Goal: Contribute content: Contribute content

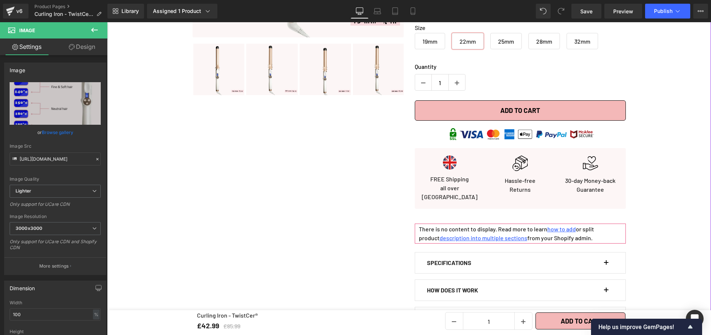
scroll to position [303, 0]
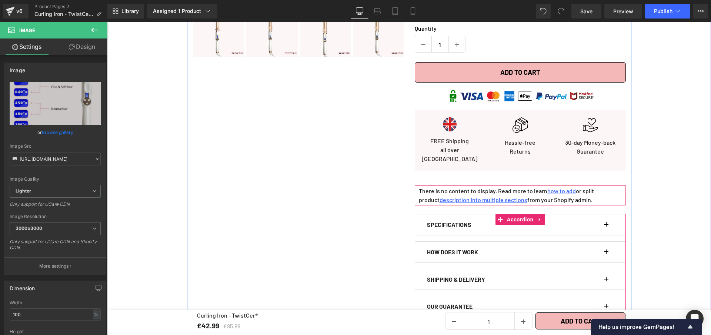
click at [107, 22] on div at bounding box center [107, 22] width 0 height 0
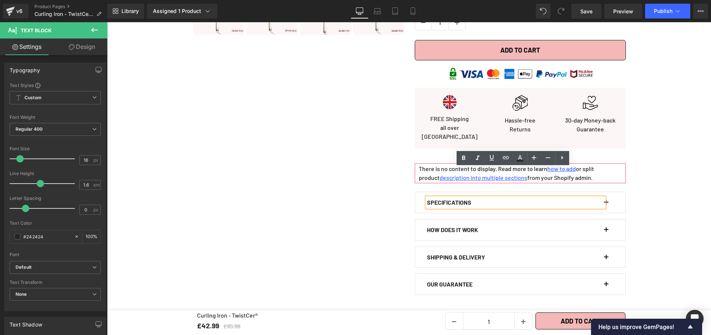
scroll to position [362, 0]
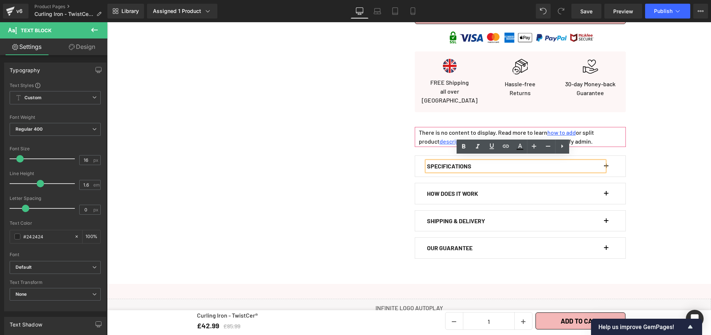
click at [606, 158] on button "button" at bounding box center [609, 166] width 7 height 21
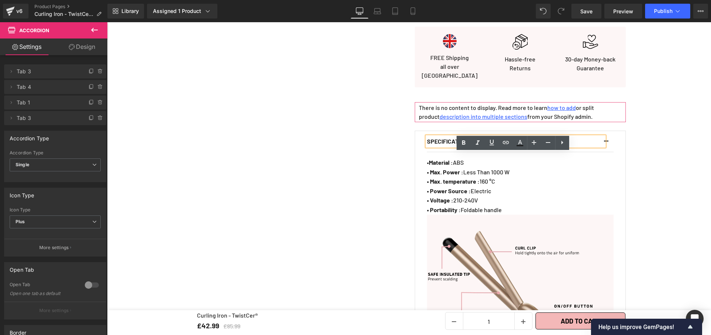
scroll to position [394, 0]
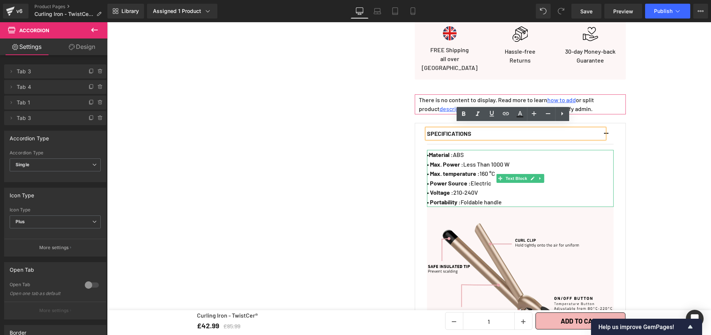
click at [468, 150] on p "• Material : ABS" at bounding box center [520, 155] width 187 height 10
click at [467, 150] on p "• Material : ABS" at bounding box center [520, 155] width 187 height 10
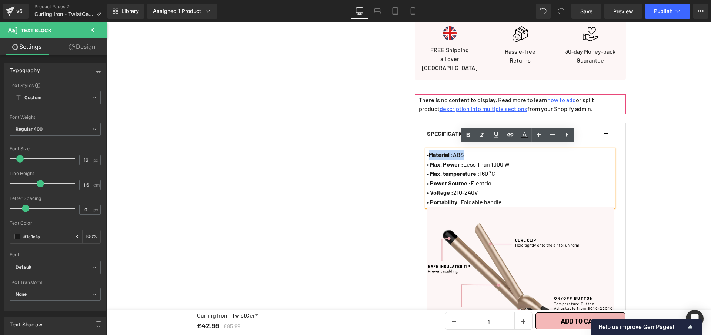
drag, startPoint x: 467, startPoint y: 149, endPoint x: 428, endPoint y: 152, distance: 38.9
click at [428, 152] on span "• Material : ABS" at bounding box center [445, 154] width 37 height 7
paste div
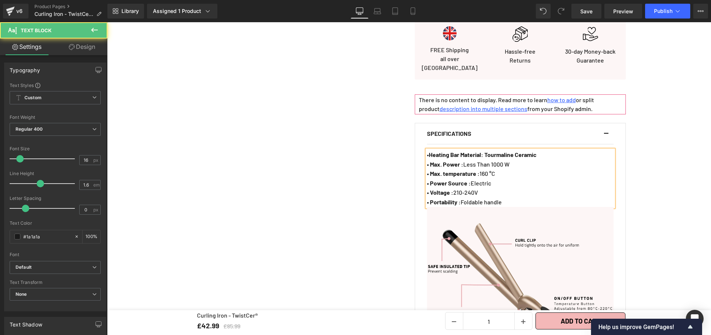
click at [486, 151] on b "Heating Bar Material: Tourmaline Ceramic" at bounding box center [483, 154] width 108 height 7
drag, startPoint x: 491, startPoint y: 151, endPoint x: 548, endPoint y: 149, distance: 57.4
click at [548, 150] on p "• Heating Bar Material : Tourmaline Ceramic" at bounding box center [520, 155] width 187 height 10
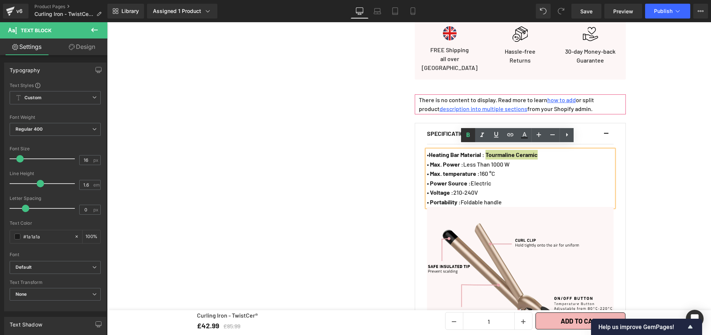
click at [468, 133] on icon at bounding box center [467, 134] width 3 height 4
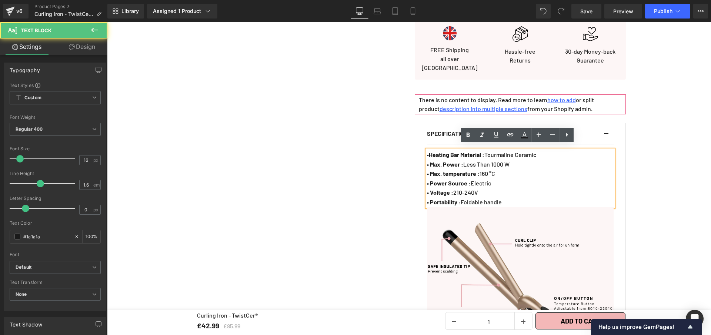
click at [517, 160] on p "• Max. Power : Less Than 1000 W" at bounding box center [520, 165] width 187 height 10
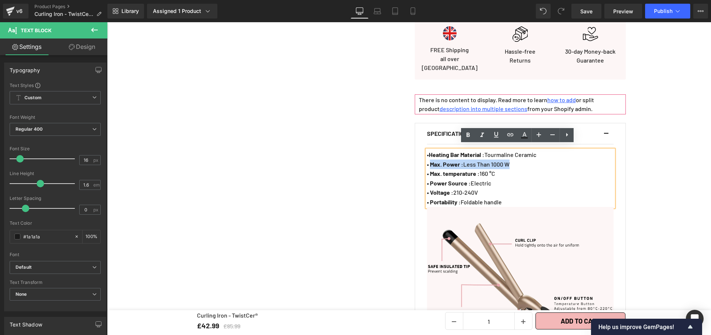
drag, startPoint x: 516, startPoint y: 158, endPoint x: 429, endPoint y: 158, distance: 87.0
click at [429, 160] on p "• Max. Power : Less Than 1000 W" at bounding box center [520, 165] width 187 height 10
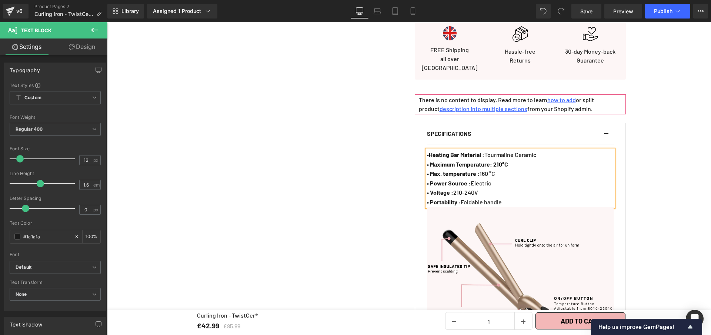
click at [492, 161] on strong "• Maximum Temperature: 210°C" at bounding box center [467, 164] width 81 height 7
drag, startPoint x: 515, startPoint y: 158, endPoint x: 498, endPoint y: 157, distance: 17.0
click at [498, 160] on p "• Maximum Temperature : 210°C" at bounding box center [520, 165] width 187 height 10
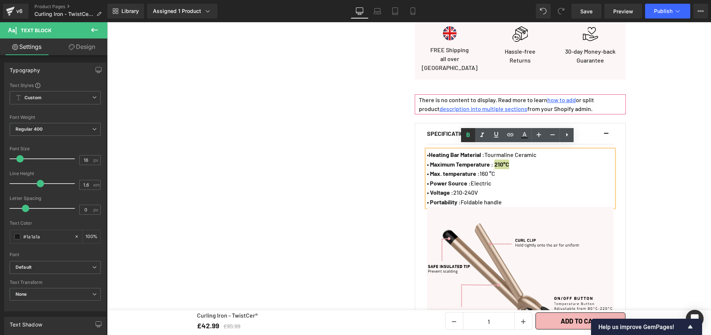
click at [471, 137] on icon at bounding box center [467, 135] width 9 height 9
click at [500, 170] on p "• Max. temperature : 160 °C" at bounding box center [520, 174] width 187 height 10
drag, startPoint x: 500, startPoint y: 170, endPoint x: 428, endPoint y: 170, distance: 72.2
click at [428, 170] on p "• Max. temperature : 160 °C" at bounding box center [520, 174] width 187 height 10
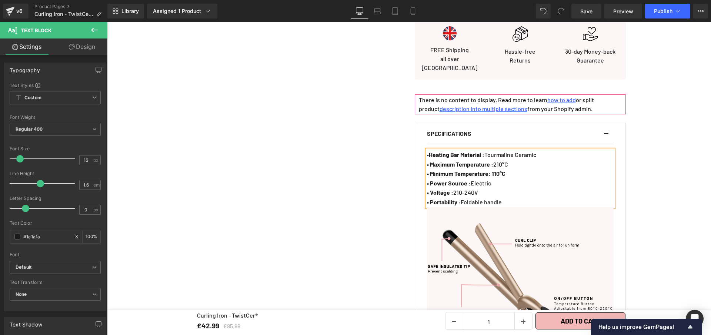
click at [491, 170] on strong "• Minimum Temperature: 110°C" at bounding box center [466, 173] width 78 height 7
drag, startPoint x: 511, startPoint y: 169, endPoint x: 492, endPoint y: 170, distance: 19.3
click at [497, 170] on strong "• Minimum Temperature : 110°C" at bounding box center [467, 173] width 80 height 7
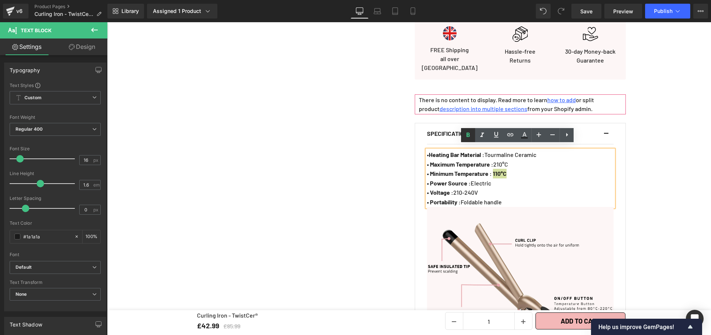
drag, startPoint x: 470, startPoint y: 138, endPoint x: 361, endPoint y: 164, distance: 112.2
click at [470, 138] on icon at bounding box center [467, 135] width 9 height 9
click at [491, 179] on span "• Power Source : Electric" at bounding box center [459, 182] width 64 height 7
drag, startPoint x: 493, startPoint y: 178, endPoint x: 426, endPoint y: 177, distance: 67.0
click at [427, 178] on p "• Power Source : Electric" at bounding box center [520, 183] width 187 height 10
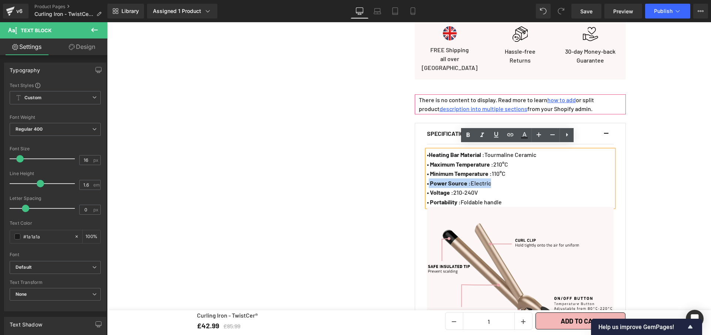
click at [430, 179] on strong "• Power Source :" at bounding box center [449, 182] width 44 height 7
drag, startPoint x: 427, startPoint y: 178, endPoint x: 492, endPoint y: 178, distance: 64.8
click at [492, 178] on p "• Power Source : Electric" at bounding box center [520, 183] width 187 height 10
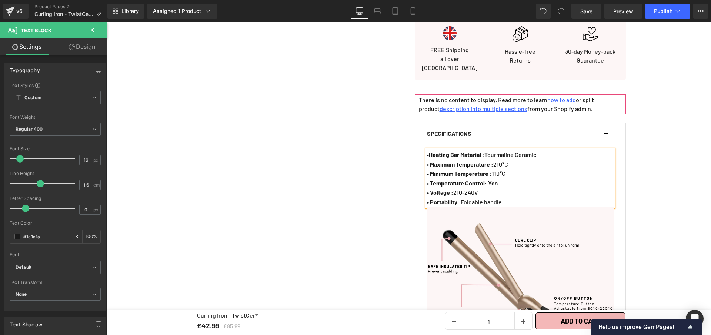
click at [486, 179] on strong "• Temperature Control: Yes" at bounding box center [462, 182] width 71 height 7
drag, startPoint x: 491, startPoint y: 179, endPoint x: 496, endPoint y: 168, distance: 12.0
click at [502, 181] on p "• Temperature Control : Yes" at bounding box center [520, 183] width 187 height 10
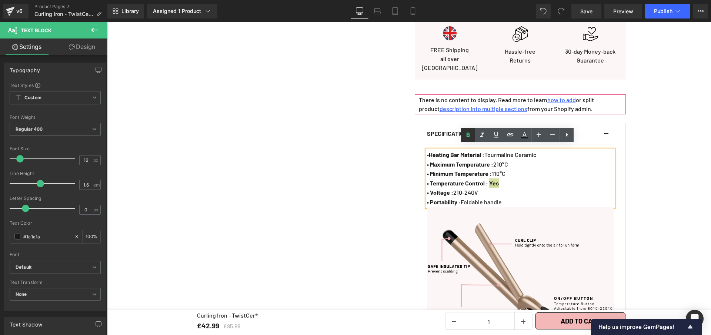
click at [468, 137] on icon at bounding box center [467, 135] width 9 height 9
drag, startPoint x: 480, startPoint y: 188, endPoint x: 429, endPoint y: 191, distance: 51.5
click at [429, 191] on p "• Voltage : 210-240V" at bounding box center [520, 193] width 187 height 10
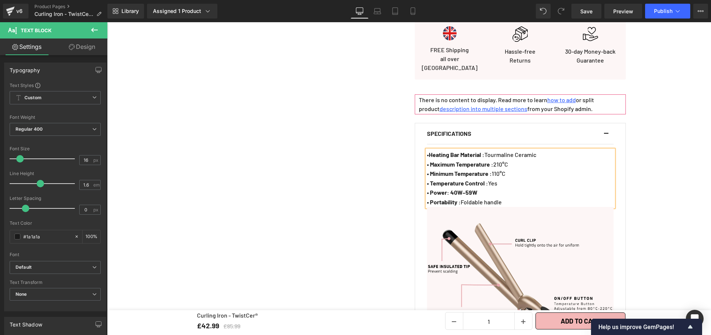
click at [445, 189] on strong "• Power: 40W–59W" at bounding box center [452, 192] width 50 height 7
drag, startPoint x: 452, startPoint y: 189, endPoint x: 479, endPoint y: 186, distance: 27.1
click at [479, 188] on p "• Power : 40W–59W" at bounding box center [520, 193] width 187 height 10
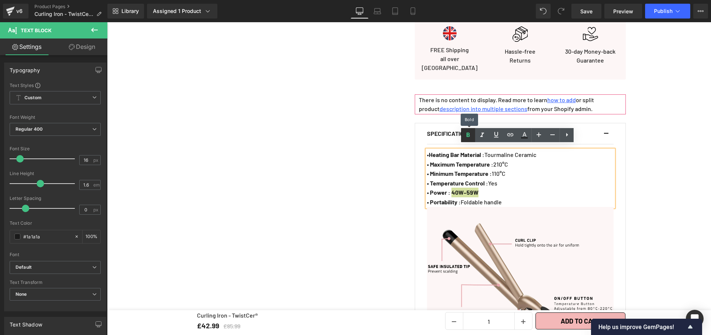
drag, startPoint x: 465, startPoint y: 131, endPoint x: 328, endPoint y: 7, distance: 184.4
click at [465, 131] on icon at bounding box center [467, 135] width 9 height 9
drag, startPoint x: 506, startPoint y: 197, endPoint x: 427, endPoint y: 196, distance: 78.1
click at [427, 197] on p "• Portability : Foldable handle" at bounding box center [520, 202] width 187 height 10
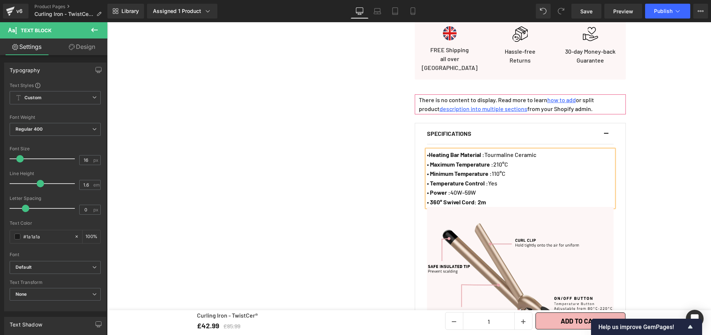
click at [476, 199] on strong "• 360° Swivel Cord: 2m" at bounding box center [456, 201] width 59 height 7
drag, startPoint x: 482, startPoint y: 198, endPoint x: 488, endPoint y: 199, distance: 5.7
click at [487, 199] on strong "• 360° Swivel Cord : 2m" at bounding box center [457, 201] width 60 height 7
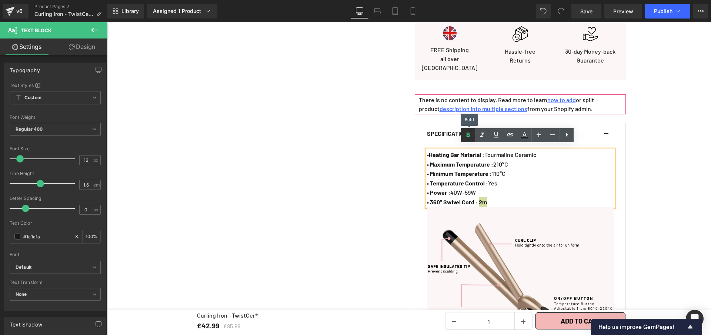
click at [470, 137] on icon at bounding box center [467, 135] width 9 height 9
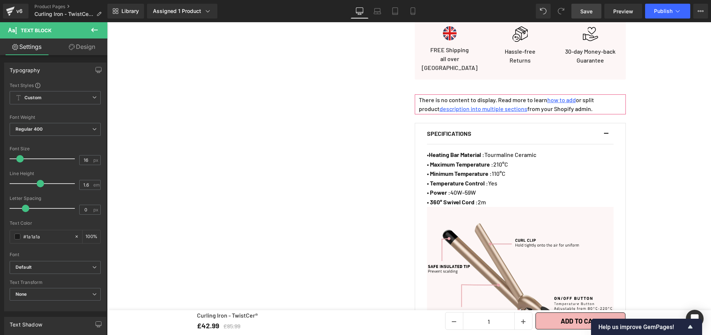
click at [588, 9] on span "Save" at bounding box center [586, 11] width 12 height 8
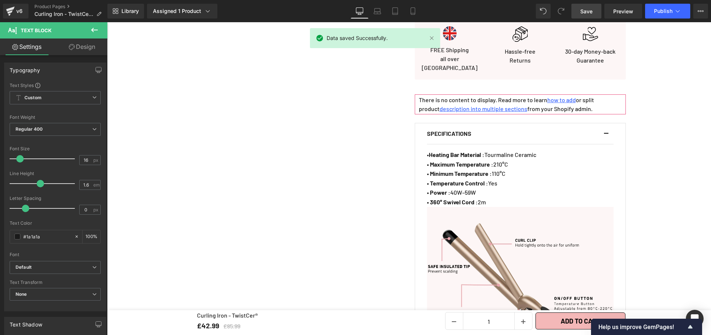
click at [593, 11] on link "Save" at bounding box center [586, 11] width 30 height 15
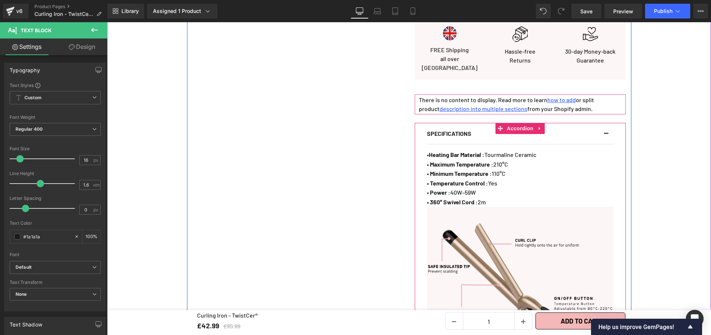
click at [606, 129] on button "button" at bounding box center [609, 133] width 7 height 21
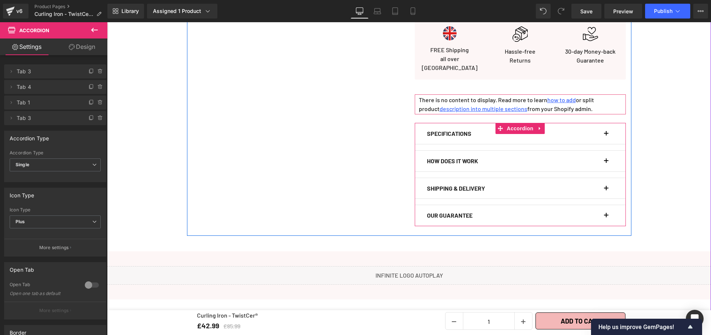
click at [606, 158] on button "button" at bounding box center [609, 161] width 7 height 21
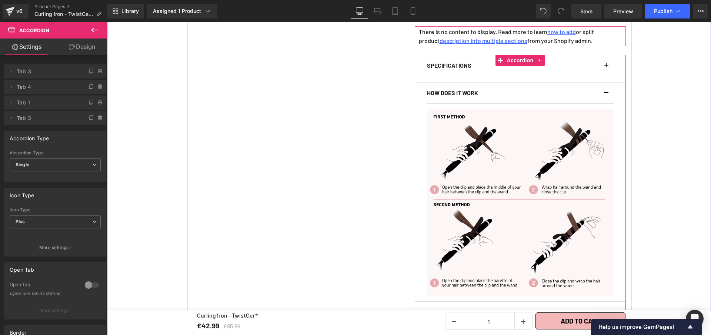
scroll to position [482, 0]
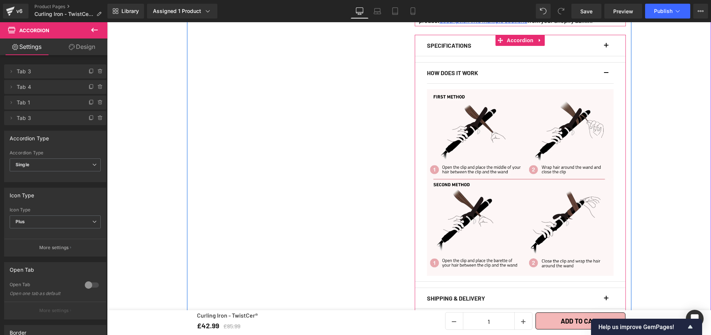
click at [603, 66] on div "HOW DOES IT WORK Text Block" at bounding box center [520, 73] width 187 height 21
click at [606, 66] on button "button" at bounding box center [609, 73] width 7 height 21
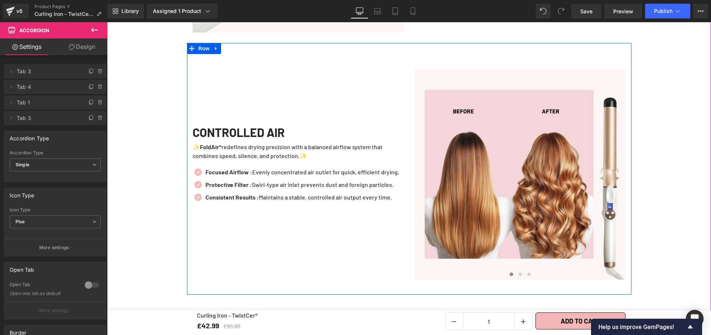
scroll to position [1592, 0]
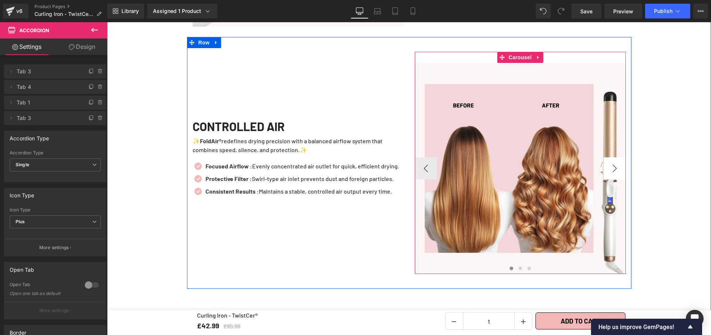
click at [614, 164] on button "›" at bounding box center [614, 168] width 22 height 22
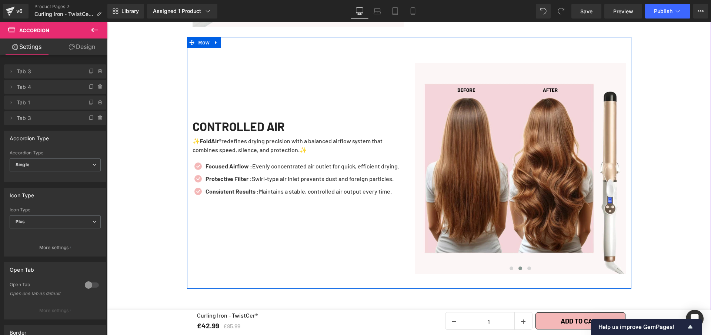
click at [625, 166] on button "›" at bounding box center [636, 168] width 22 height 22
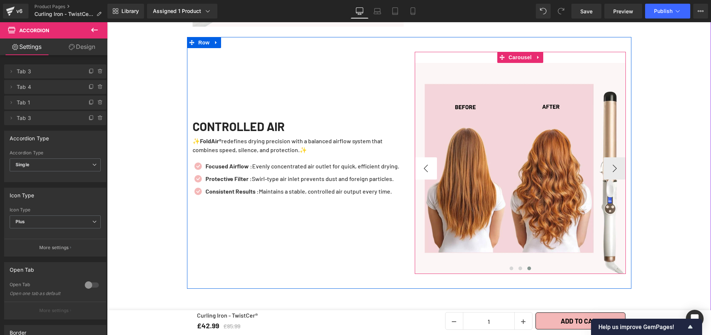
click at [424, 162] on button "‹" at bounding box center [425, 168] width 22 height 22
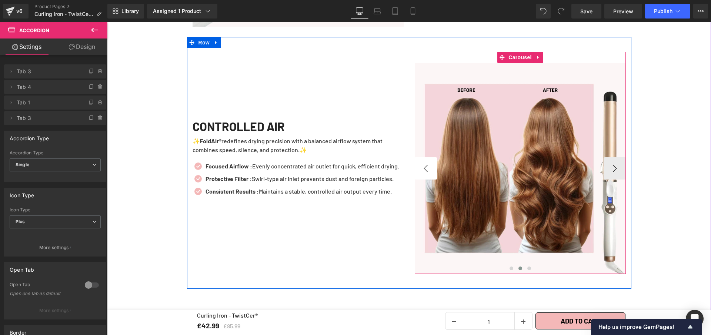
click at [424, 162] on button "‹" at bounding box center [425, 168] width 22 height 22
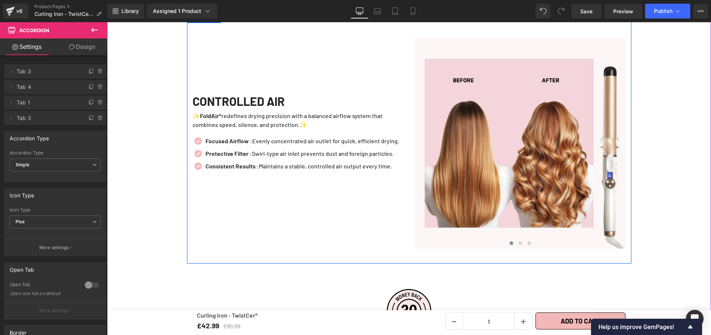
scroll to position [1619, 0]
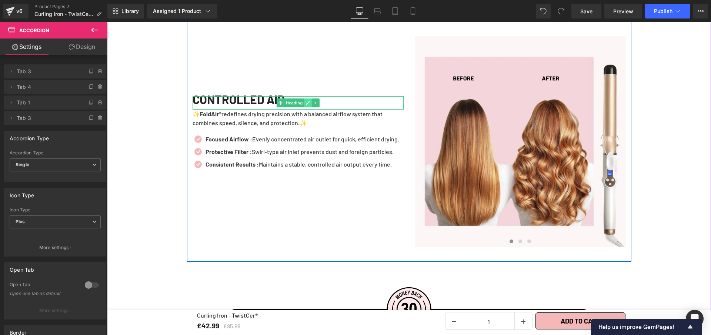
click at [306, 101] on icon at bounding box center [308, 103] width 4 height 4
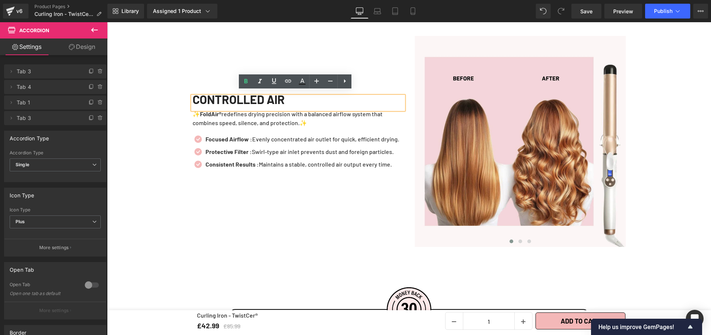
click at [305, 100] on div "CONTROLLED AIR" at bounding box center [297, 102] width 211 height 13
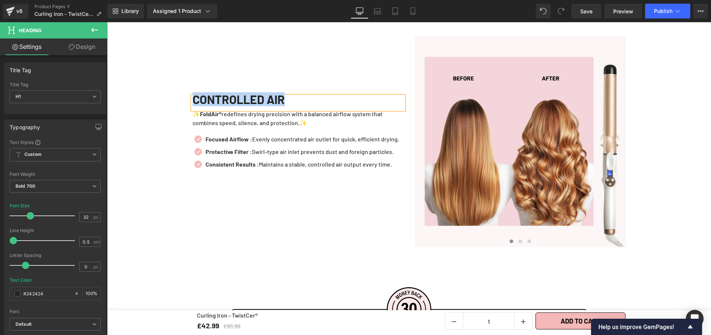
paste div
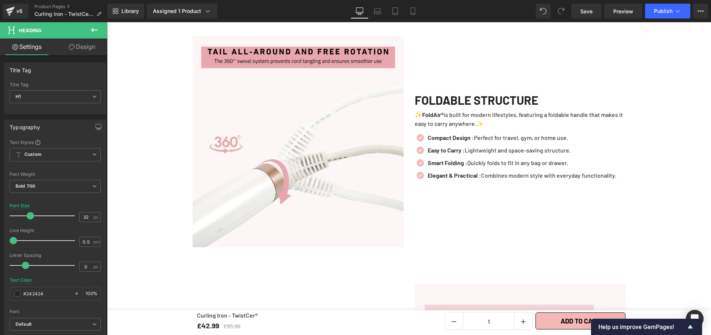
scroll to position [1366, 0]
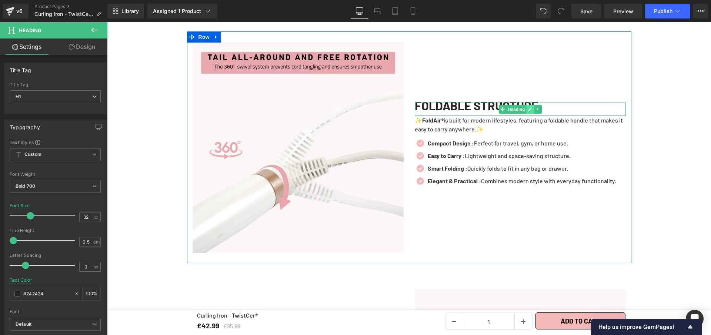
click at [528, 107] on icon at bounding box center [530, 109] width 4 height 4
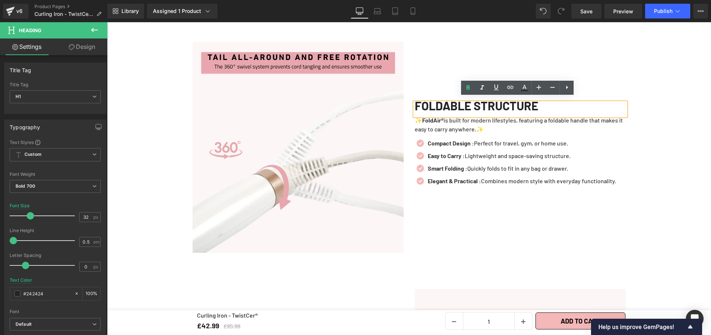
click at [528, 105] on h1 "FOLDABLE STRUCTURE" at bounding box center [519, 106] width 211 height 6
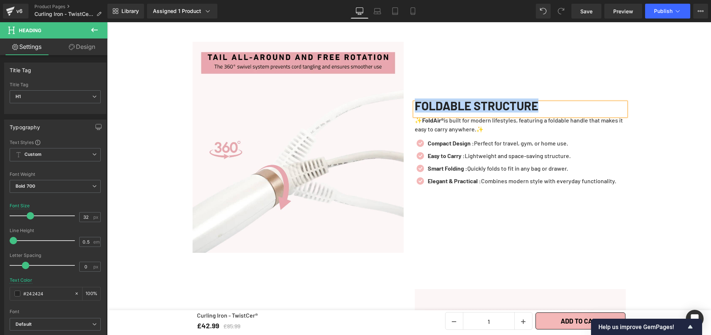
paste div
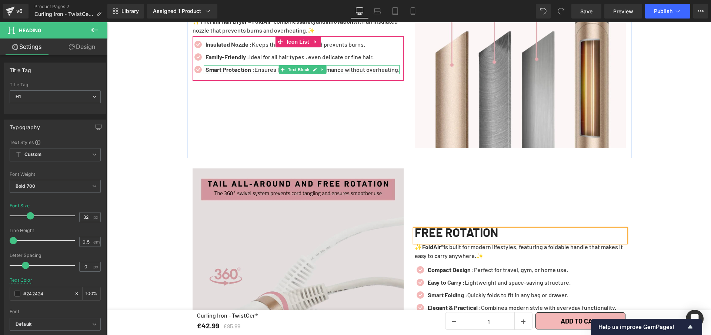
scroll to position [1272, 0]
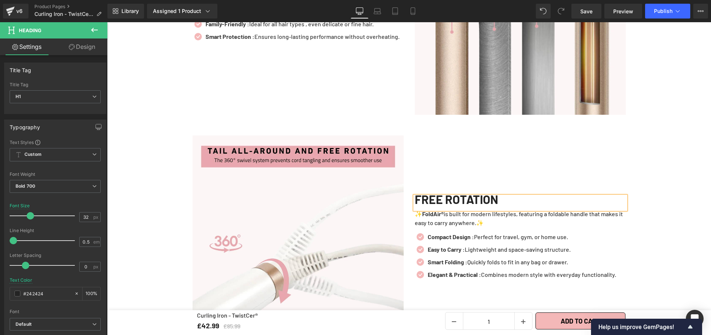
click at [511, 198] on div "FREE ROTATION" at bounding box center [519, 202] width 211 height 13
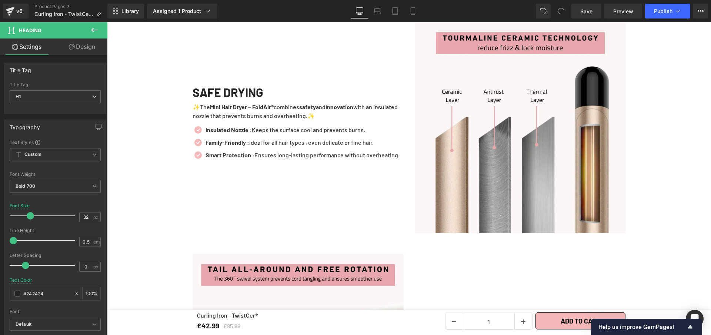
scroll to position [1154, 0]
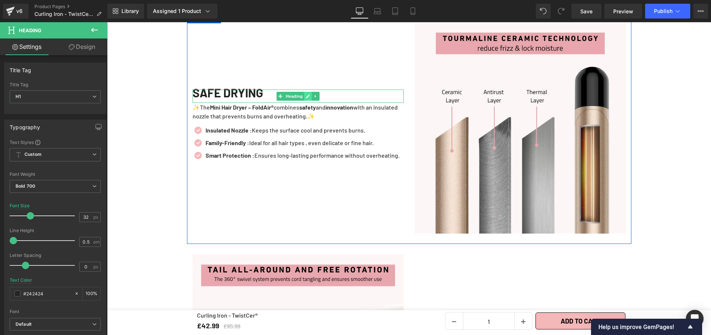
click at [304, 94] on link at bounding box center [308, 96] width 8 height 9
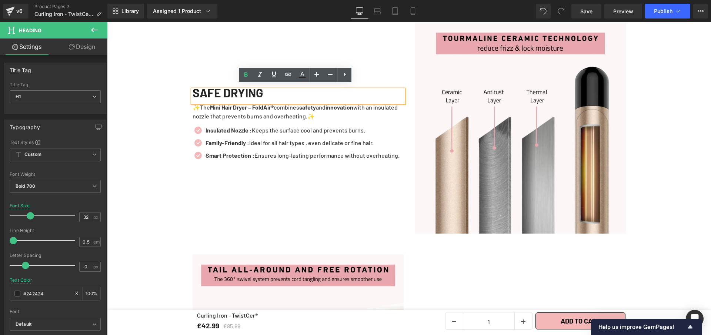
click at [304, 94] on div "SAFE DRYING" at bounding box center [297, 96] width 211 height 13
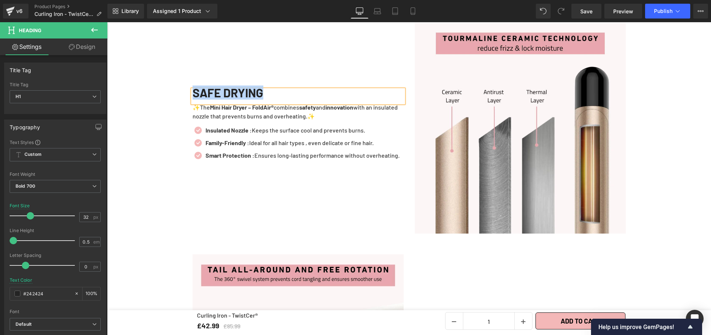
paste div
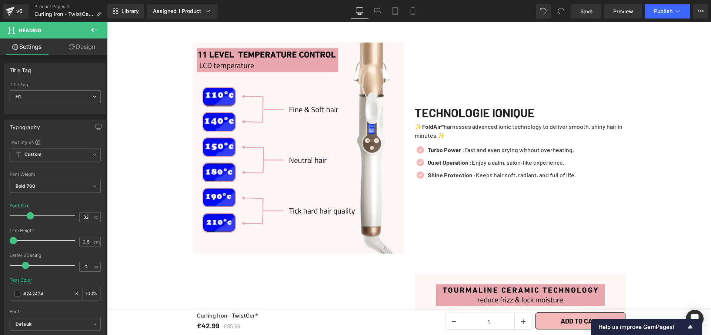
scroll to position [887, 0]
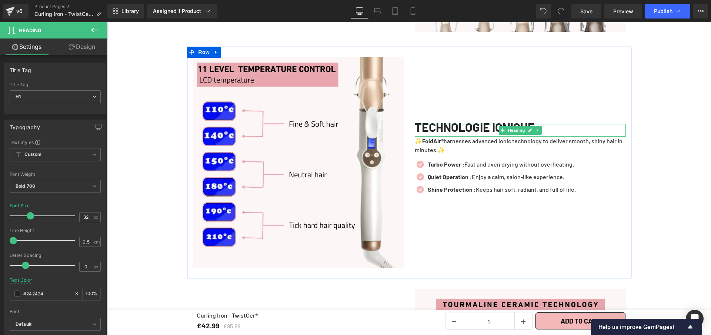
click at [554, 124] on h1 "TECHNOLOGIE IONIQUE" at bounding box center [519, 127] width 211 height 6
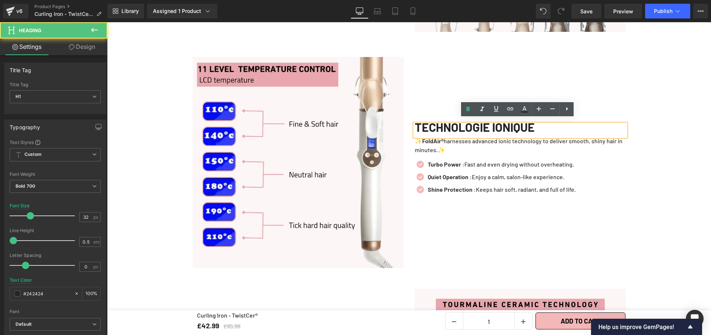
click at [554, 124] on h1 "TECHNOLOGIE IONIQUE" at bounding box center [519, 127] width 211 height 6
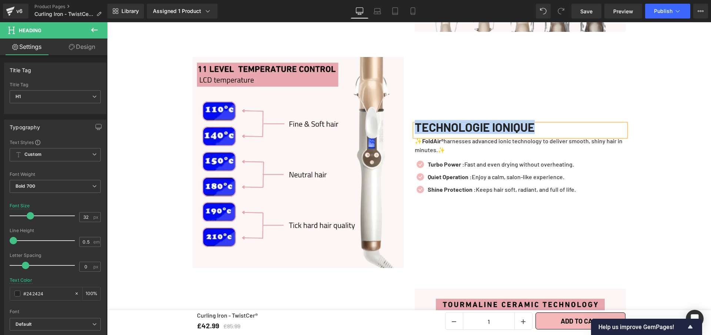
paste div
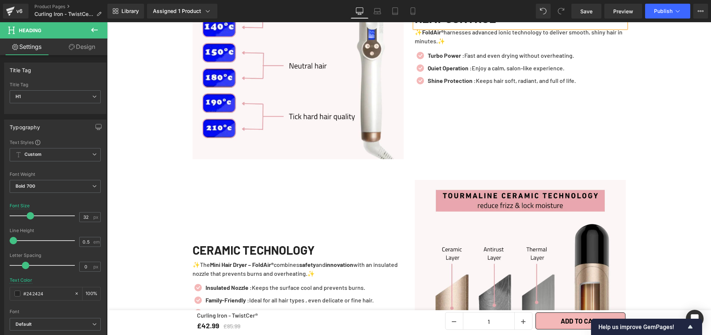
scroll to position [997, 0]
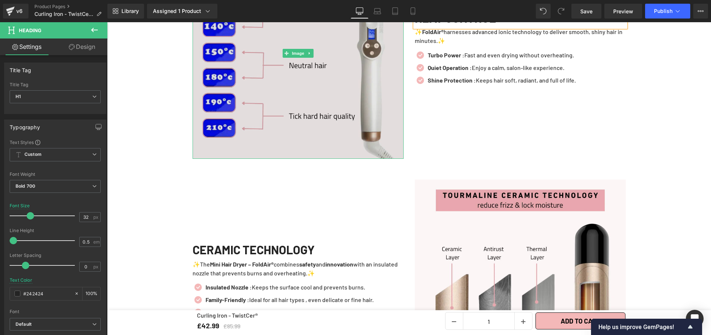
drag, startPoint x: 327, startPoint y: 115, endPoint x: 314, endPoint y: 113, distance: 13.1
click at [327, 115] on img at bounding box center [297, 53] width 211 height 211
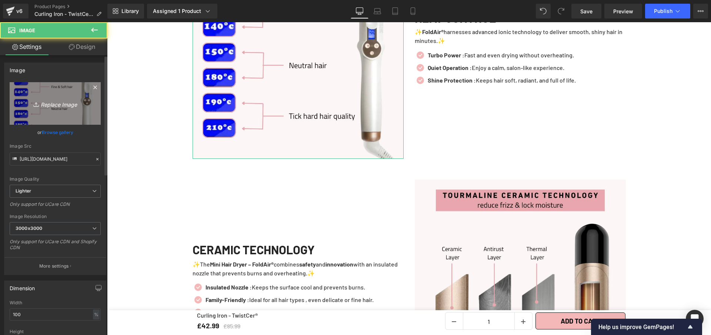
click at [57, 88] on link "Replace Image" at bounding box center [55, 103] width 91 height 43
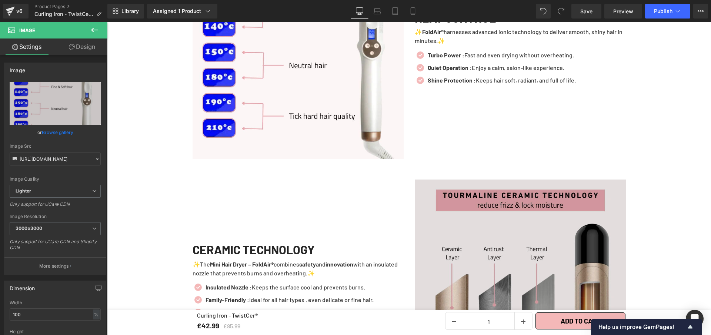
type input "C:\fakepath\Curling Iron - TwistCer® (3).webp"
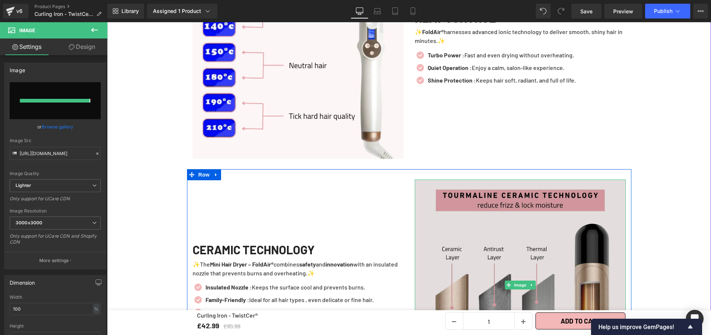
type input "[URL][DOMAIN_NAME]"
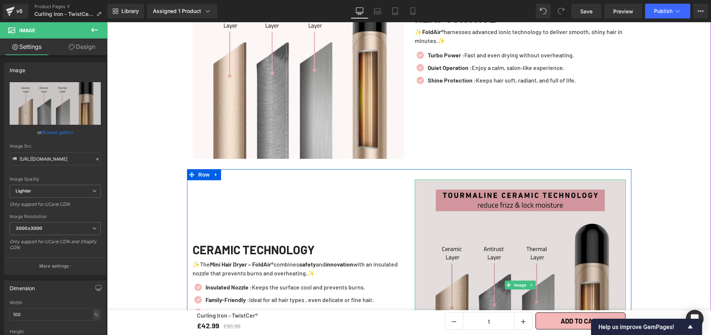
click at [539, 238] on img at bounding box center [519, 284] width 211 height 211
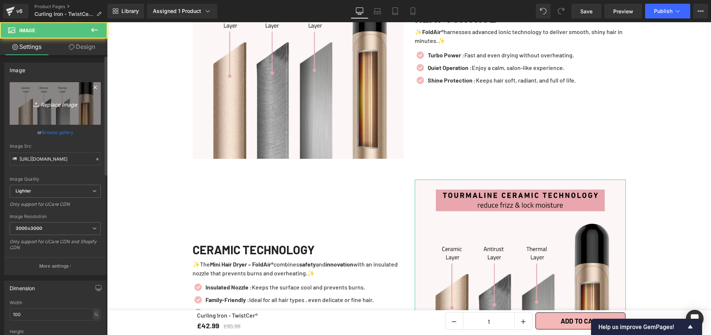
click at [50, 96] on link "Replace Image" at bounding box center [55, 103] width 91 height 43
type input "C:\fakepath\EDITOR KISSPROOF (2).webp"
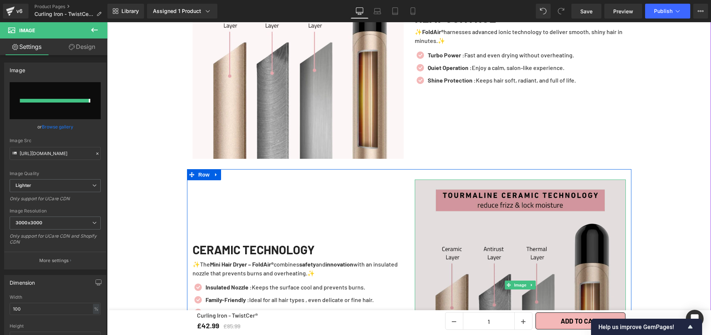
type input "[URL][DOMAIN_NAME]"
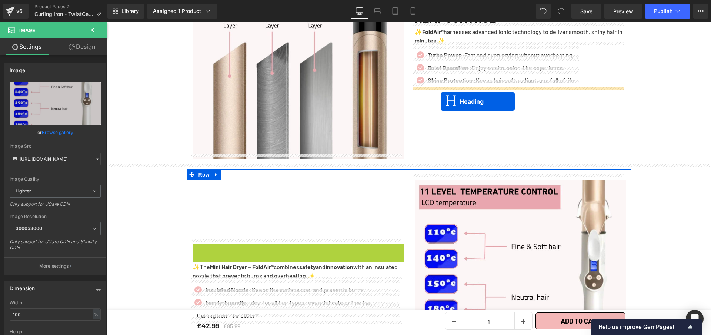
drag, startPoint x: 354, startPoint y: 205, endPoint x: 440, endPoint y: 101, distance: 134.5
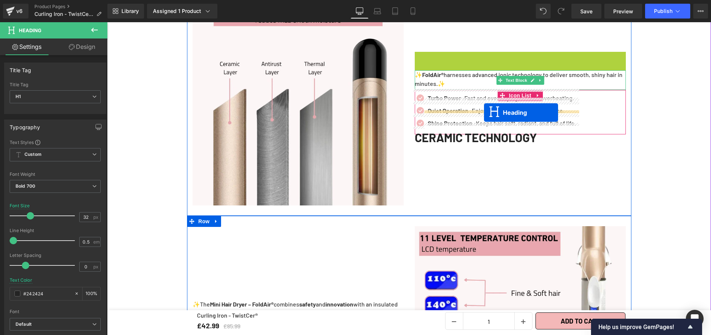
scroll to position [1074, 0]
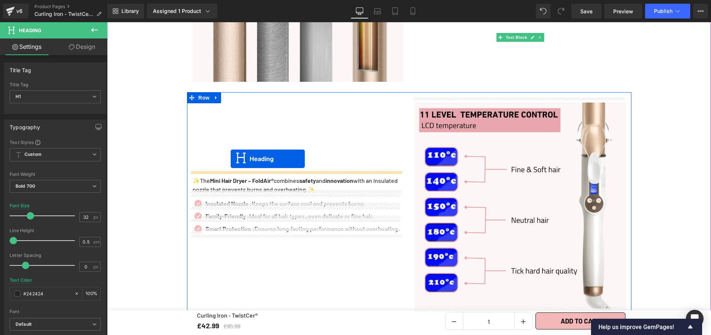
drag, startPoint x: 493, startPoint y: 186, endPoint x: 231, endPoint y: 159, distance: 263.5
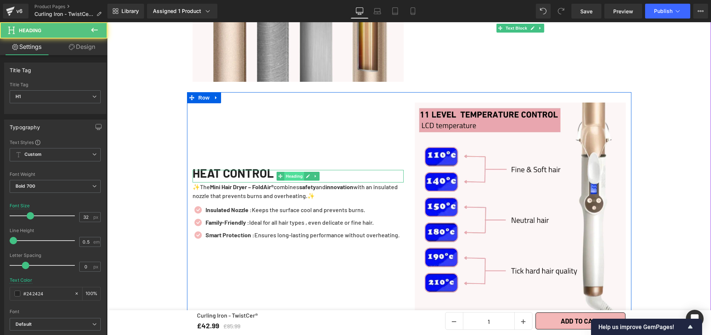
scroll to position [875, 0]
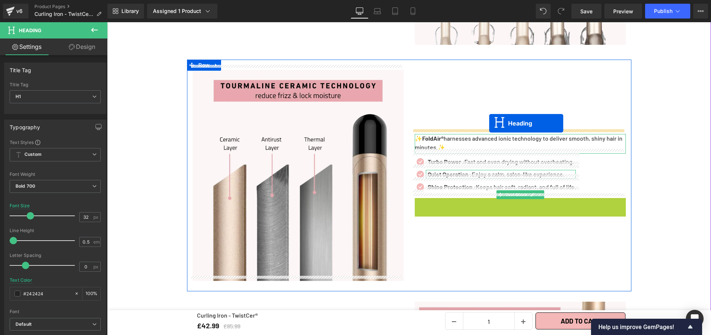
drag, startPoint x: 495, startPoint y: 175, endPoint x: 489, endPoint y: 123, distance: 52.2
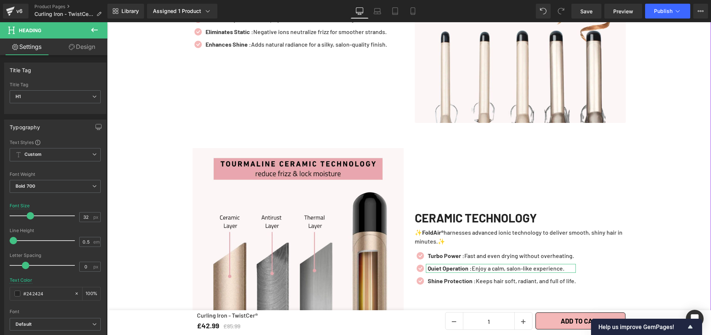
scroll to position [611, 0]
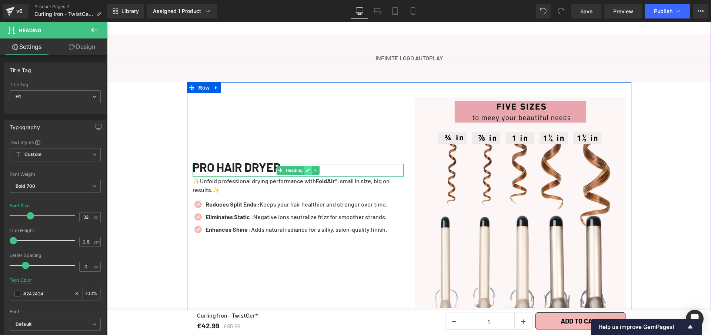
click at [306, 168] on icon at bounding box center [308, 170] width 4 height 4
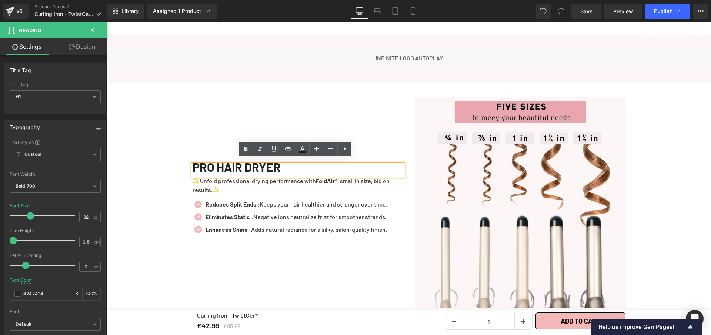
click at [303, 167] on div "PRO HAIR DRYER" at bounding box center [297, 170] width 211 height 13
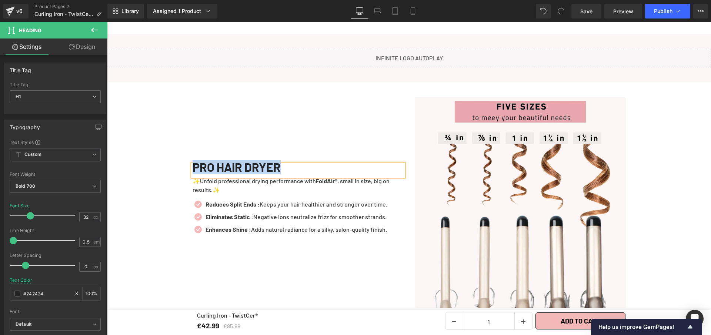
paste div
click at [593, 10] on link "Save" at bounding box center [586, 11] width 30 height 15
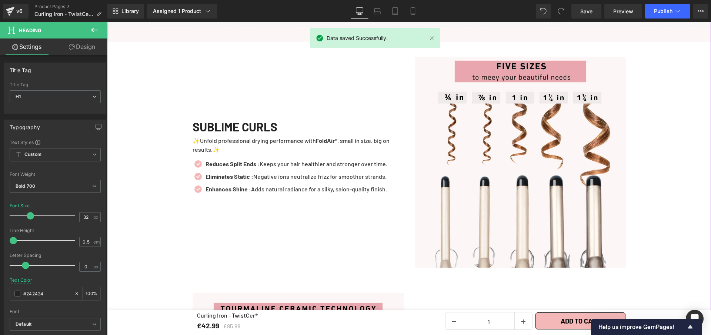
scroll to position [652, 0]
drag, startPoint x: 432, startPoint y: 38, endPoint x: 332, endPoint y: 21, distance: 101.0
click at [432, 38] on link at bounding box center [431, 38] width 8 height 8
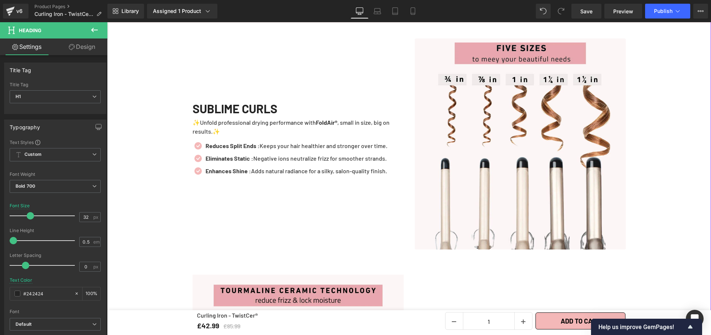
scroll to position [661, 0]
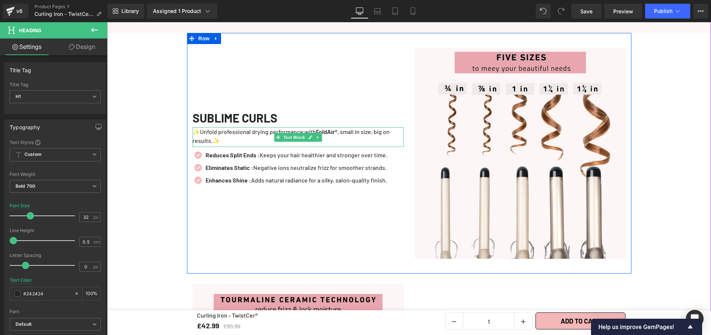
click at [217, 136] on p "✨Unfold professional drying performance with FoldAir® , small in size, big on r…" at bounding box center [297, 136] width 211 height 18
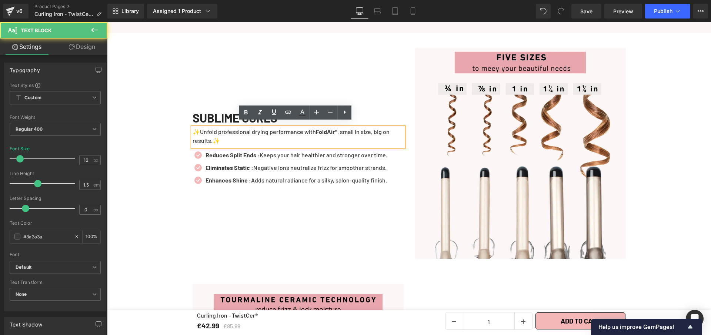
click at [217, 136] on p "✨Unfold professional drying performance with FoldAir® , small in size, big on r…" at bounding box center [297, 136] width 211 height 18
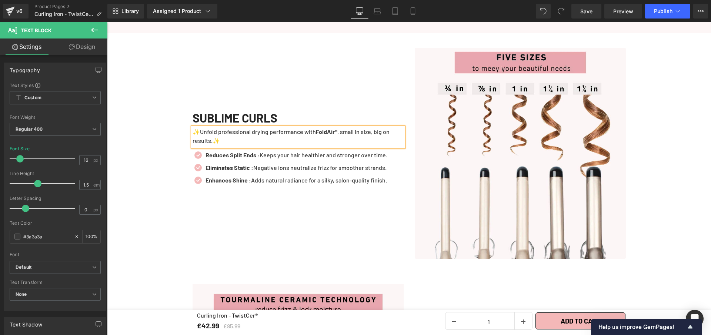
paste div
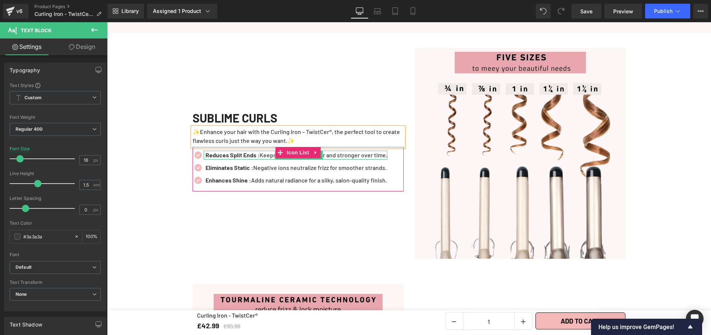
click at [336, 151] on p "Reduces Split Ends : Keeps your hair healthier and stronger over time." at bounding box center [296, 155] width 182 height 9
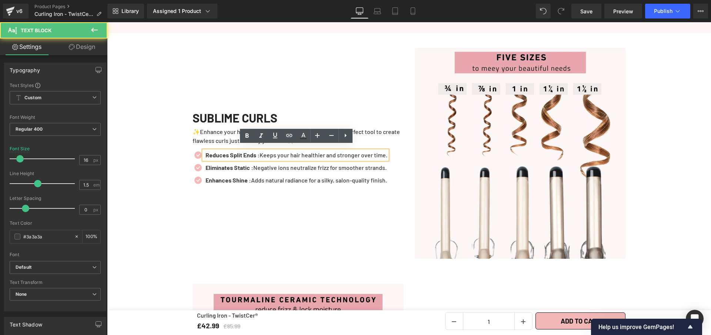
click at [336, 151] on p "Reduces Split Ends : Keeps your hair healthier and stronger over time." at bounding box center [296, 155] width 182 height 9
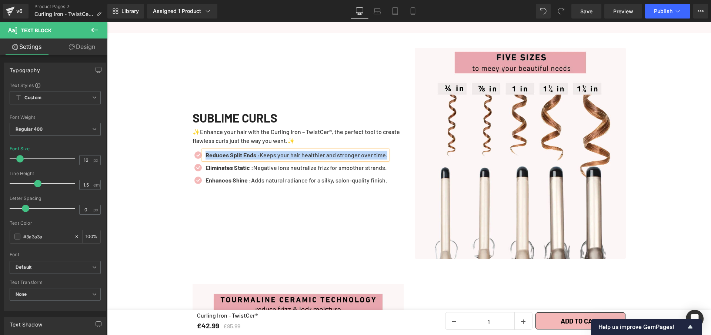
paste div
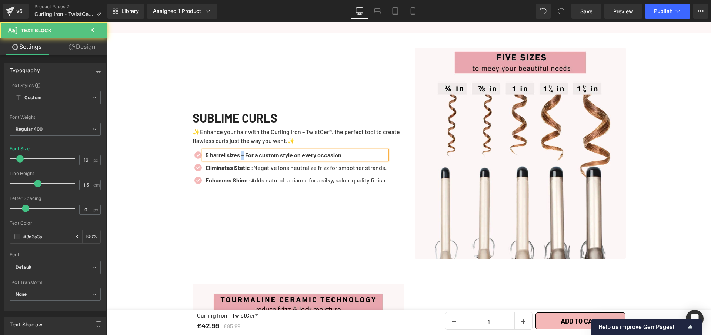
click at [244, 151] on b "5 barrel sizes – For a custom style on every occasion." at bounding box center [273, 154] width 137 height 7
drag, startPoint x: 365, startPoint y: 151, endPoint x: 244, endPoint y: 152, distance: 121.4
click at [244, 152] on p "5 barrel sizes : For a custom style on every occasion." at bounding box center [295, 155] width 181 height 9
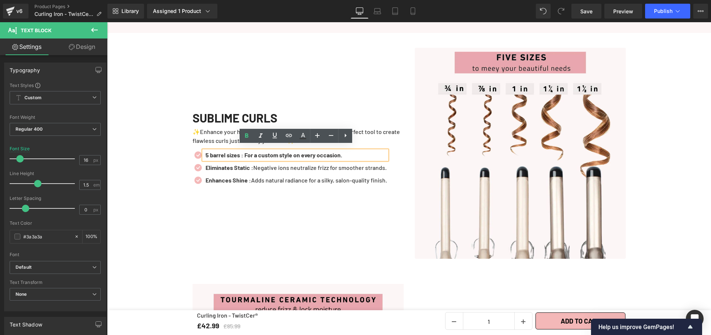
click at [244, 152] on b "5 barrel sizes : For a custom style on every occasion." at bounding box center [273, 154] width 137 height 7
drag, startPoint x: 245, startPoint y: 151, endPoint x: 360, endPoint y: 151, distance: 114.7
click at [360, 151] on p "5 barrel sizes : For a custom style on every occasion." at bounding box center [295, 155] width 181 height 9
click at [249, 134] on icon at bounding box center [246, 135] width 9 height 9
click at [309, 165] on icon at bounding box center [311, 167] width 4 height 4
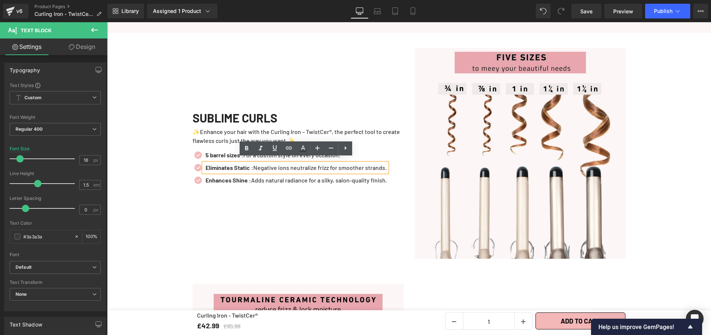
click at [309, 165] on p "Eliminates Static : Negative ions neutralize frizz for smoother strands." at bounding box center [295, 167] width 181 height 9
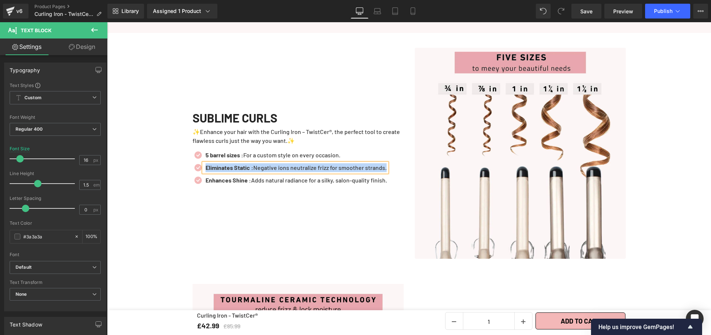
paste div
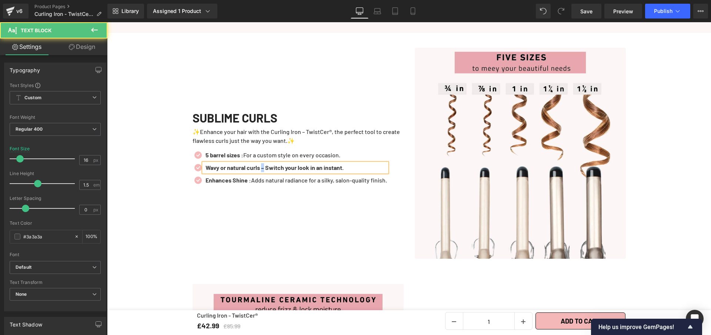
click at [264, 165] on b "Wavy or natural curls – Switch your look in an instant." at bounding box center [274, 167] width 138 height 7
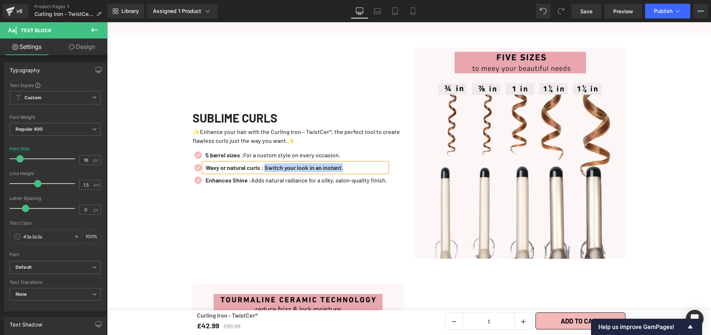
drag, startPoint x: 364, startPoint y: 167, endPoint x: 265, endPoint y: 158, distance: 99.2
click at [268, 163] on p "Wavy or natural curls : Switch your look in an instant." at bounding box center [295, 167] width 181 height 9
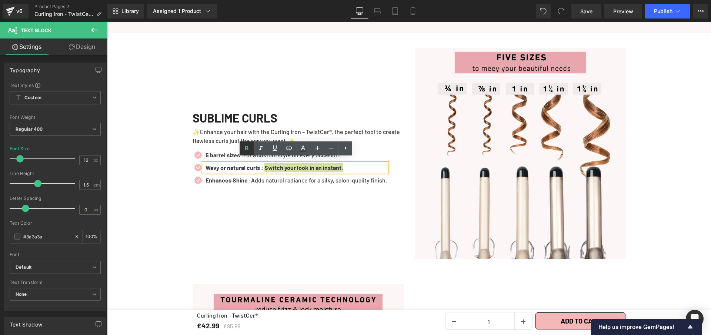
click at [249, 146] on icon at bounding box center [246, 148] width 9 height 9
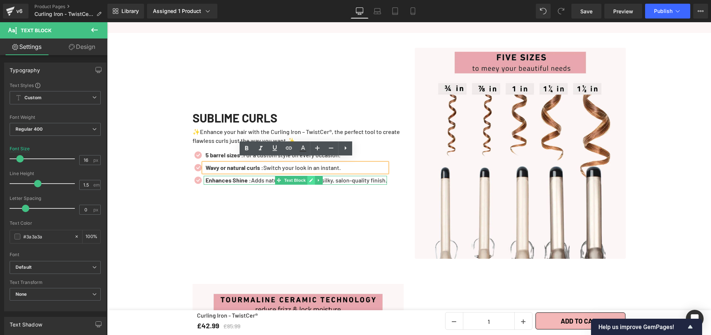
click at [309, 178] on icon at bounding box center [311, 180] width 4 height 4
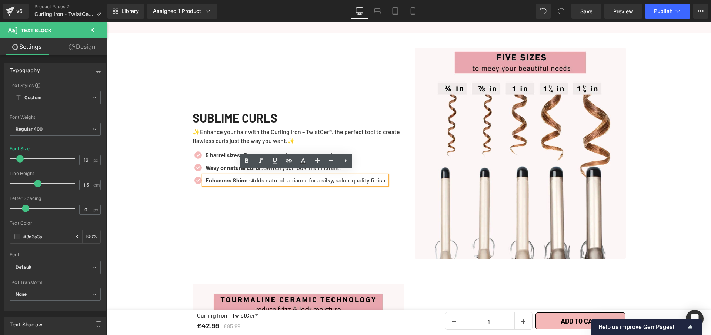
click at [309, 177] on p "Enhances Shine : Adds natural radiance for a silky, salon-quality finish." at bounding box center [295, 180] width 181 height 9
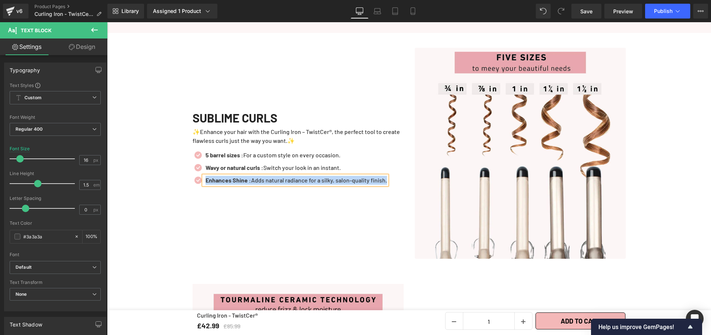
paste div
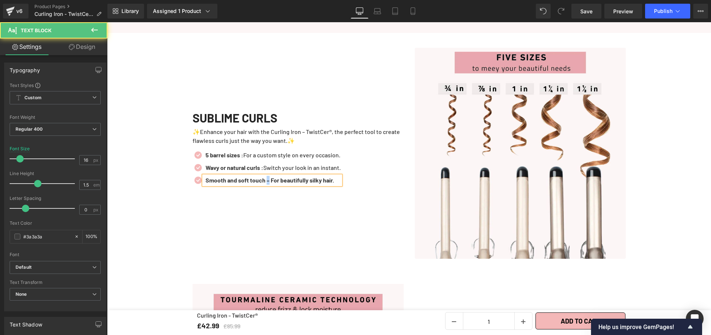
click at [268, 177] on b "Smooth and soft touch – For beautifully silky hair." at bounding box center [269, 180] width 128 height 7
drag, startPoint x: 274, startPoint y: 177, endPoint x: 344, endPoint y: 175, distance: 70.0
click at [340, 176] on p "Smooth and soft touch : For beautifully silky hair." at bounding box center [272, 180] width 135 height 9
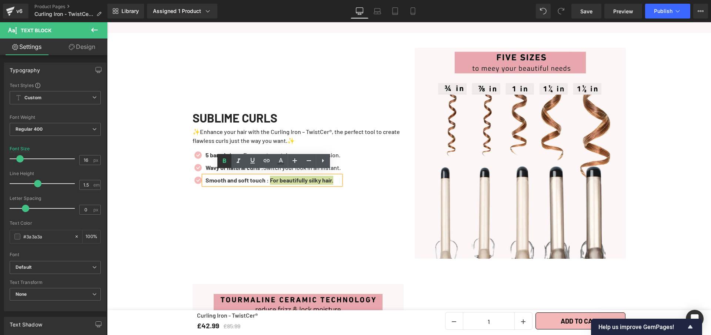
click at [224, 158] on icon at bounding box center [224, 161] width 9 height 9
click at [587, 13] on span "Save" at bounding box center [586, 11] width 12 height 8
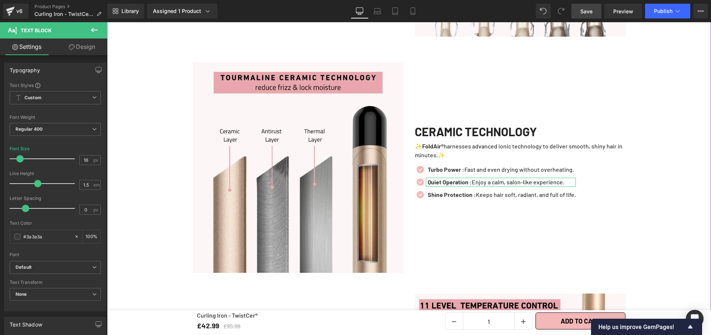
scroll to position [896, 0]
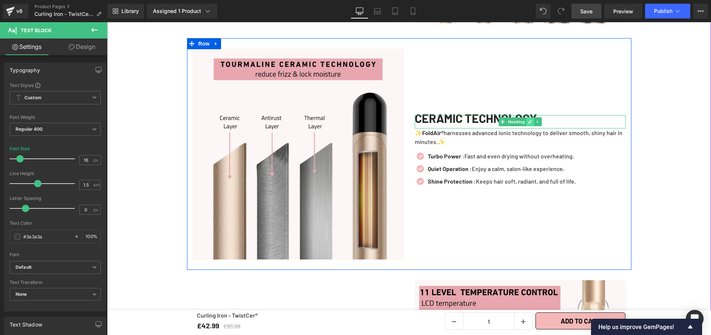
click at [528, 120] on icon at bounding box center [530, 122] width 4 height 4
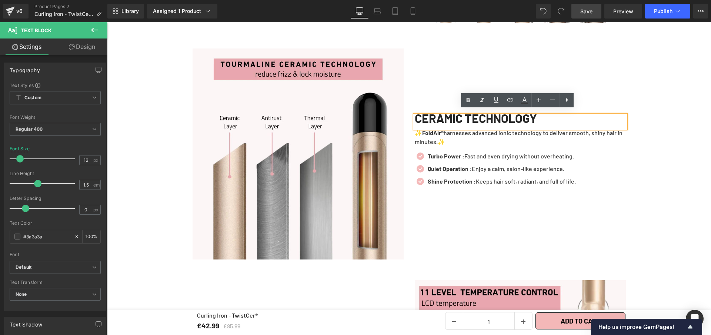
click at [525, 117] on h1 "CERAMIC TECHNOLOGY" at bounding box center [519, 118] width 211 height 6
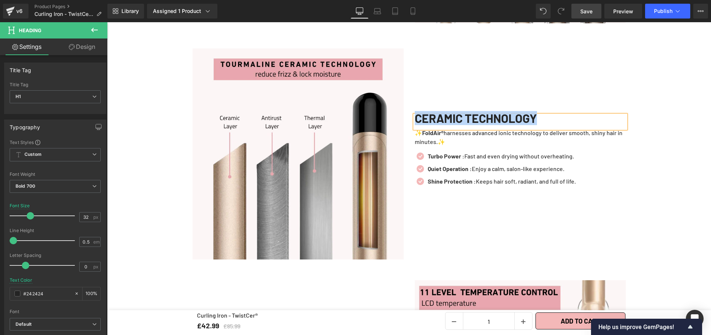
copy h1 "CERAMIC TECHNOLOGY"
click at [450, 137] on p "✨ FoldAir® harnesses advanced ionic technology to deliver smooth, shiny hair in…" at bounding box center [519, 137] width 211 height 18
click at [450, 136] on p "✨ FoldAir® harnesses advanced ionic technology to deliver smooth, shiny hair in…" at bounding box center [519, 137] width 211 height 18
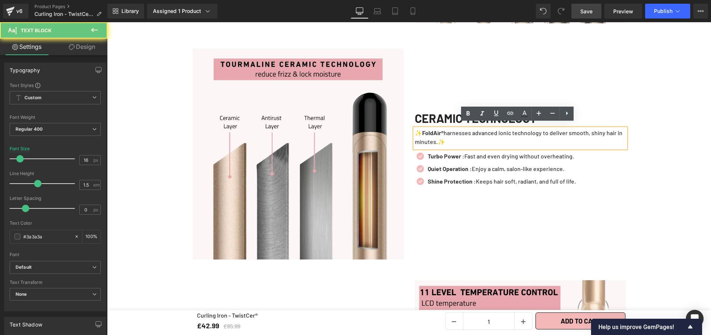
click at [450, 136] on p "✨ FoldAir® harnesses advanced ionic technology to deliver smooth, shiny hair in…" at bounding box center [519, 137] width 211 height 18
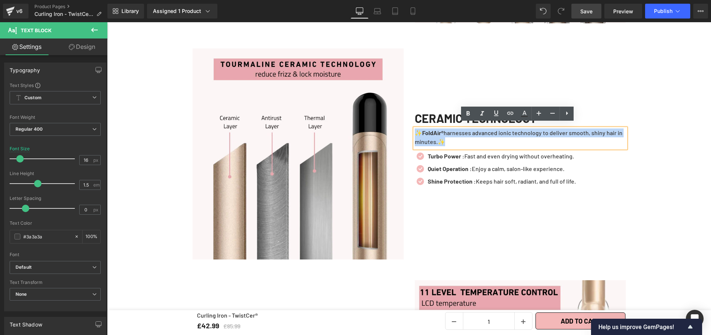
drag, startPoint x: 450, startPoint y: 136, endPoint x: 399, endPoint y: 119, distance: 54.2
click at [399, 119] on div "Image CERAMIC TECHNOLOGY Heading ✨ FoldAir® harnesses advanced ionic technology…" at bounding box center [409, 154] width 444 height 232
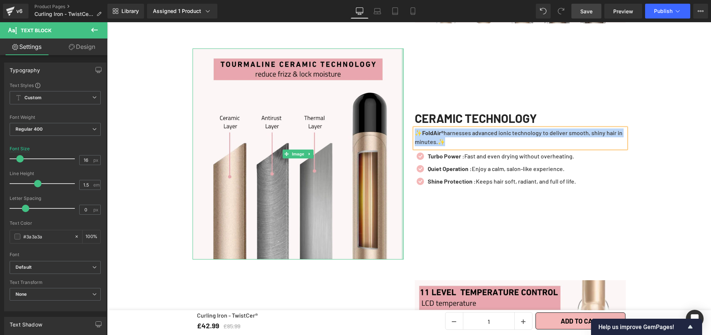
paste div
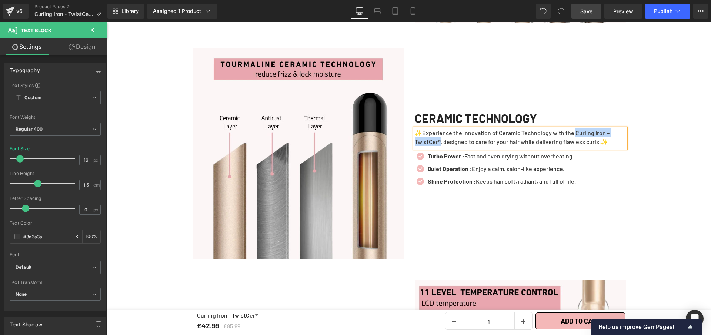
drag, startPoint x: 574, startPoint y: 127, endPoint x: 438, endPoint y: 137, distance: 136.2
click at [438, 137] on p "✨Experience the innovation of Ceramic Technology with the Curling Iron – TwistC…" at bounding box center [519, 137] width 211 height 18
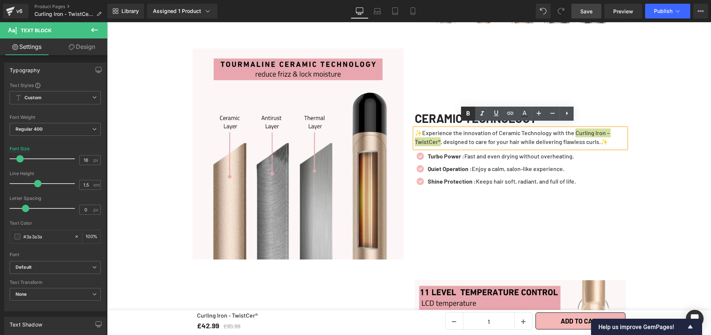
click at [471, 113] on icon at bounding box center [467, 113] width 9 height 9
click at [587, 178] on div "Icon Turbo Power : Fast and even drying without overheating. Text Block Icon Qu…" at bounding box center [519, 171] width 211 height 38
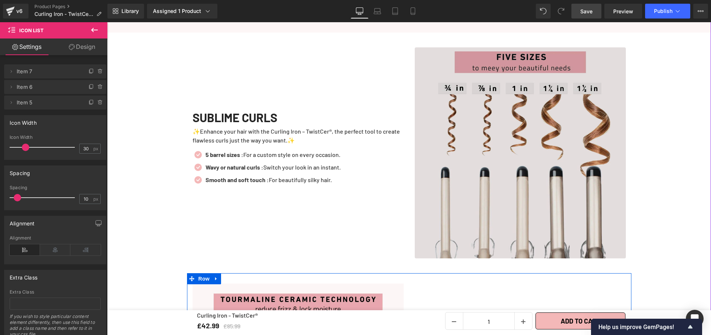
scroll to position [655, 0]
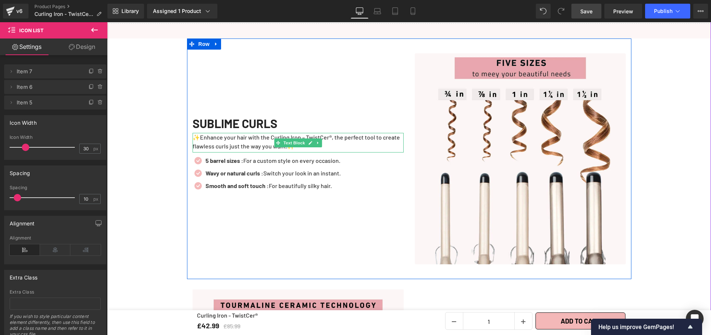
click at [333, 134] on p "✨Enhance your hair with the Curling Iron – TwistCer®, the perfect tool to creat…" at bounding box center [297, 142] width 211 height 18
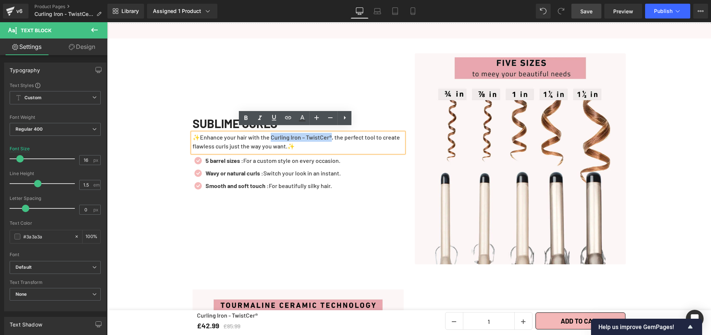
drag, startPoint x: 332, startPoint y: 132, endPoint x: 269, endPoint y: 131, distance: 62.9
click at [269, 133] on p "✨Enhance your hair with the Curling Iron – TwistCer®, the perfect tool to creat…" at bounding box center [297, 142] width 211 height 18
click at [245, 121] on icon at bounding box center [245, 118] width 9 height 9
click at [590, 11] on span "Save" at bounding box center [586, 11] width 12 height 8
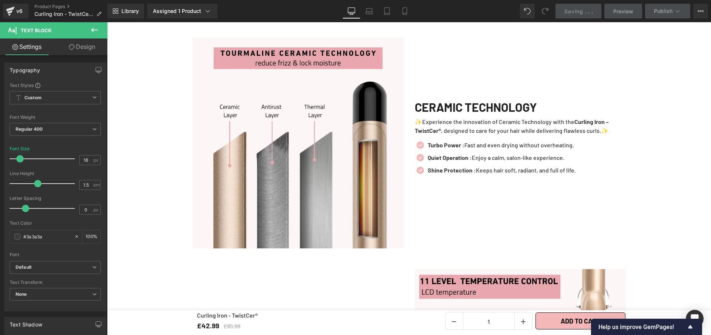
scroll to position [909, 0]
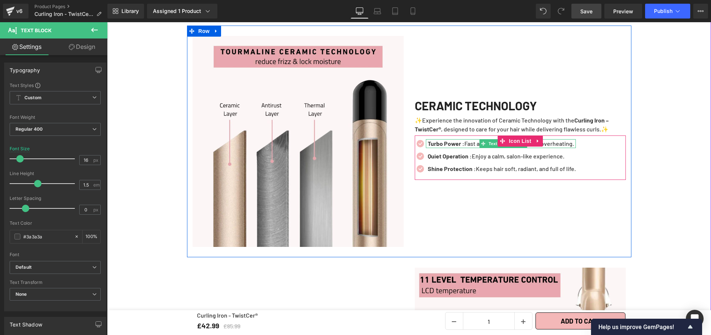
click at [560, 139] on p "Turbo Power : Fast and even drying without overheating." at bounding box center [501, 143] width 148 height 9
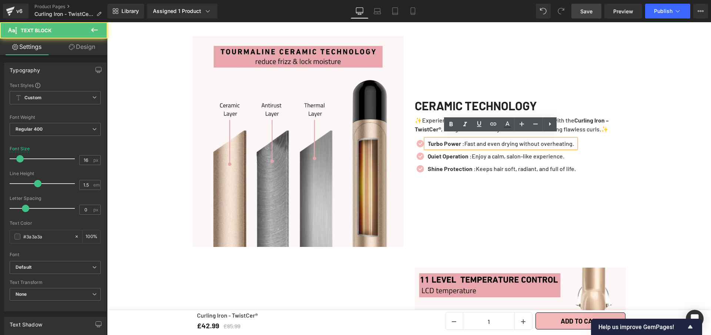
click at [575, 143] on div "Turbo Power : Fast and even drying without overheating." at bounding box center [501, 143] width 150 height 9
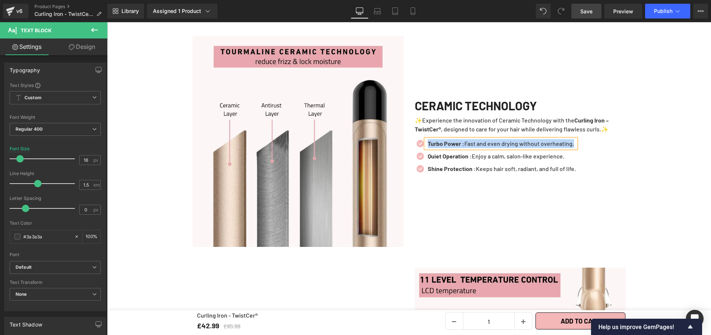
paste div
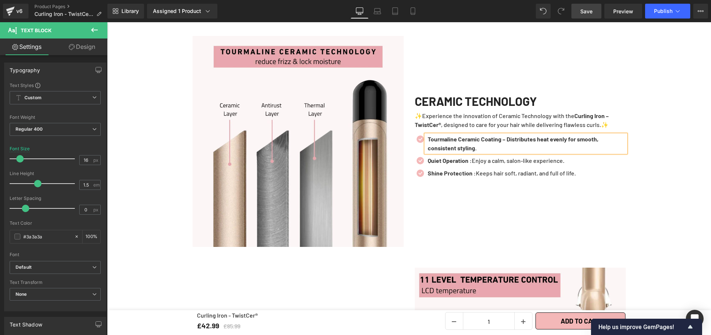
scroll to position [904, 0]
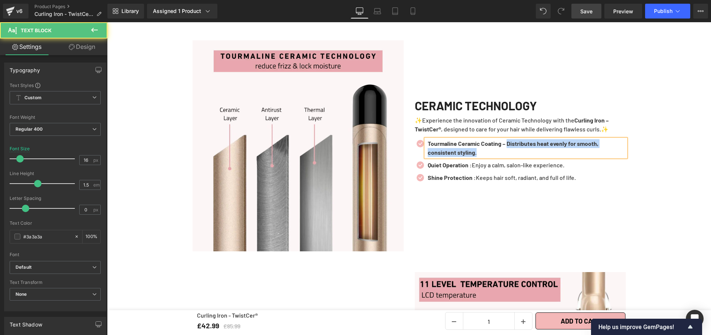
drag, startPoint x: 513, startPoint y: 140, endPoint x: 522, endPoint y: 151, distance: 13.7
click at [522, 151] on p "Tourmaline Ceramic Coating – Distributes heat evenly for smooth, consistent sty…" at bounding box center [526, 148] width 198 height 18
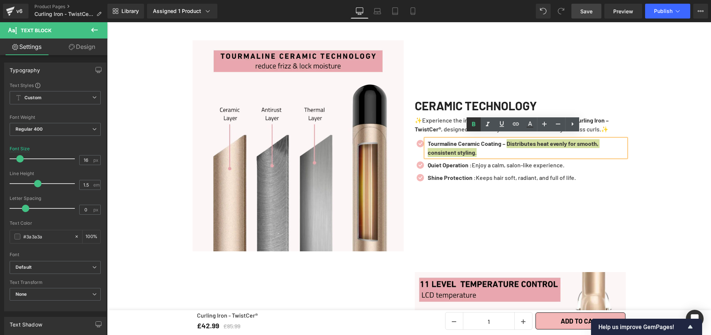
click at [473, 124] on icon at bounding box center [473, 124] width 3 height 4
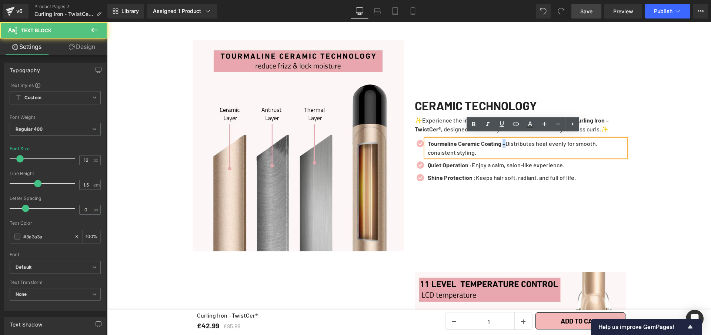
click at [505, 140] on strong "Tourmaline Ceramic Coating –" at bounding box center [466, 143] width 78 height 7
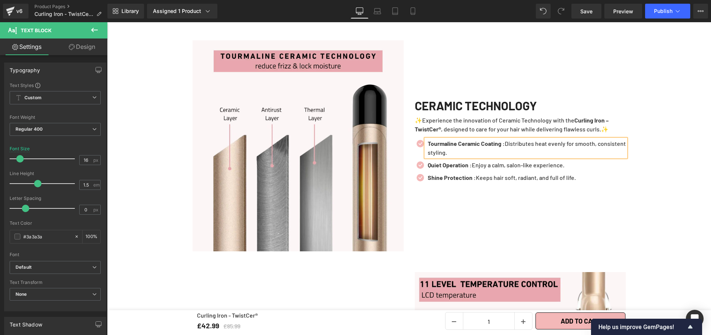
click at [474, 148] on p "Tourmaline Ceramic Coating : Distributes heat evenly for smooth, consistent sty…" at bounding box center [526, 148] width 198 height 18
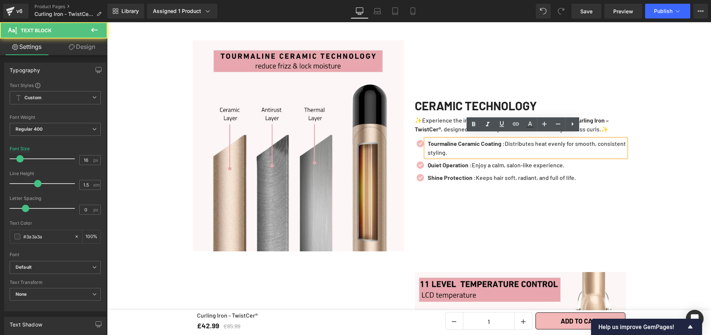
click at [474, 148] on p "Tourmaline Ceramic Coating : Distributes heat evenly for smooth, consistent sty…" at bounding box center [526, 148] width 198 height 18
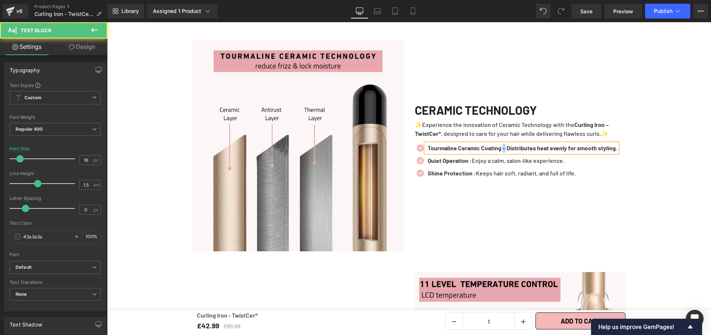
click at [506, 144] on b "Tourmaline Ceramic Coating – Distributes heat evenly for smooth styling." at bounding box center [521, 147] width 189 height 7
drag, startPoint x: 511, startPoint y: 140, endPoint x: 518, endPoint y: 150, distance: 11.9
click at [518, 150] on p "Tourmaline Ceramic Coating : Distributes heat evenly for smooth styling." at bounding box center [521, 148] width 189 height 9
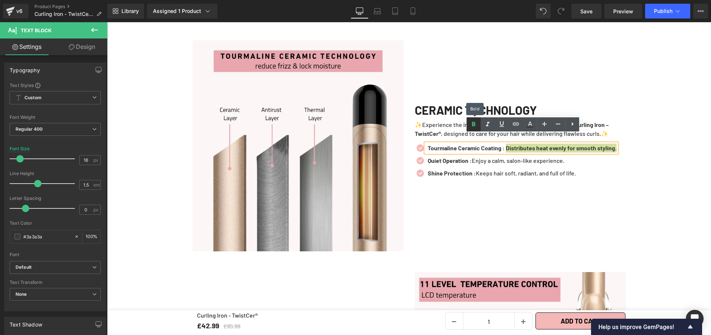
click at [471, 127] on icon at bounding box center [473, 124] width 9 height 9
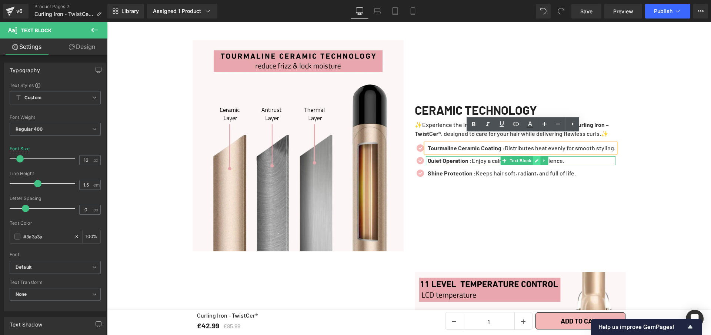
click at [534, 159] on icon at bounding box center [536, 161] width 4 height 4
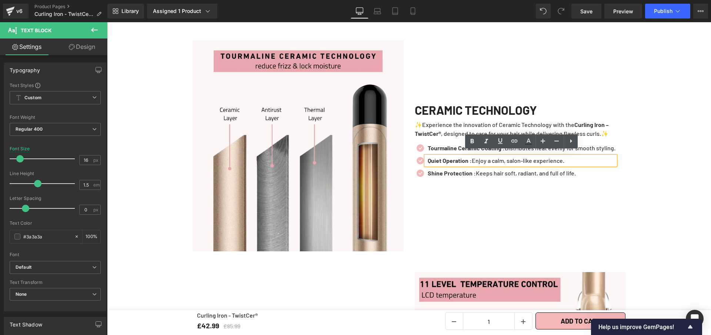
click at [532, 156] on p "Quiet Operation : Enjoy a calm, salon-like experience." at bounding box center [521, 160] width 188 height 9
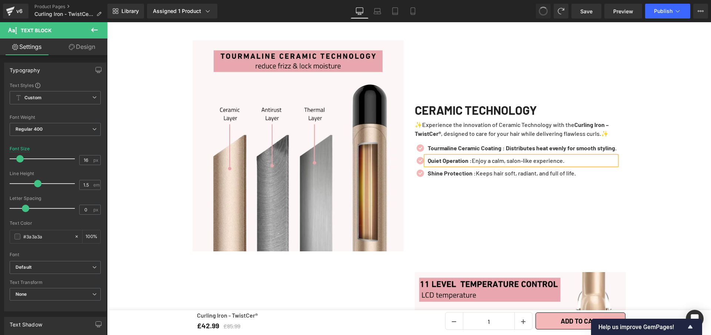
scroll to position [909, 0]
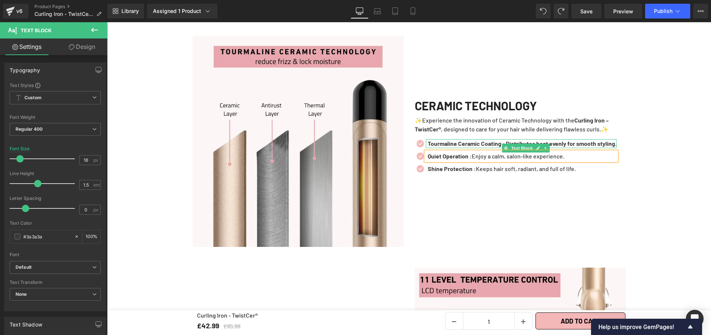
click at [512, 140] on b "Tourmaline Ceramic Coating : Distributes heat evenly for smooth styling." at bounding box center [521, 143] width 189 height 7
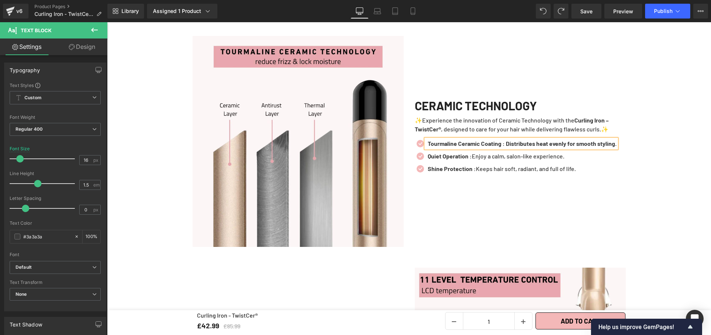
click at [511, 140] on b "Tourmaline Ceramic Coating : Distributes heat evenly for smooth styling." at bounding box center [521, 143] width 189 height 7
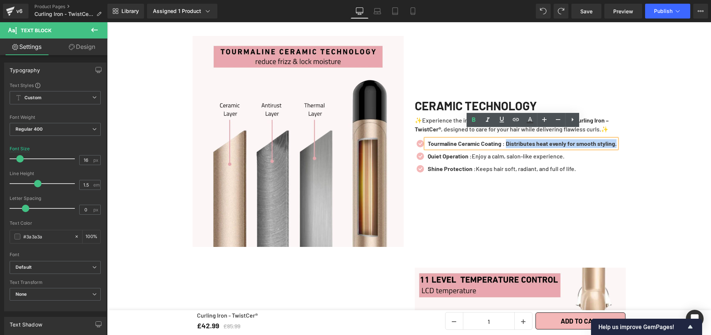
drag, startPoint x: 511, startPoint y: 132, endPoint x: 510, endPoint y: 140, distance: 8.2
click at [516, 141] on p "Tourmaline Ceramic Coating : Distributes heat evenly for smooth styling." at bounding box center [521, 143] width 189 height 9
click at [474, 119] on icon at bounding box center [473, 119] width 3 height 4
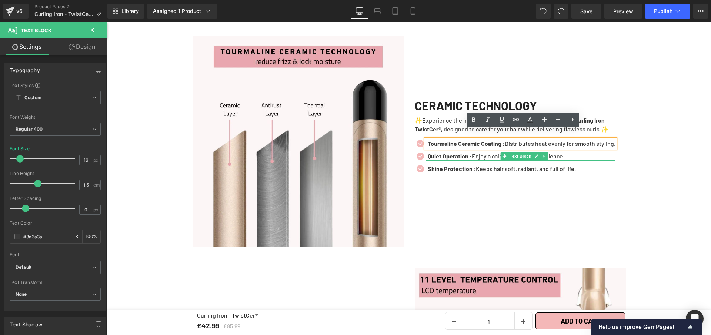
click at [569, 152] on p "Quiet Operation : Enjoy a calm, salon-like experience." at bounding box center [521, 156] width 188 height 9
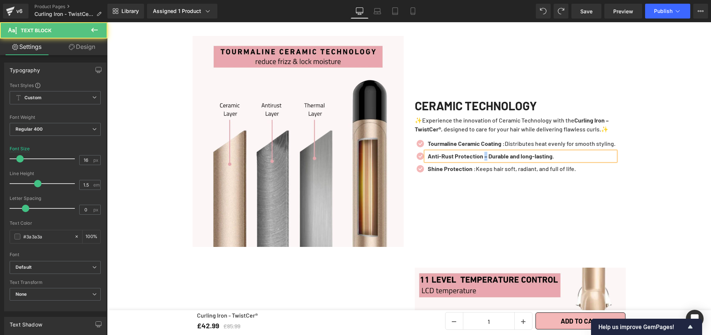
click at [484, 152] on b "Anti-Rust Protection – Durable and long-lasting." at bounding box center [490, 155] width 126 height 7
drag, startPoint x: 554, startPoint y: 150, endPoint x: 586, endPoint y: 149, distance: 32.6
click at [525, 152] on b "Anti-Rust Protection : Durable and long-lasting." at bounding box center [489, 155] width 125 height 7
click at [586, 152] on p "Anti-Rust Protection : Durable and long-lasting." at bounding box center [521, 156] width 188 height 9
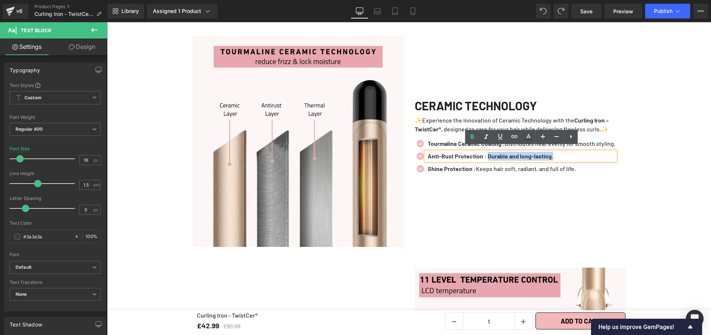
drag, startPoint x: 585, startPoint y: 149, endPoint x: 489, endPoint y: 153, distance: 97.0
click at [489, 153] on p "Anti-Rust Protection : Durable and long-lasting." at bounding box center [521, 156] width 188 height 9
click at [473, 138] on icon at bounding box center [471, 136] width 9 height 9
click at [534, 167] on link at bounding box center [536, 168] width 8 height 9
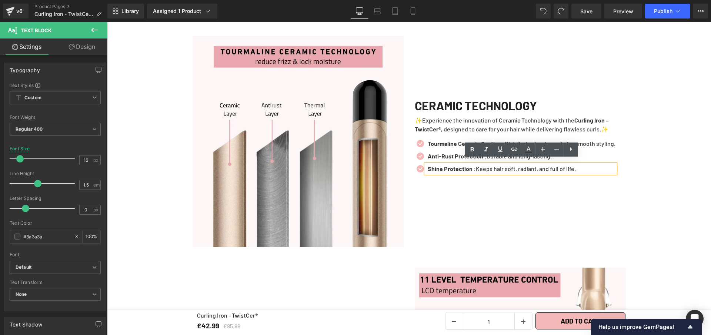
click at [534, 167] on p "Shine Protection : Keeps hair soft, radiant, and full of life." at bounding box center [521, 168] width 188 height 9
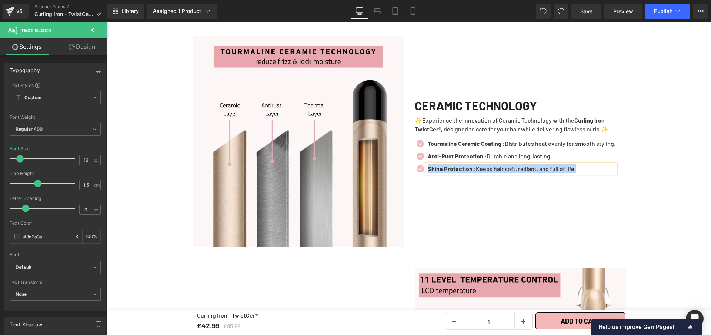
paste div
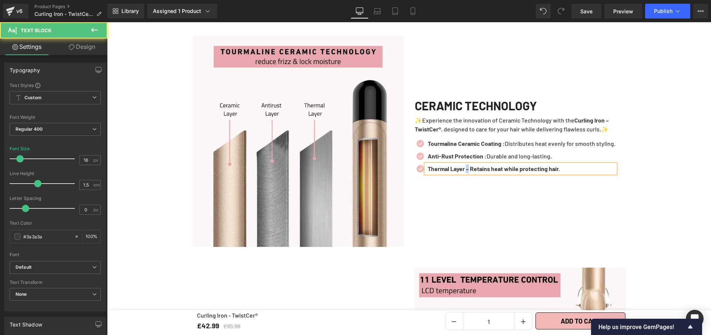
click at [466, 165] on b "Thermal Layer – Retains heat while protecting hair." at bounding box center [493, 168] width 132 height 7
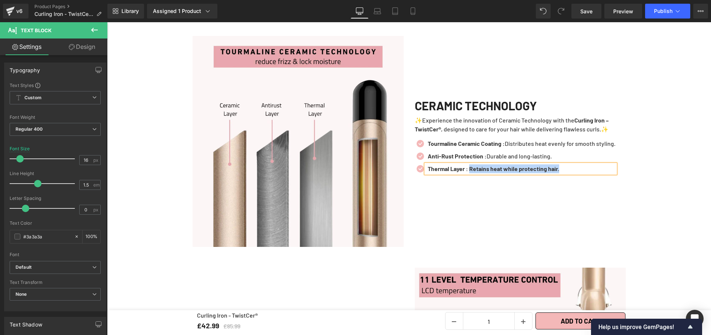
drag, startPoint x: 550, startPoint y: 165, endPoint x: 470, endPoint y: 165, distance: 79.9
click at [470, 165] on p "Thermal Layer : Retains heat while protecting hair." at bounding box center [521, 168] width 188 height 9
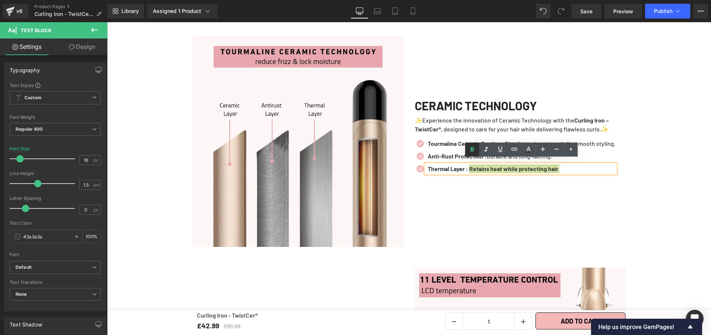
click at [470, 148] on icon at bounding box center [471, 149] width 9 height 9
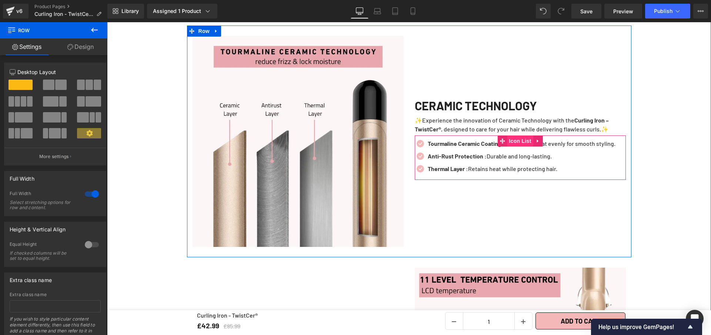
click at [516, 135] on span "Icon List" at bounding box center [520, 140] width 26 height 11
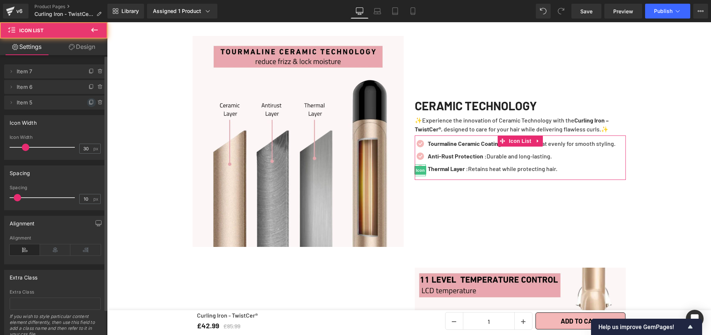
click at [88, 102] on icon at bounding box center [91, 103] width 6 height 6
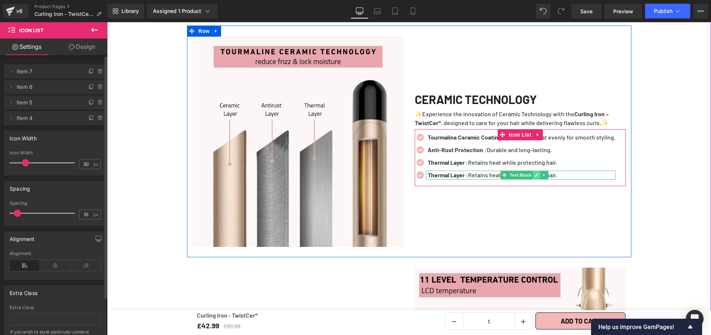
click at [534, 173] on icon at bounding box center [536, 175] width 4 height 4
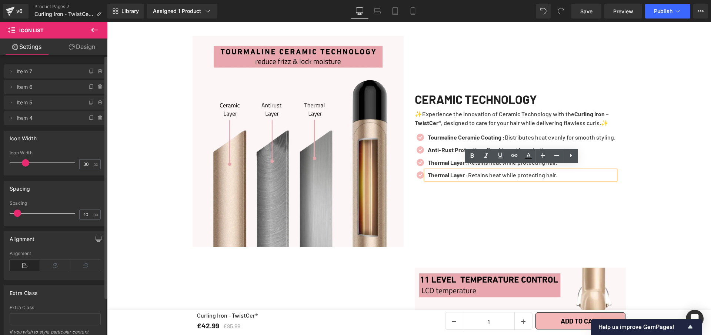
click at [534, 171] on p "Thermal Layer : Retains heat while protecting hair." at bounding box center [521, 175] width 188 height 9
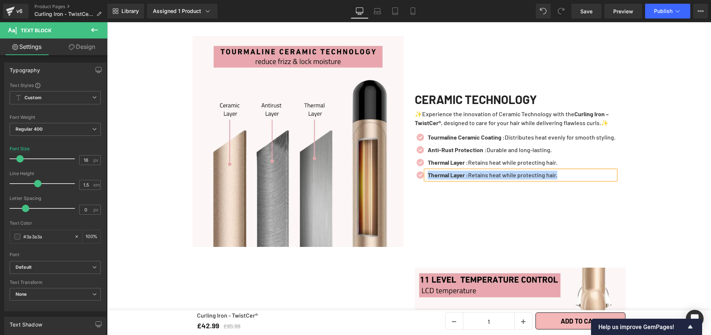
paste div
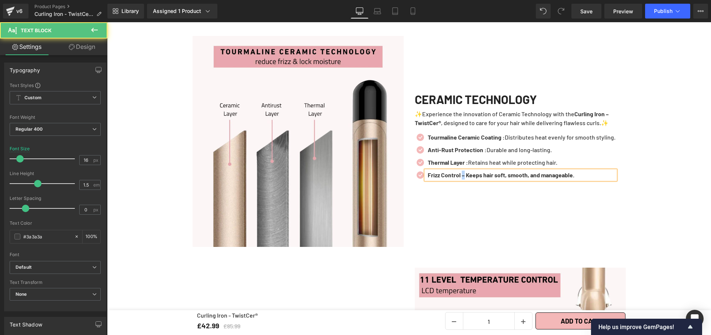
click at [463, 171] on b "Frizz Control – Keeps hair soft, smooth, and manageable." at bounding box center [500, 174] width 147 height 7
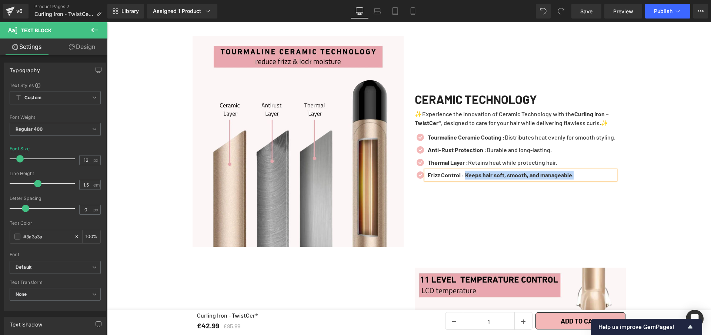
drag, startPoint x: 587, startPoint y: 170, endPoint x: 466, endPoint y: 171, distance: 121.0
click at [466, 171] on p "Frizz Control : Keeps hair soft, smooth, and manageable." at bounding box center [521, 175] width 188 height 9
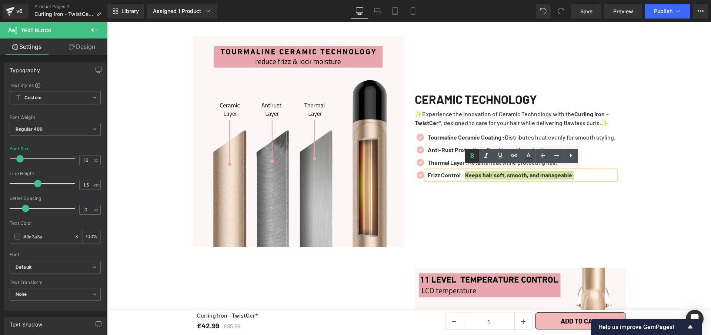
click at [470, 155] on icon at bounding box center [471, 155] width 9 height 9
drag, startPoint x: 492, startPoint y: 111, endPoint x: 587, endPoint y: 13, distance: 136.4
click at [587, 13] on span "Save" at bounding box center [586, 11] width 12 height 8
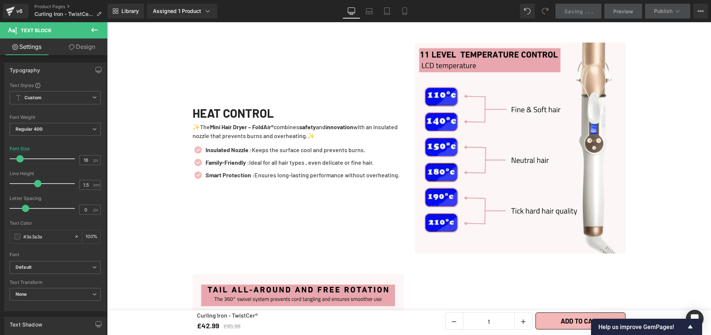
scroll to position [1133, 0]
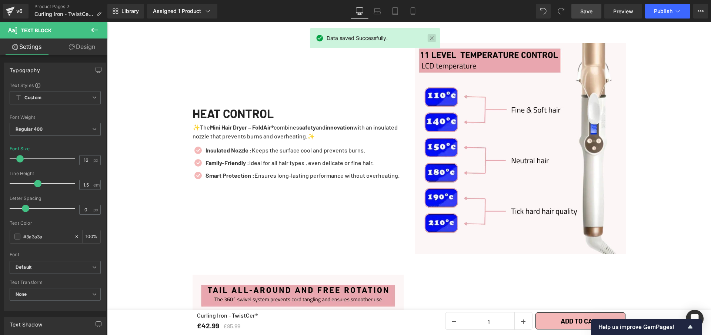
click at [432, 36] on link at bounding box center [431, 38] width 8 height 8
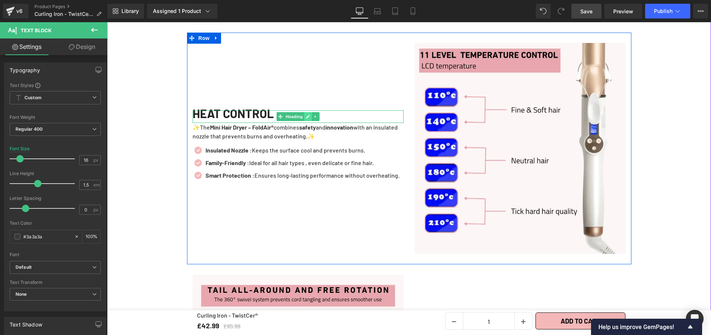
click at [306, 114] on icon at bounding box center [308, 116] width 4 height 4
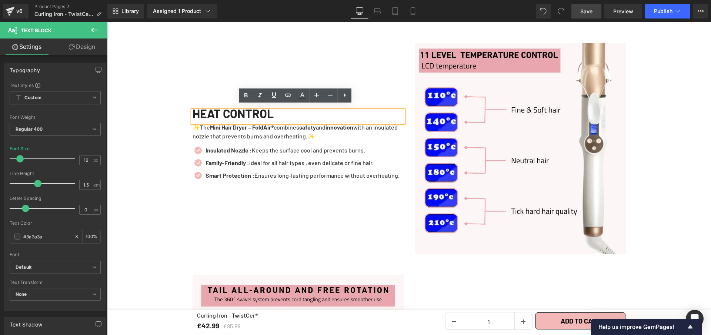
click at [306, 114] on div "HEAT CONTROL" at bounding box center [297, 116] width 211 height 13
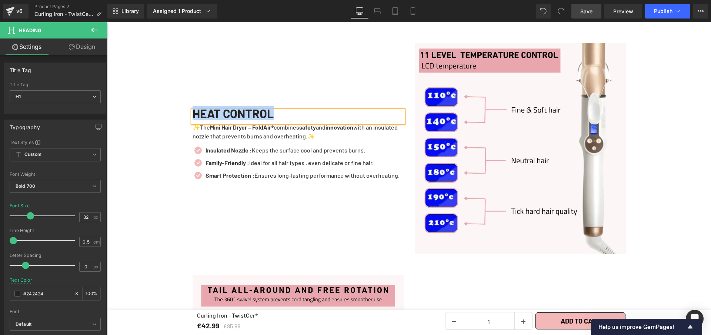
copy h1 "HEAT CONTROL"
drag, startPoint x: 338, startPoint y: 128, endPoint x: 338, endPoint y: 132, distance: 4.5
click at [338, 128] on p "✨The Mini Hair Dryer – FoldAir® combines safety and innovation with an insulate…" at bounding box center [297, 132] width 211 height 18
click at [337, 130] on p "✨The Mini Hair Dryer – FoldAir® combines safety and innovation with an insulate…" at bounding box center [297, 132] width 211 height 18
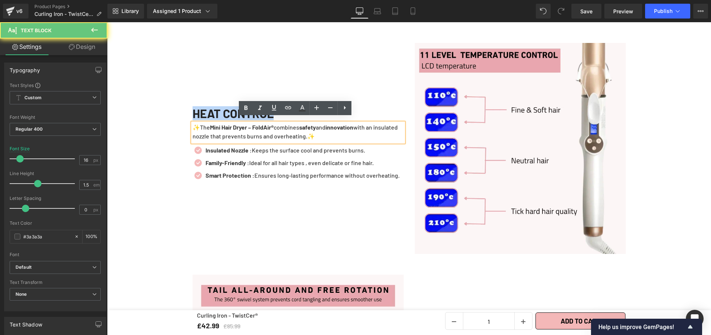
click at [338, 132] on p "✨The Mini Hair Dryer – FoldAir® combines safety and innovation with an insulate…" at bounding box center [297, 132] width 211 height 18
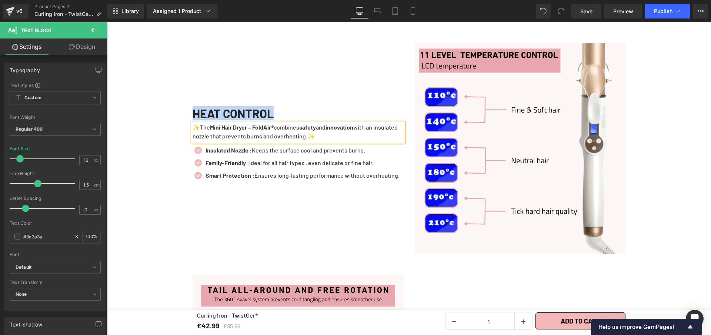
paste div
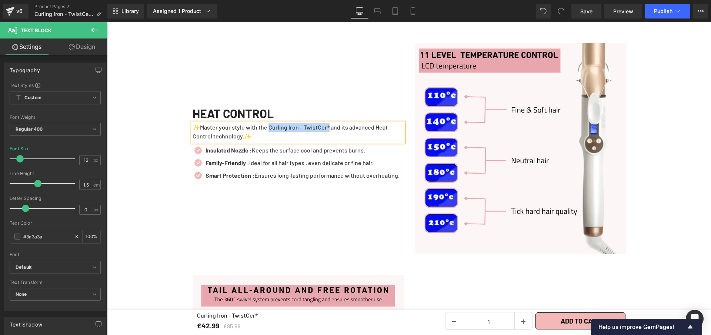
drag, startPoint x: 266, startPoint y: 123, endPoint x: 330, endPoint y: 124, distance: 64.0
click at [330, 124] on p "✨Master your style with the Curling Iron – TwistCer® and its advanced Heat Cont…" at bounding box center [297, 132] width 211 height 18
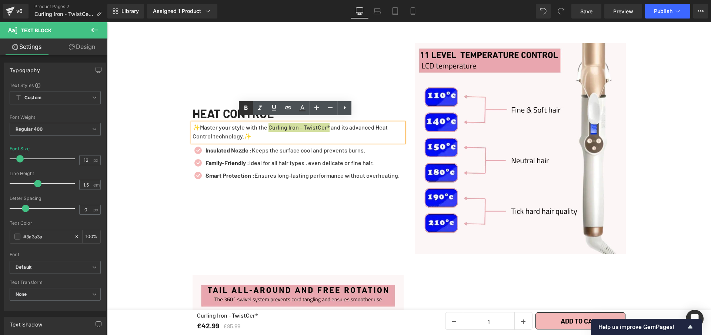
drag, startPoint x: 244, startPoint y: 105, endPoint x: 165, endPoint y: 132, distance: 83.2
click at [244, 105] on icon at bounding box center [245, 108] width 9 height 9
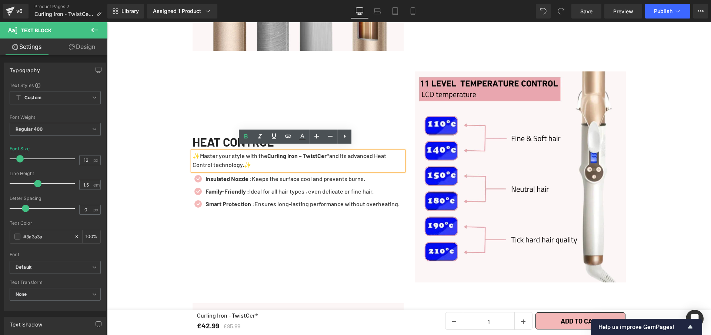
scroll to position [1119, 0]
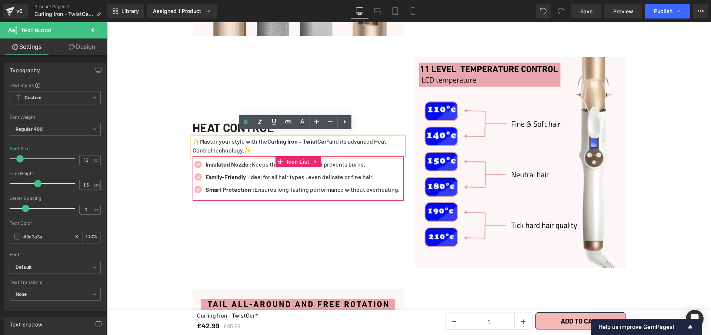
click at [107, 22] on div at bounding box center [107, 22] width 0 height 0
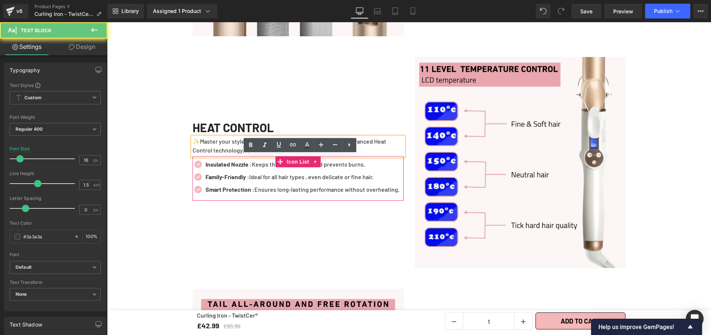
click at [330, 160] on p "Insulated Nozzle : Keeps the surface cool and prevents burns." at bounding box center [302, 164] width 194 height 9
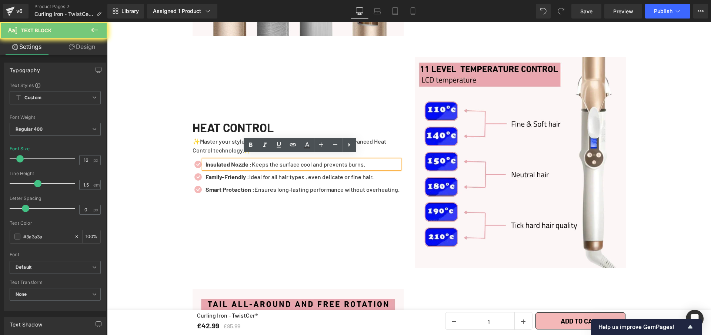
click at [332, 162] on p "Insulated Nozzle : Keeps the surface cool and prevents burns." at bounding box center [302, 164] width 194 height 9
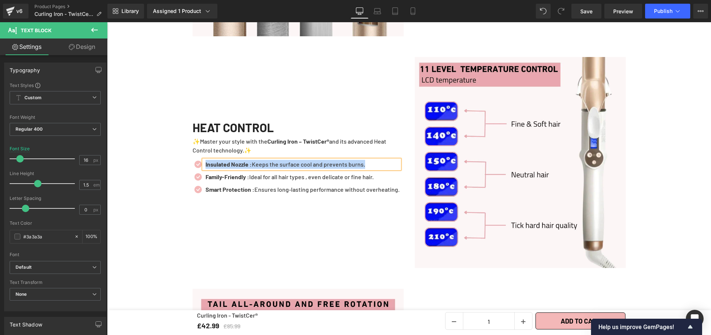
paste div
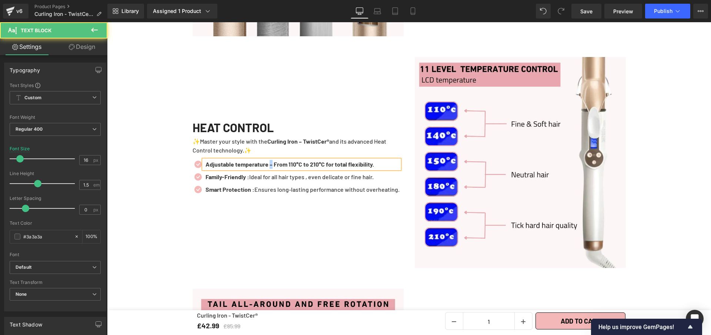
click at [270, 161] on b "Adjustable temperature – From 110°C to 210°C for total flexibility." at bounding box center [289, 164] width 168 height 7
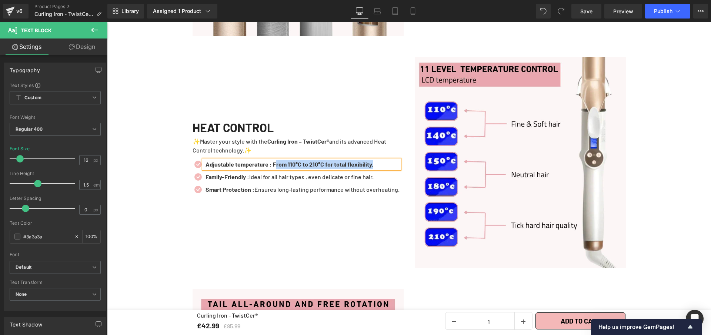
drag, startPoint x: 387, startPoint y: 162, endPoint x: 275, endPoint y: 159, distance: 112.2
click at [277, 160] on p "Adjustable temperature : From 110°C to 210°C for total flexibility." at bounding box center [302, 164] width 194 height 9
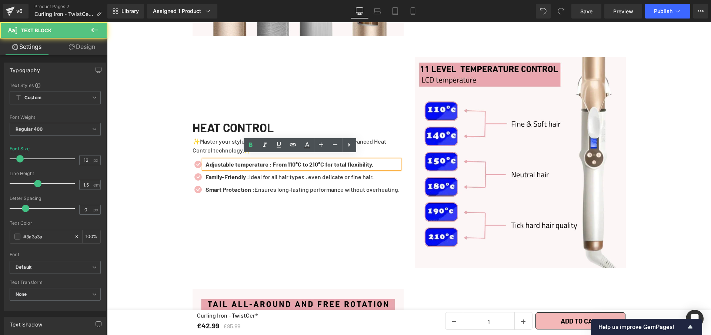
click at [275, 161] on b "Adjustable temperature : From 110°C to 210°C for total flexibility." at bounding box center [289, 164] width 168 height 7
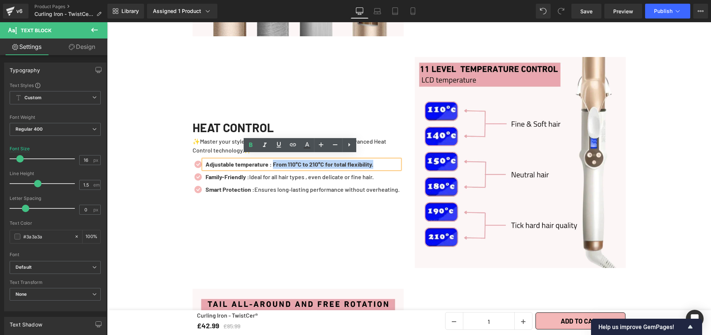
drag, startPoint x: 275, startPoint y: 159, endPoint x: 390, endPoint y: 161, distance: 115.1
click at [390, 161] on p "Adjustable temperature : From 110°C to 210°C for total flexibility." at bounding box center [302, 164] width 194 height 9
drag, startPoint x: 249, startPoint y: 145, endPoint x: 73, endPoint y: 178, distance: 179.4
click at [249, 145] on icon at bounding box center [250, 144] width 3 height 4
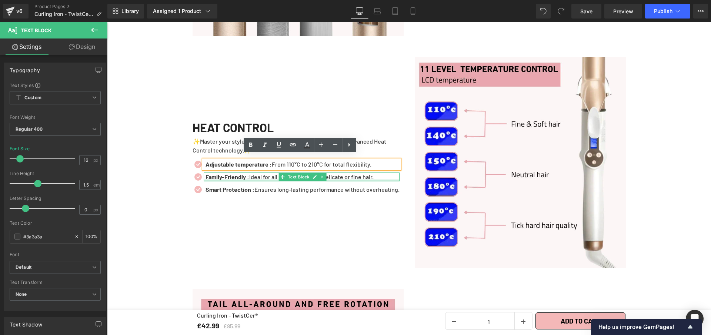
click at [266, 179] on div at bounding box center [302, 180] width 196 height 2
click at [266, 173] on p "Family-Friendly : Ideal for all hair types , even delicate or fine hair." at bounding box center [302, 176] width 194 height 9
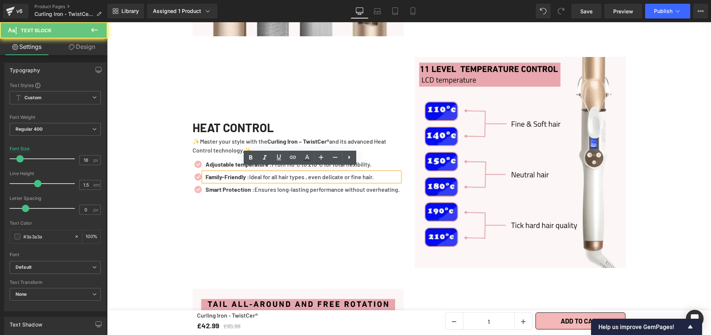
click at [266, 173] on p "Family-Friendly : Ideal for all hair types , even delicate or fine hair." at bounding box center [302, 176] width 194 height 9
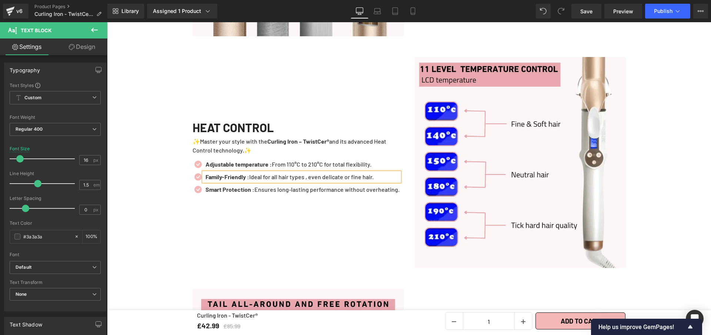
paste div
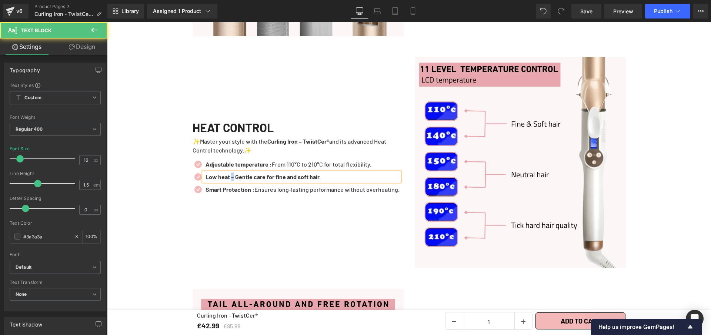
click at [233, 173] on b "Low heat – Gentle care for fine and soft hair." at bounding box center [262, 176] width 115 height 7
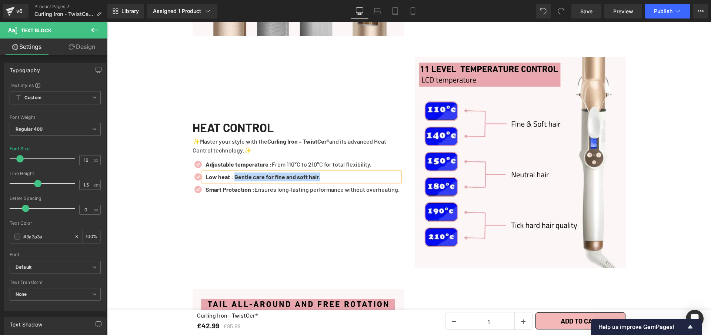
drag, startPoint x: 333, startPoint y: 171, endPoint x: 234, endPoint y: 171, distance: 99.9
click at [234, 172] on p "Low heat : Gentle care for fine and soft hair." at bounding box center [302, 176] width 194 height 9
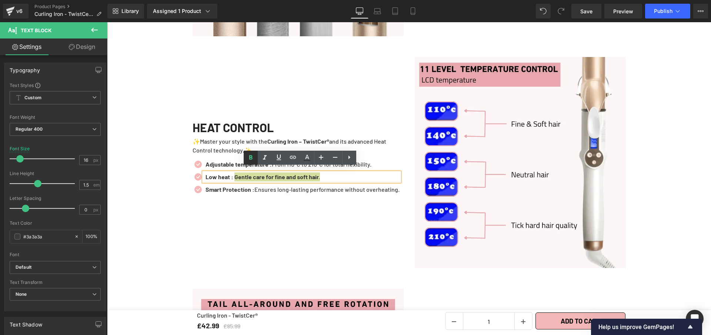
click at [248, 153] on icon at bounding box center [250, 157] width 9 height 9
click at [395, 137] on p "✨Master your style with the Curling Iron – TwistCer® and its advanced Heat Cont…" at bounding box center [297, 146] width 211 height 18
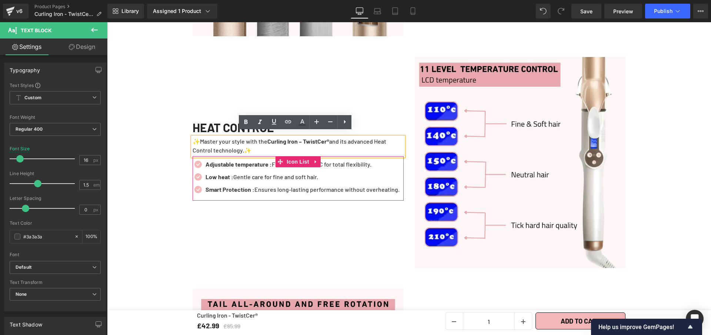
click at [299, 157] on span "Icon List" at bounding box center [298, 161] width 26 height 11
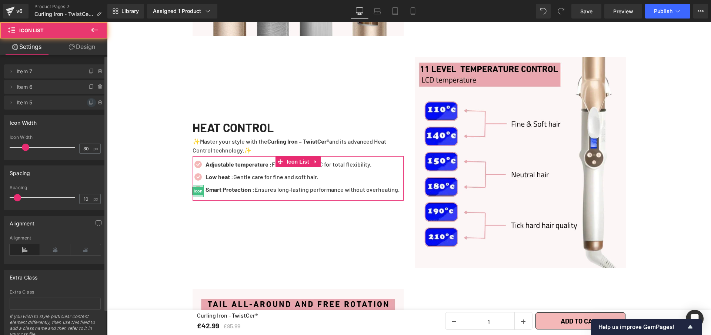
drag, startPoint x: 89, startPoint y: 100, endPoint x: 56, endPoint y: 103, distance: 33.4
click at [90, 100] on icon at bounding box center [91, 102] width 3 height 4
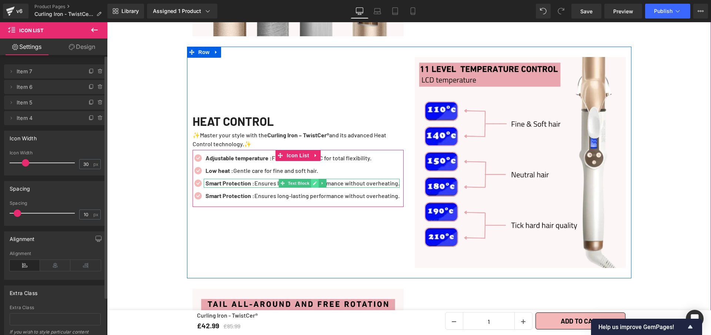
click at [313, 181] on icon at bounding box center [315, 183] width 4 height 4
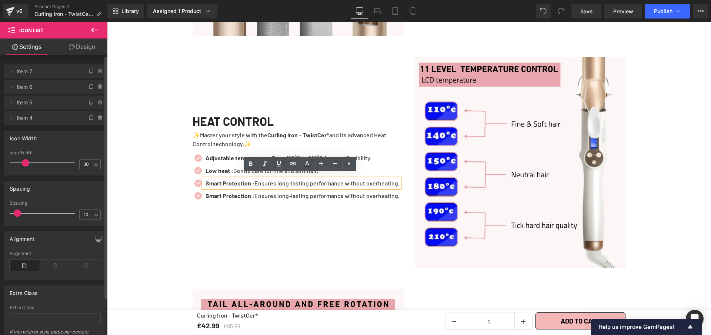
click at [311, 179] on p "Smart Protection : Ensures long-lasting performance without overheating." at bounding box center [302, 183] width 194 height 9
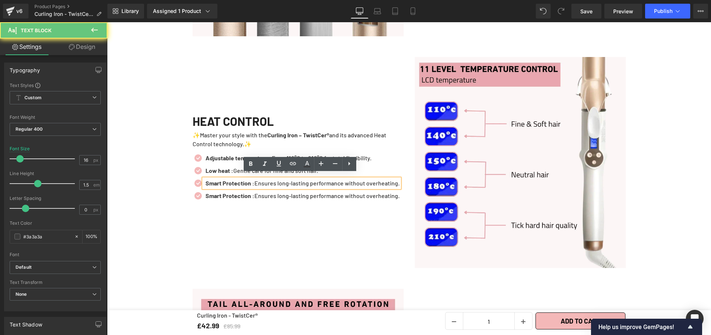
click at [311, 179] on p "Smart Protection : Ensures long-lasting performance without overheating." at bounding box center [302, 183] width 194 height 9
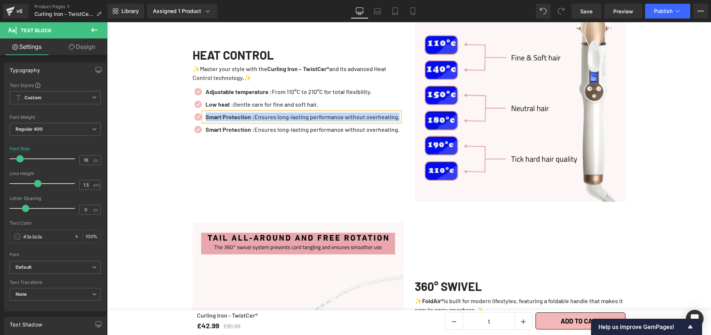
scroll to position [1223, 0]
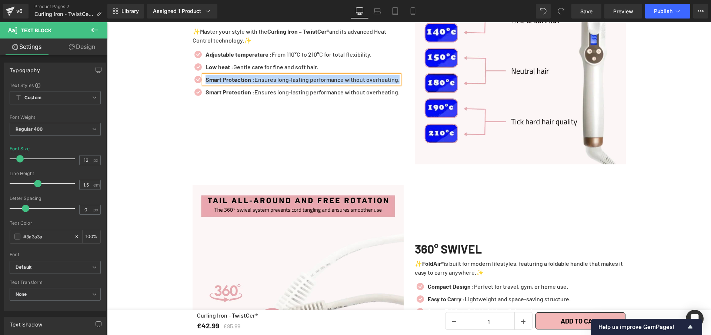
paste div
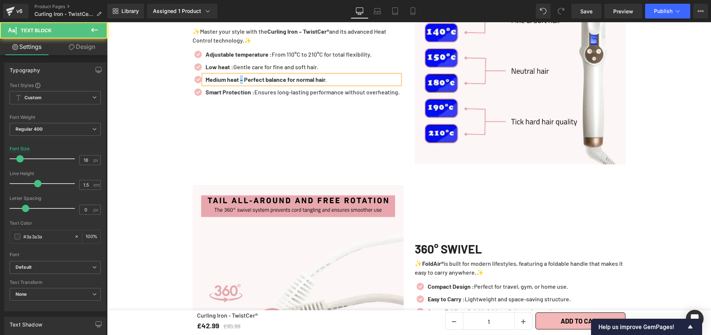
click at [241, 76] on b "Medium heat – Perfect balance for normal hair." at bounding box center [265, 79] width 121 height 7
drag, startPoint x: 333, startPoint y: 74, endPoint x: 244, endPoint y: 75, distance: 88.8
click at [244, 75] on p "Medium heat : Perfect balance for normal hair." at bounding box center [302, 79] width 194 height 9
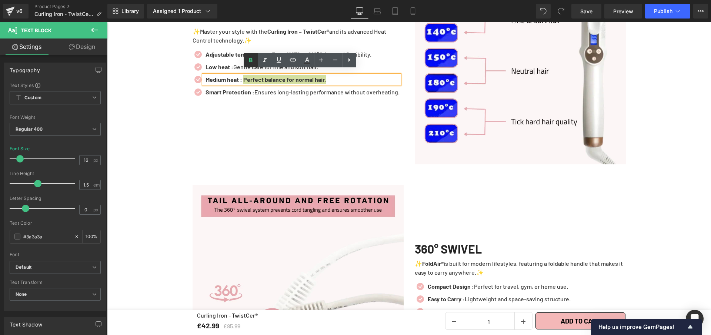
drag, startPoint x: 240, startPoint y: 0, endPoint x: 250, endPoint y: 60, distance: 60.0
click at [250, 60] on icon at bounding box center [250, 60] width 3 height 4
click at [336, 88] on p "Smart Protection : Ensures long-lasting performance without overheating." at bounding box center [302, 92] width 194 height 9
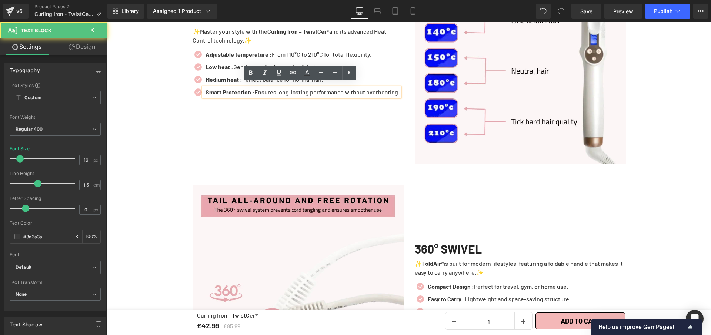
click at [336, 88] on p "Smart Protection : Ensures long-lasting performance without overheating." at bounding box center [302, 92] width 194 height 9
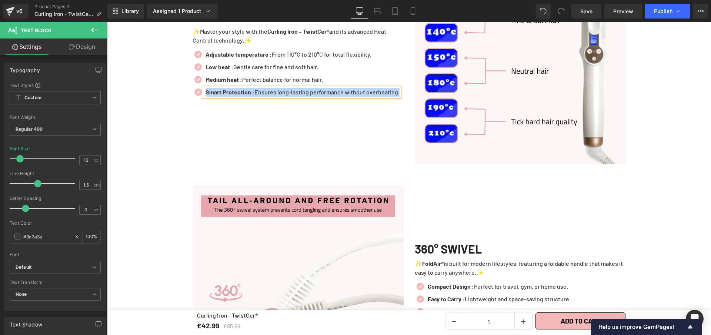
paste div
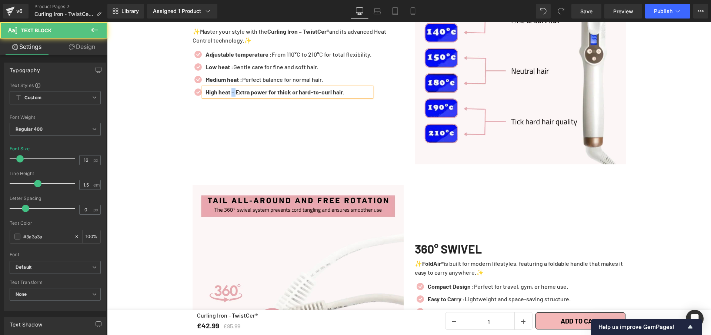
click at [235, 88] on b "High heat – Extra power for thick or hard-to-curl hair." at bounding box center [274, 91] width 138 height 7
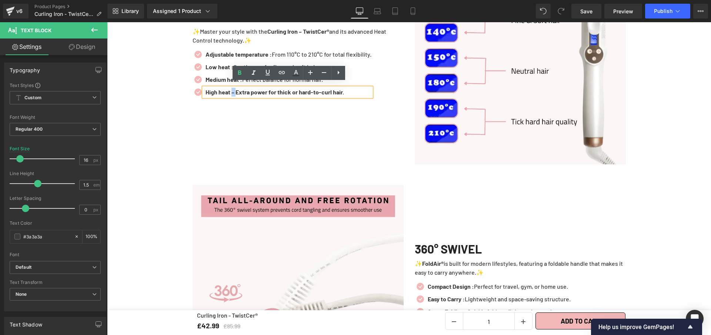
click at [236, 88] on b "High heat – Extra power for thick or hard-to-curl hair." at bounding box center [274, 91] width 138 height 7
drag, startPoint x: 234, startPoint y: 87, endPoint x: 231, endPoint y: 88, distance: 3.9
click at [232, 88] on b "High heat – Extra power for thick or hard-to-curl hair." at bounding box center [274, 91] width 138 height 7
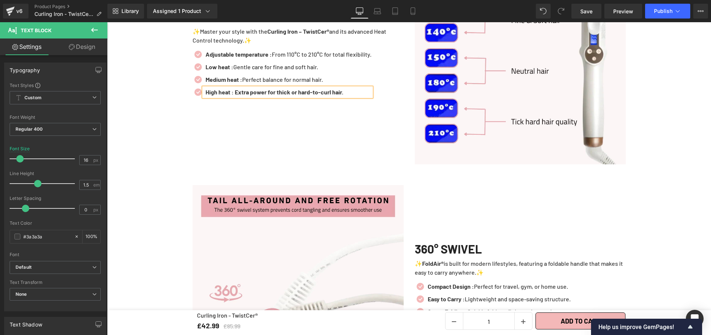
click at [350, 88] on p "High heat : Extra power for thick or hard-to-curl hair." at bounding box center [288, 92] width 166 height 9
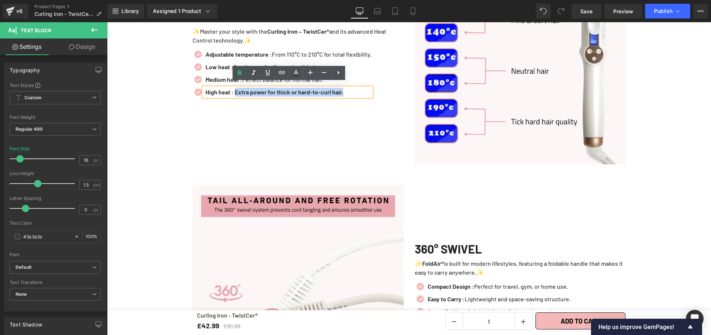
drag, startPoint x: 350, startPoint y: 88, endPoint x: 236, endPoint y: 86, distance: 114.4
click at [236, 88] on p "High heat : Extra power for thick or hard-to-curl hair." at bounding box center [288, 92] width 166 height 9
click at [238, 75] on icon at bounding box center [239, 72] width 9 height 9
click at [258, 114] on div "HEAT CONTROL Heading ✨Master your style with the Curling Iron – TwistCer® and i…" at bounding box center [298, 58] width 222 height 211
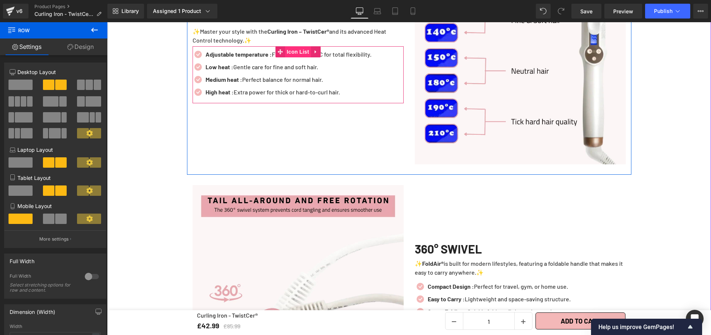
click at [290, 50] on span "Icon List" at bounding box center [298, 51] width 26 height 11
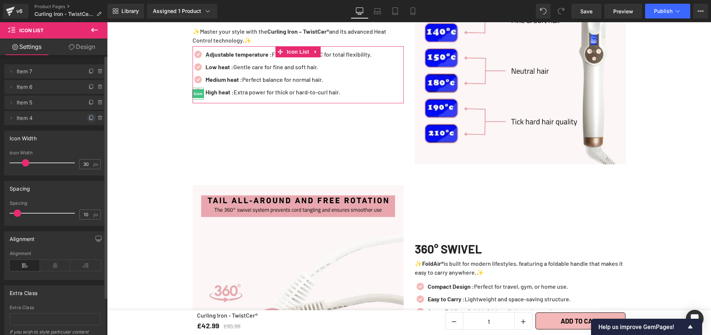
click at [88, 116] on icon at bounding box center [91, 118] width 6 height 6
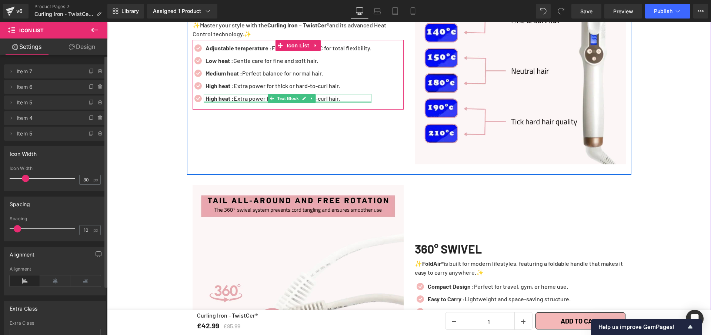
click at [342, 101] on div at bounding box center [288, 102] width 168 height 2
click at [343, 94] on p "High heat : Extra power for thick or hard-to-curl hair." at bounding box center [288, 98] width 166 height 9
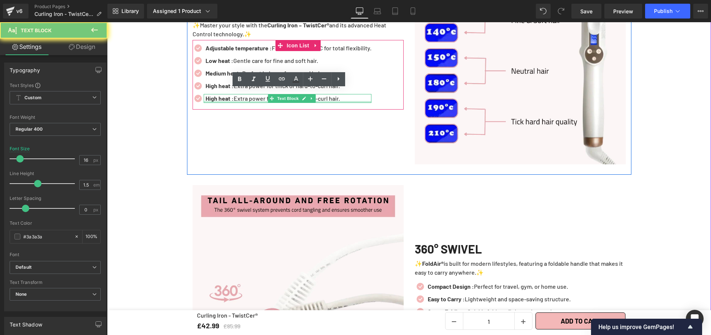
click at [343, 94] on p "High heat : Extra power for thick or hard-to-curl hair." at bounding box center [288, 98] width 166 height 9
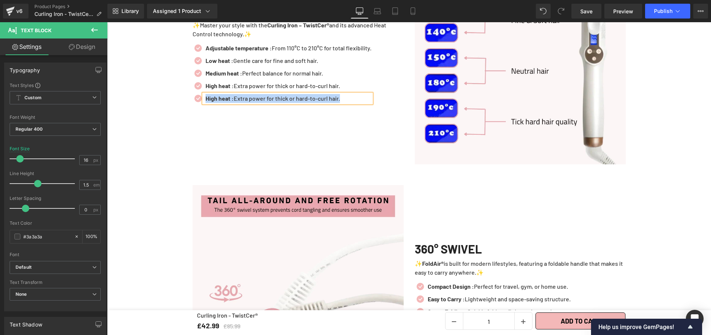
paste div
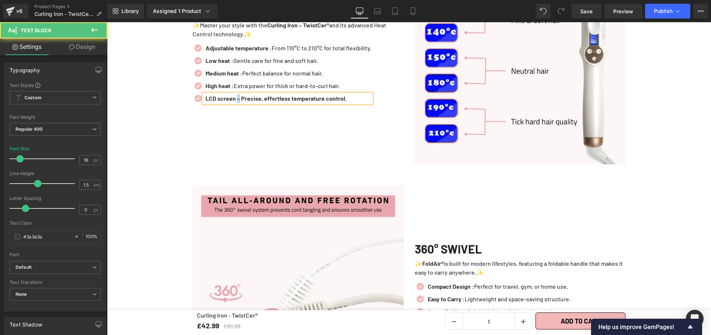
click at [238, 95] on b "LCD screen – Precise, effortless temperature control." at bounding box center [275, 98] width 141 height 7
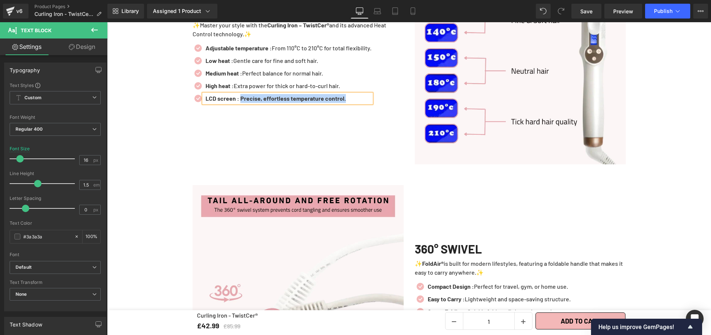
drag, startPoint x: 345, startPoint y: 94, endPoint x: 241, endPoint y: 92, distance: 103.7
click at [241, 94] on p "LCD screen : Precise, effortless temperature control." at bounding box center [288, 98] width 166 height 9
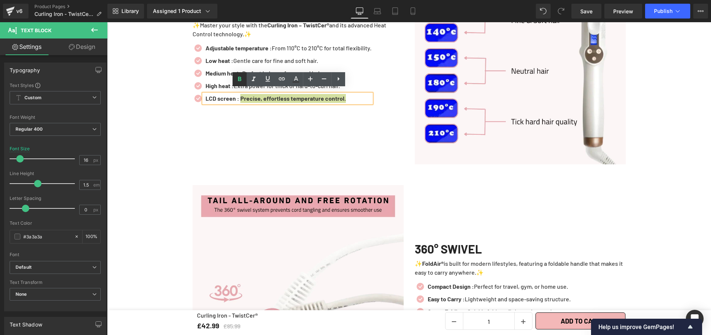
click at [241, 78] on icon at bounding box center [239, 79] width 9 height 9
click at [583, 13] on span "Save" at bounding box center [586, 11] width 12 height 8
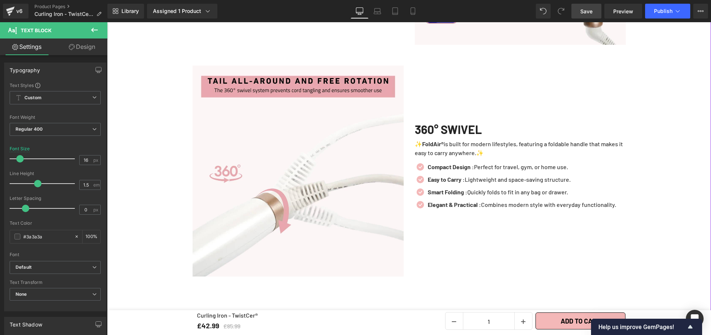
scroll to position [1347, 0]
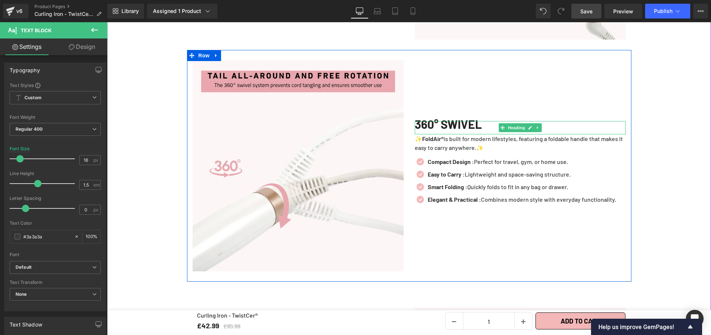
click at [487, 121] on h1 "360° SWIVEL" at bounding box center [519, 124] width 211 height 6
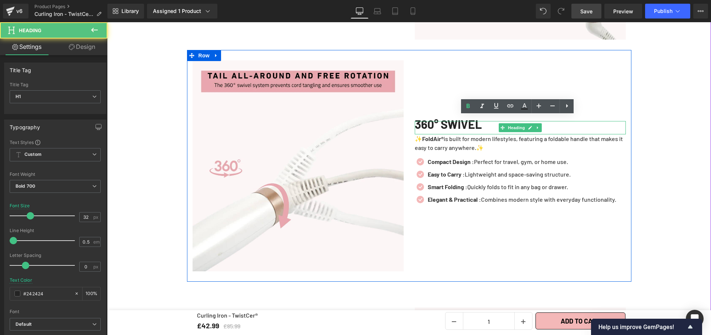
click at [487, 121] on h1 "360° SWIVEL" at bounding box center [519, 124] width 211 height 6
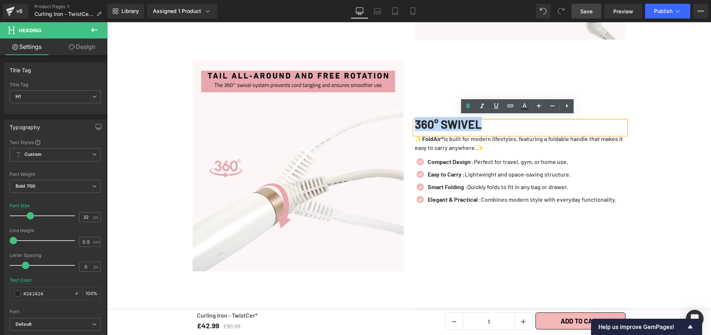
drag, startPoint x: 487, startPoint y: 121, endPoint x: 407, endPoint y: 117, distance: 79.7
click at [409, 117] on div "360° SWIVEL Heading ✨ FoldAir® is built for modern lifestyles, featuring a fold…" at bounding box center [520, 165] width 222 height 211
copy h1 "360° SWIVEL"
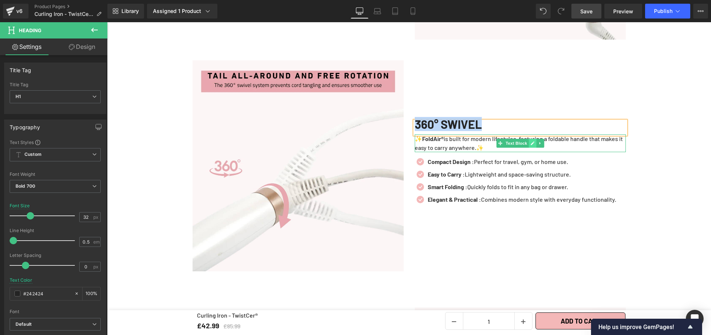
click at [530, 141] on icon at bounding box center [532, 143] width 4 height 4
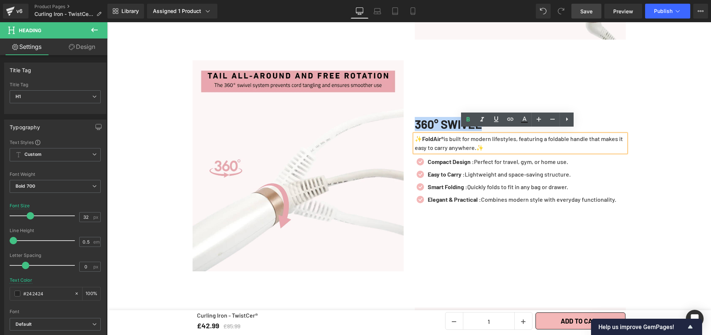
click at [520, 142] on p "✨ FoldAir® is built for modern lifestyles, featuring a foldable handle that mak…" at bounding box center [519, 143] width 211 height 18
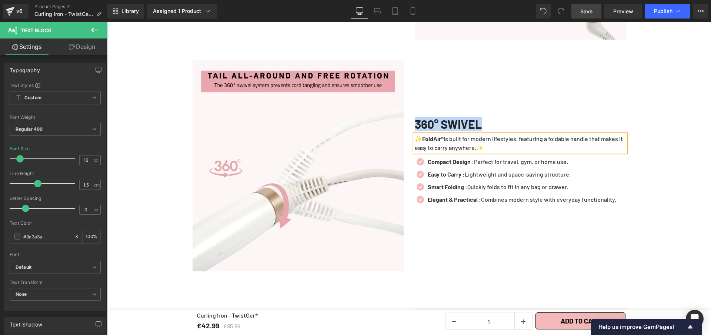
paste div
drag, startPoint x: 531, startPoint y: 134, endPoint x: 594, endPoint y: 134, distance: 62.9
click at [594, 134] on p "✨Enjoy total freedom of movement with the Curling Iron – TwistCer® and its smar…" at bounding box center [519, 143] width 211 height 18
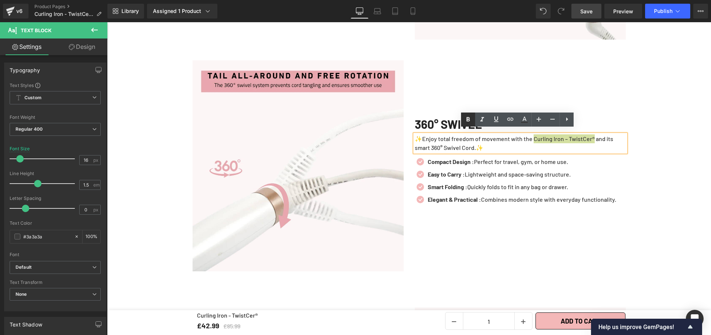
click at [466, 117] on icon at bounding box center [467, 119] width 9 height 9
drag, startPoint x: 429, startPoint y: 142, endPoint x: 474, endPoint y: 141, distance: 44.8
click at [474, 141] on p "✨Enjoy total freedom of movement with the Curling Iron – TwistCer® and its smar…" at bounding box center [519, 143] width 211 height 18
click at [470, 122] on icon at bounding box center [467, 119] width 9 height 9
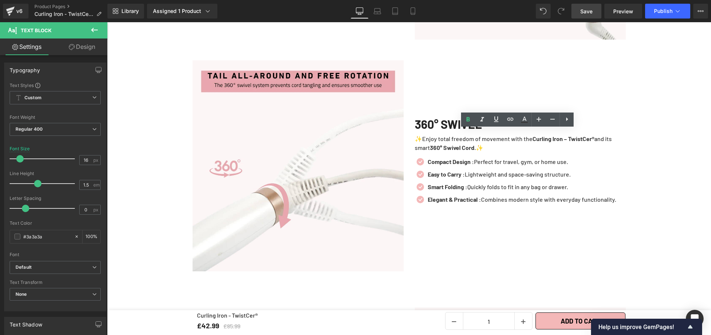
click at [587, 15] on link "Save" at bounding box center [586, 11] width 30 height 15
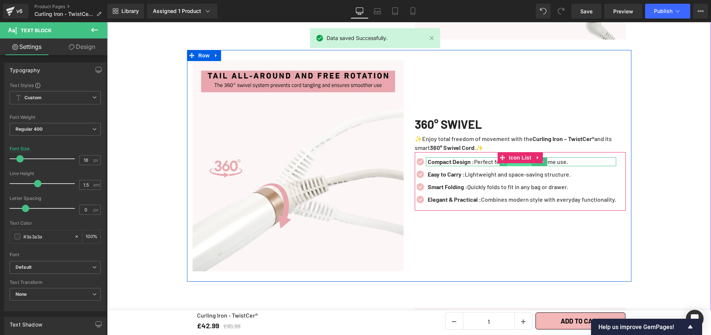
click at [517, 159] on span "Text Block" at bounding box center [519, 161] width 24 height 9
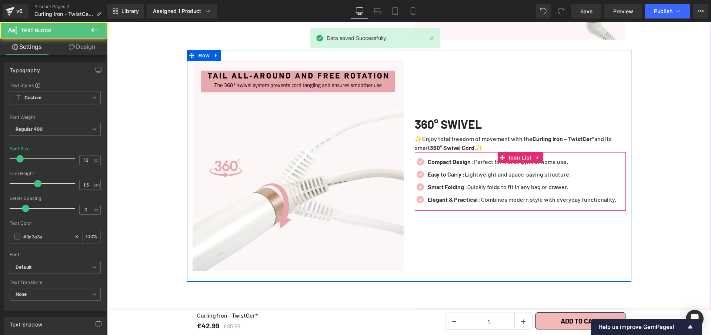
click at [107, 22] on div at bounding box center [107, 22] width 0 height 0
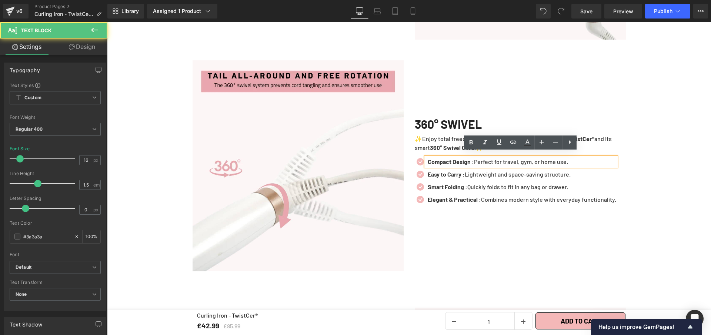
click at [465, 158] on strong "Compact Design :" at bounding box center [450, 161] width 46 height 7
click at [464, 159] on strong "Compact Design :" at bounding box center [450, 161] width 46 height 7
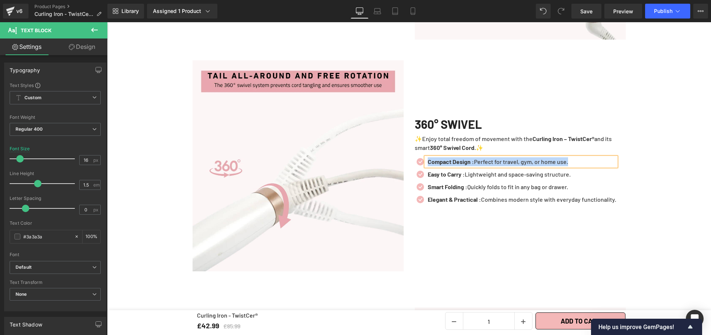
paste div
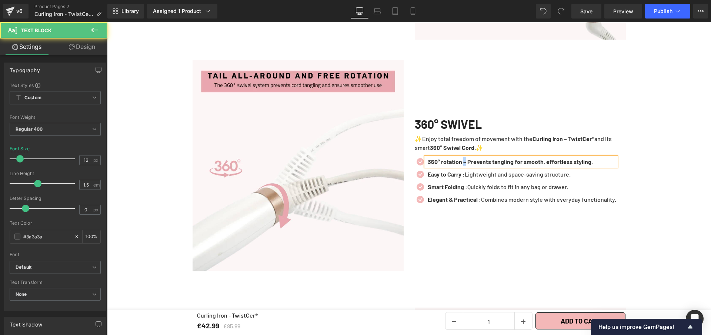
click at [463, 158] on b "360° rotation – Prevents tangling for smooth, effortless styling." at bounding box center [509, 161] width 165 height 7
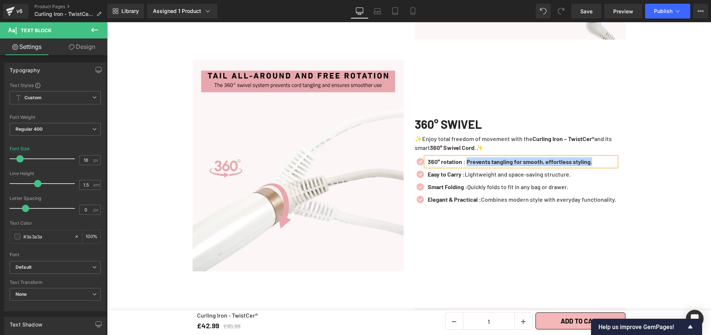
drag, startPoint x: 604, startPoint y: 157, endPoint x: 466, endPoint y: 158, distance: 138.0
click at [466, 158] on p "360° rotation : Prevents tangling for smooth, effortless styling." at bounding box center [521, 161] width 188 height 9
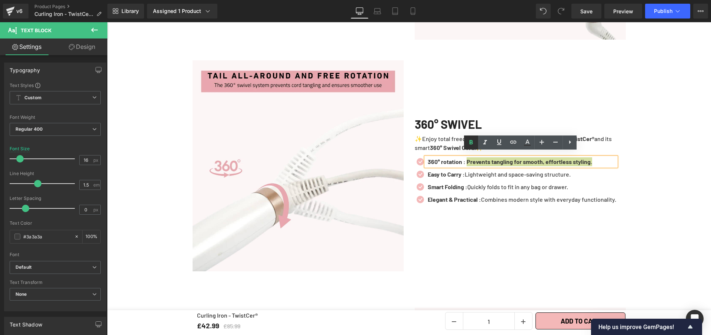
click at [467, 143] on icon at bounding box center [470, 142] width 9 height 9
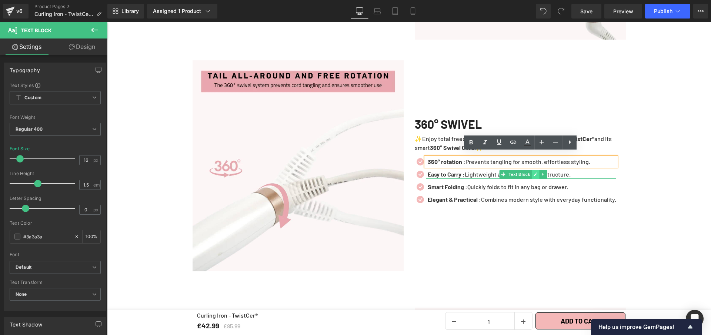
click at [532, 172] on link at bounding box center [535, 174] width 8 height 9
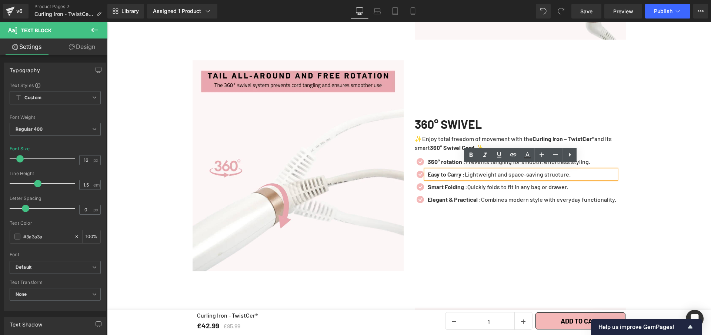
click at [532, 172] on p "Easy to Carry : Lightweight and space-saving structure." at bounding box center [521, 174] width 188 height 9
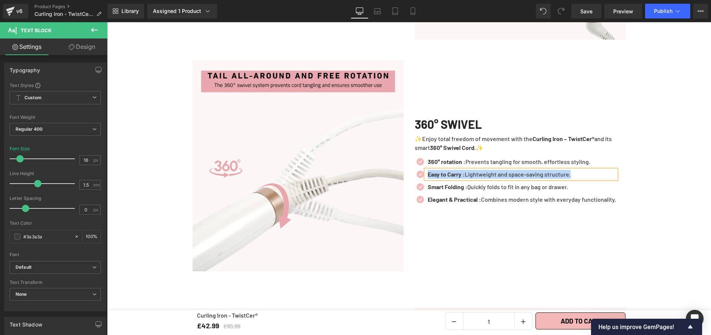
paste div
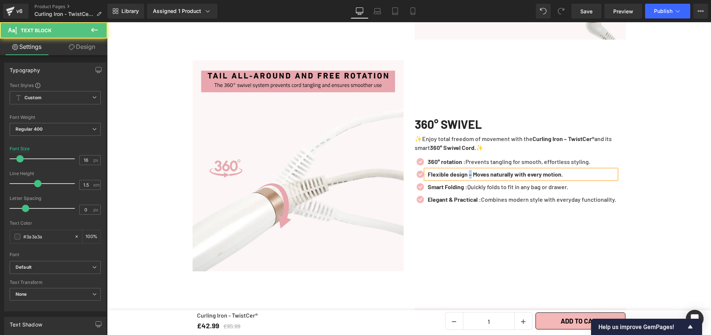
click at [469, 172] on b "Flexible design – Moves naturally with every motion." at bounding box center [494, 174] width 135 height 7
drag, startPoint x: 575, startPoint y: 172, endPoint x: 473, endPoint y: 169, distance: 101.8
click at [473, 170] on p "Flexible design : Moves naturally with every motion." at bounding box center [521, 174] width 188 height 9
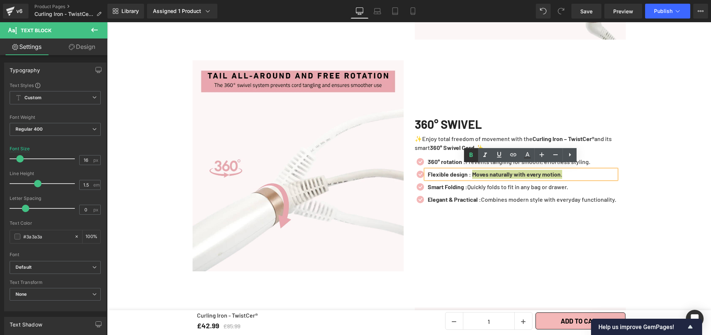
click at [471, 155] on icon at bounding box center [470, 155] width 9 height 9
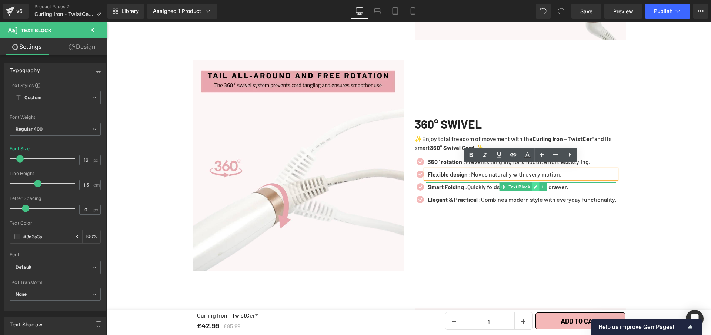
click at [531, 186] on link at bounding box center [535, 186] width 8 height 9
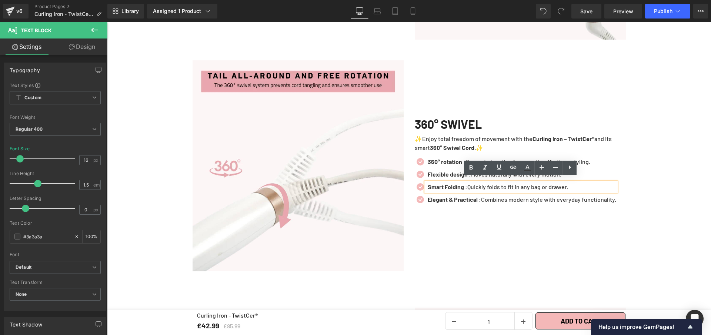
click at [531, 186] on p "Smart Folding : Quickly folds to fit in any bag or drawer." at bounding box center [521, 186] width 188 height 9
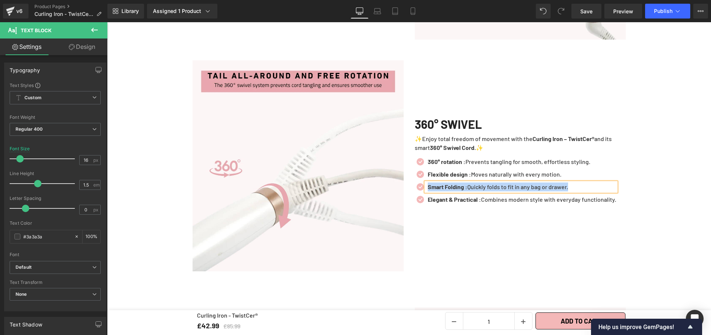
paste div
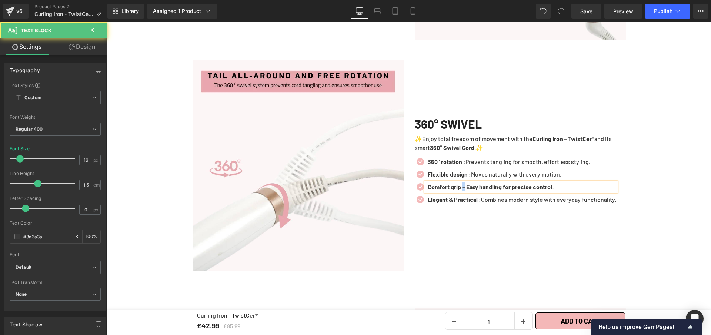
click at [465, 183] on b "Comfort grip – Easy handling for precise control." at bounding box center [490, 186] width 126 height 7
click at [573, 183] on p "Comfort grip : Easy handling for precise control." at bounding box center [521, 186] width 188 height 9
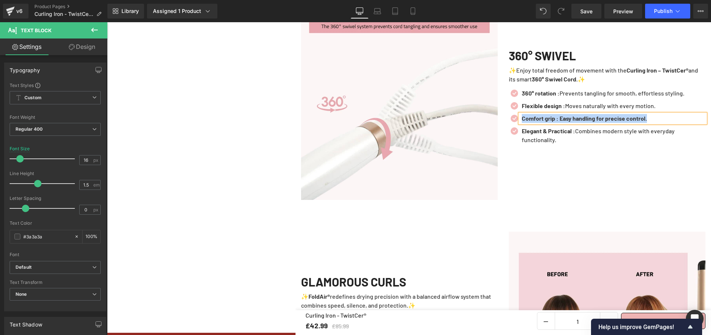
click at [667, 123] on p "Comfort grip : Easy handling for precise control." at bounding box center [613, 118] width 184 height 9
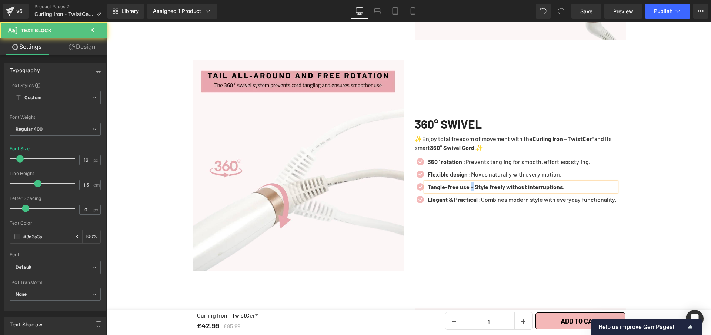
click at [470, 183] on b "Tangle-free use – Style freely without interruptions." at bounding box center [495, 186] width 137 height 7
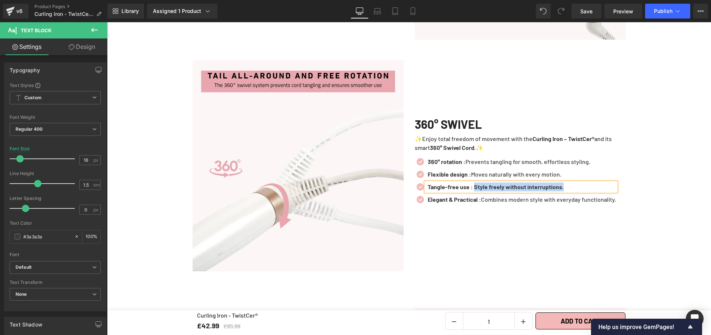
drag, startPoint x: 575, startPoint y: 185, endPoint x: 474, endPoint y: 182, distance: 101.4
click at [474, 182] on p "Tangle-free use : Style freely without interruptions." at bounding box center [521, 186] width 188 height 9
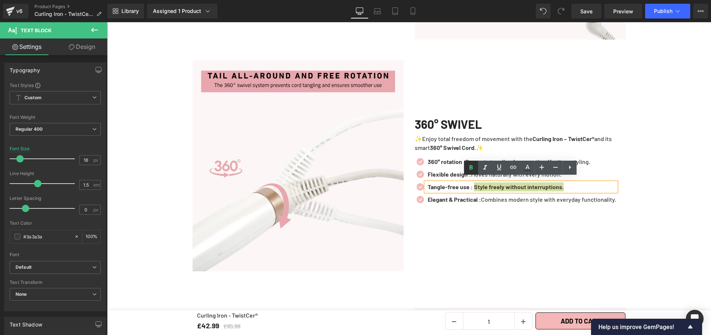
click at [474, 170] on icon at bounding box center [470, 167] width 9 height 9
click at [533, 101] on div "360° SWIVEL Heading ✨Enjoy total freedom of movement with the Curling Iron – Tw…" at bounding box center [520, 165] width 222 height 211
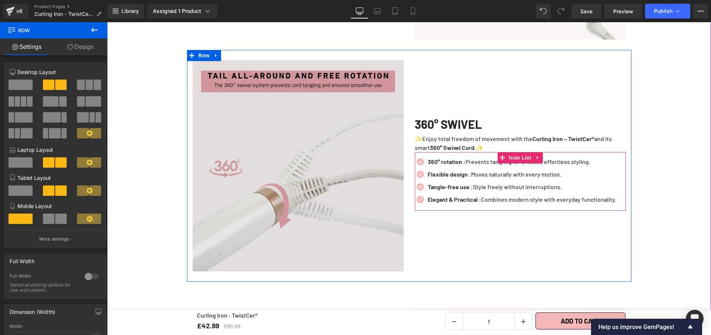
click at [510, 152] on span "Icon List" at bounding box center [520, 157] width 26 height 11
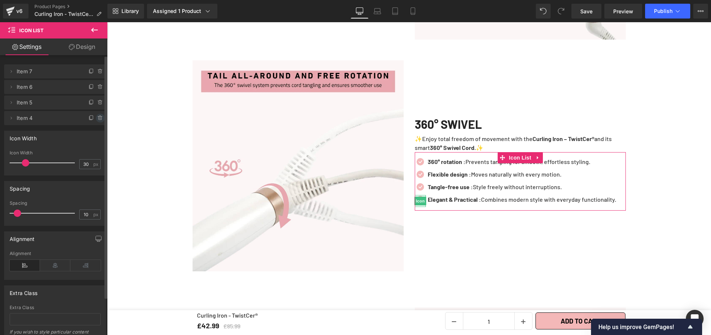
click at [97, 115] on icon at bounding box center [100, 118] width 6 height 6
click at [97, 119] on button "Delete" at bounding box center [92, 119] width 23 height 10
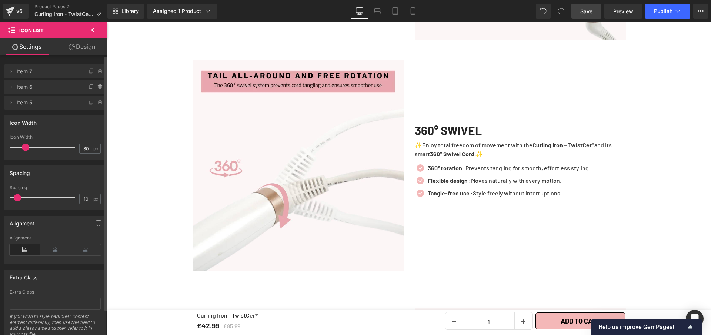
click at [588, 10] on span "Save" at bounding box center [586, 11] width 12 height 8
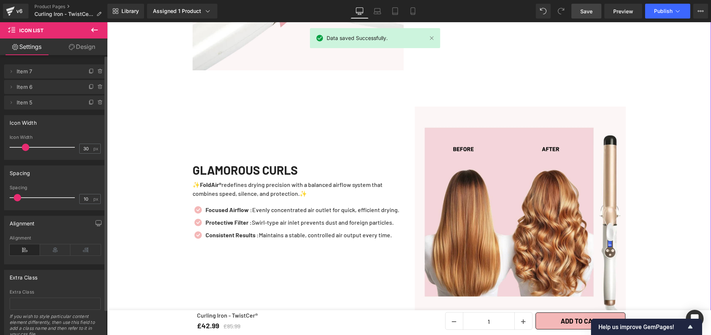
scroll to position [1573, 0]
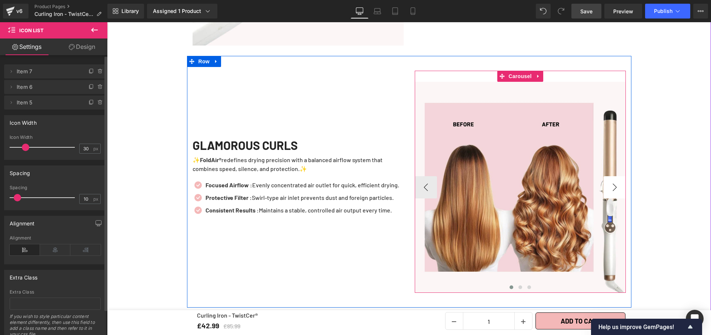
click at [608, 186] on button "›" at bounding box center [614, 187] width 22 height 22
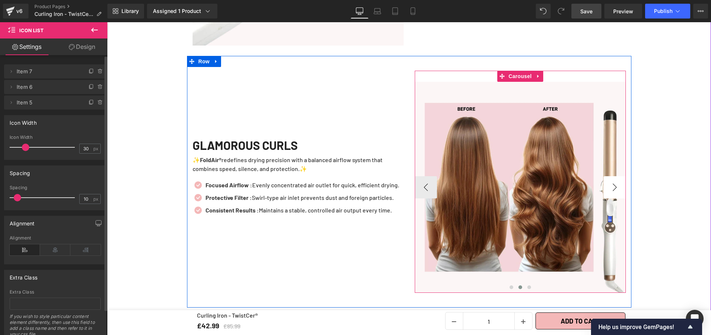
click at [617, 185] on button "›" at bounding box center [614, 187] width 22 height 22
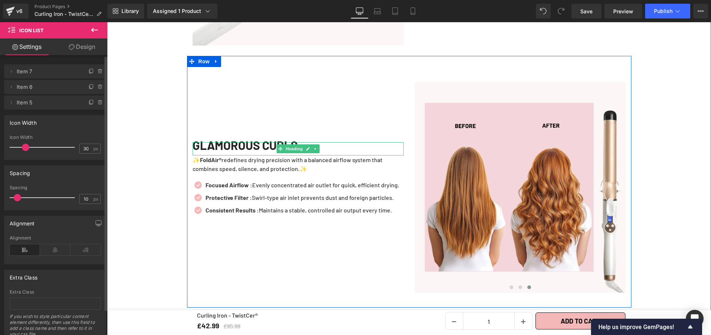
click at [306, 147] on icon at bounding box center [308, 149] width 4 height 4
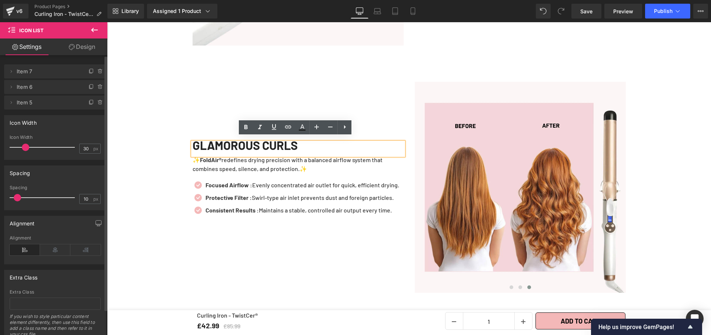
click at [316, 143] on div "GLAMOROUS CURLS" at bounding box center [297, 148] width 211 height 13
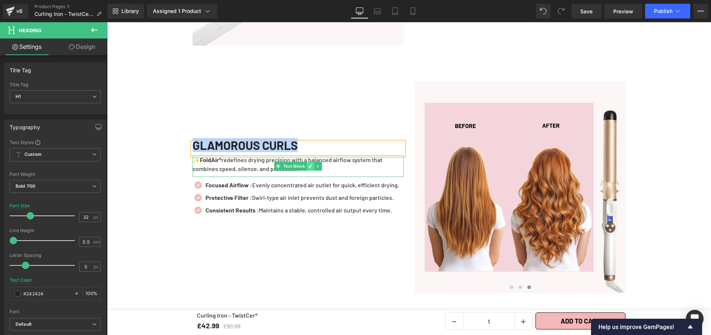
click at [308, 164] on icon at bounding box center [310, 166] width 4 height 4
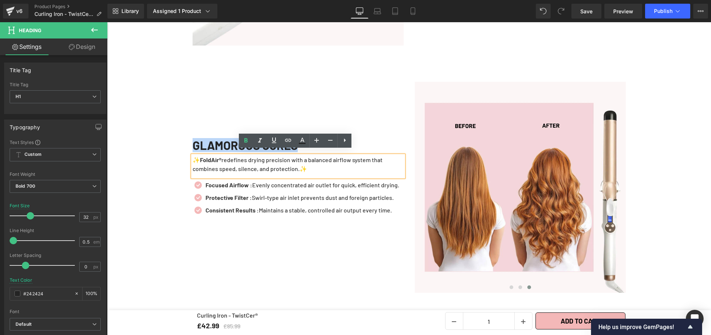
click at [322, 164] on p "✨ FoldAir® redefines drying precision with a balanced airflow system that combi…" at bounding box center [297, 164] width 211 height 18
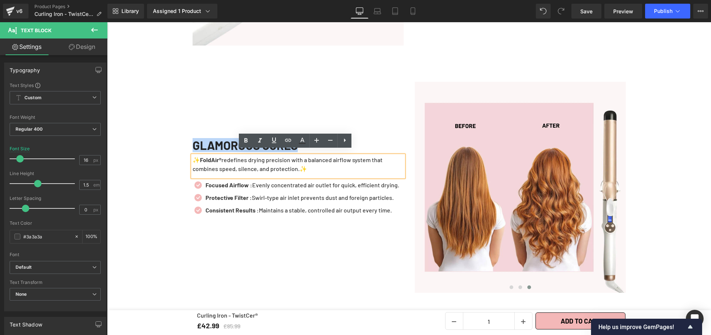
drag, startPoint x: 201, startPoint y: 163, endPoint x: 176, endPoint y: 157, distance: 25.1
paste div
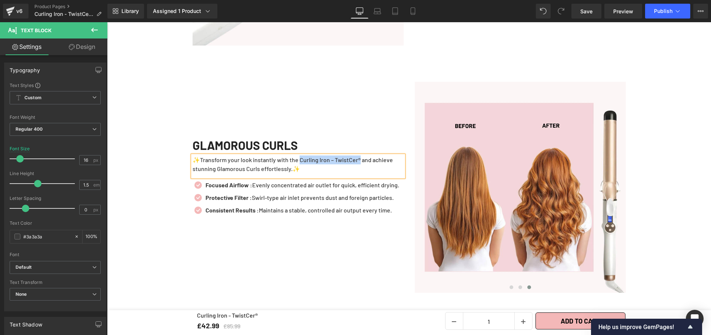
drag, startPoint x: 362, startPoint y: 155, endPoint x: 297, endPoint y: 154, distance: 64.8
click at [297, 155] on p "✨Transform your look instantly with the Curling Iron – TwistCer® and achieve st…" at bounding box center [297, 164] width 211 height 18
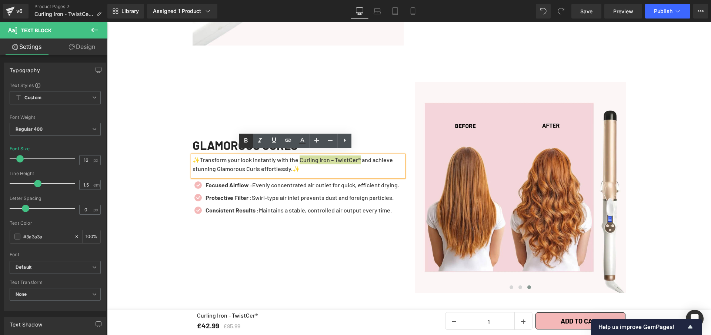
click at [241, 140] on icon at bounding box center [245, 140] width 9 height 9
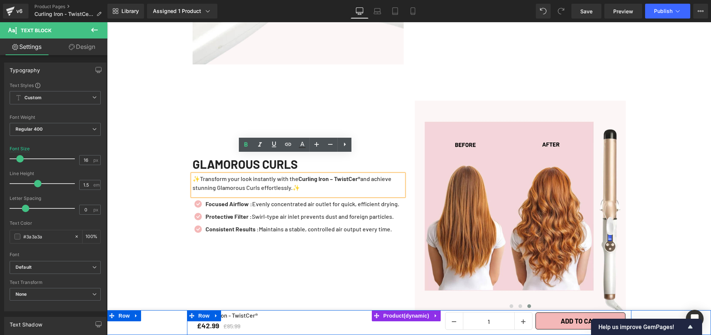
scroll to position [1587, 0]
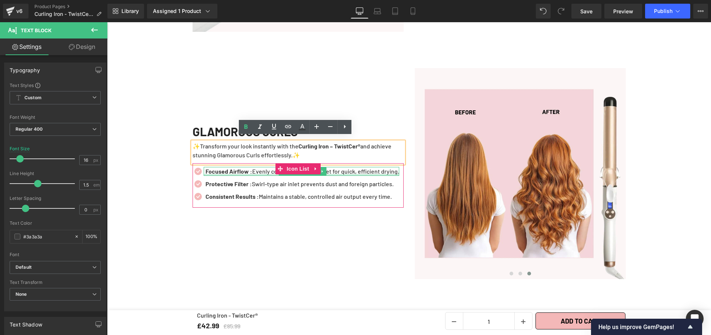
click at [259, 174] on div at bounding box center [301, 175] width 195 height 2
click at [262, 167] on p "Focused Airflow : Evenly concentrated air outlet for quick, efficient drying." at bounding box center [302, 171] width 194 height 9
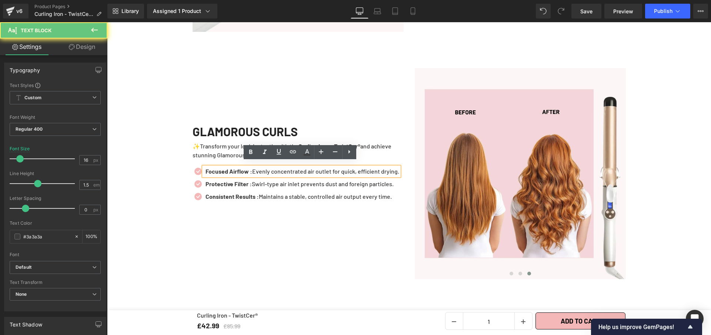
click at [262, 167] on p "Focused Airflow : Evenly concentrated air outlet for quick, efficient drying." at bounding box center [302, 171] width 194 height 9
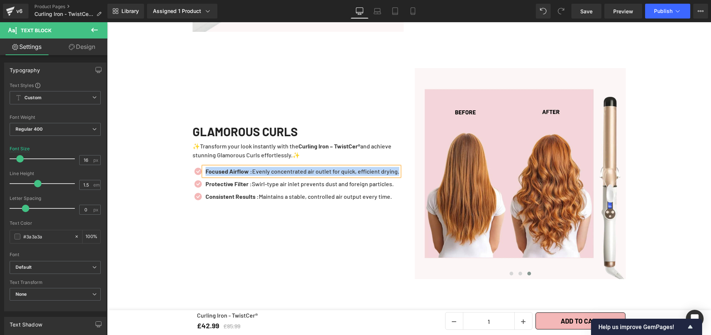
paste div
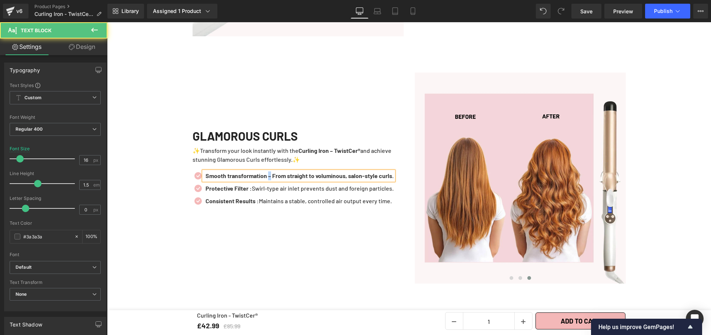
click at [271, 172] on b "Smooth transformation – From straight to voluminous, salon-style curls." at bounding box center [299, 175] width 188 height 7
drag, startPoint x: 273, startPoint y: 167, endPoint x: 280, endPoint y: 174, distance: 10.2
click at [280, 174] on p "Smooth transformation : From straight to voluminous, salon-style curls." at bounding box center [299, 175] width 188 height 9
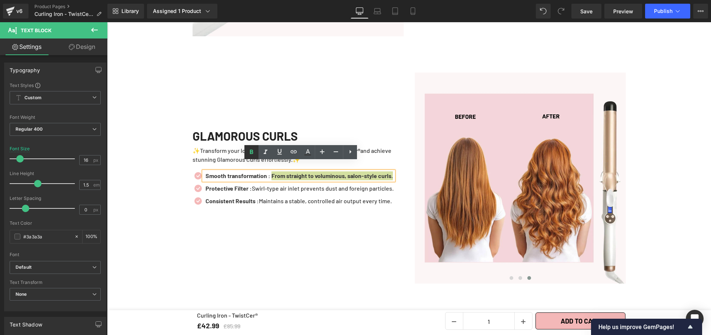
click at [255, 153] on icon at bounding box center [251, 152] width 9 height 9
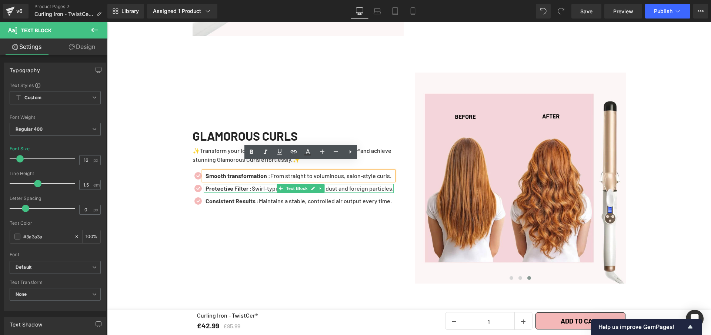
drag, startPoint x: 310, startPoint y: 184, endPoint x: 326, endPoint y: 184, distance: 16.3
click at [311, 187] on icon at bounding box center [313, 189] width 4 height 4
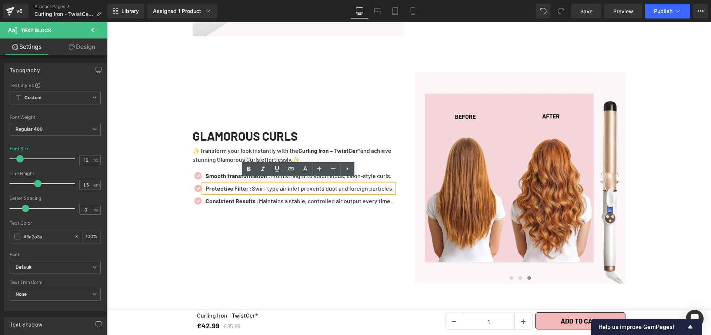
click at [326, 184] on p "Protective Filter : Swirl-type air inlet prevents dust and foreign particles." at bounding box center [299, 188] width 188 height 9
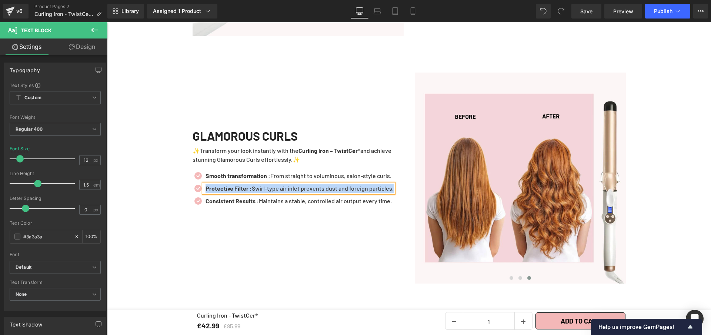
paste div
click at [248, 185] on b "Defined waves – Add bounce and texture for a natural, elegant finish." at bounding box center [295, 188] width 180 height 7
drag, startPoint x: 251, startPoint y: 183, endPoint x: 402, endPoint y: 191, distance: 152.0
click at [402, 191] on div "GLAMOROUS CURLS Heading ✨Transform your look instantly with the Curling Iron – …" at bounding box center [298, 172] width 222 height 222
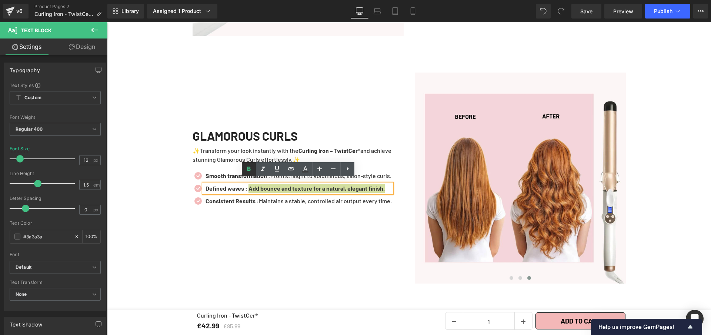
click at [247, 168] on icon at bounding box center [248, 169] width 3 height 4
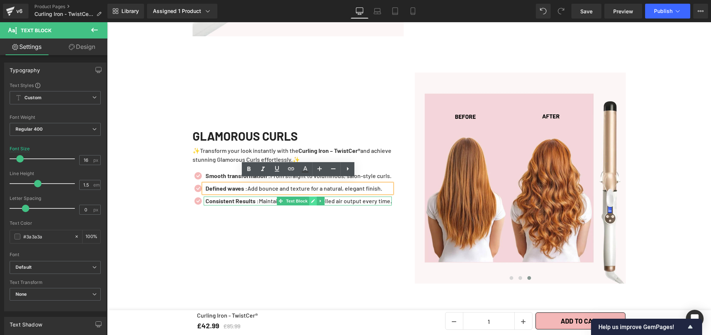
click at [309, 197] on link at bounding box center [313, 201] width 8 height 9
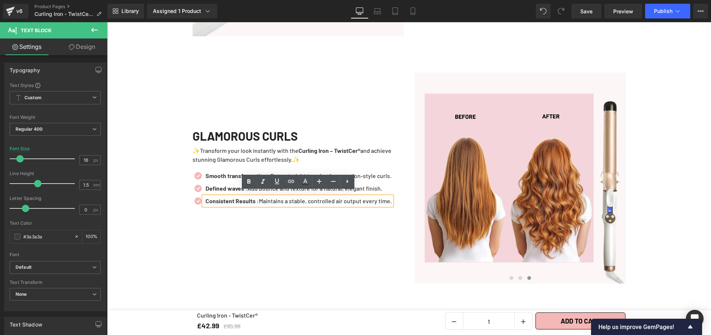
click at [335, 197] on p "Consistent Results : Maintains a stable, controlled air output every time." at bounding box center [298, 201] width 186 height 9
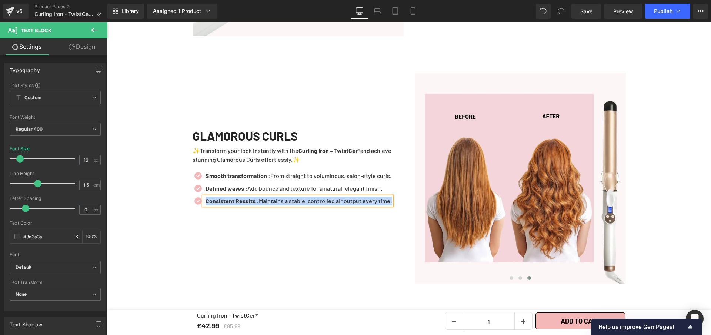
paste div
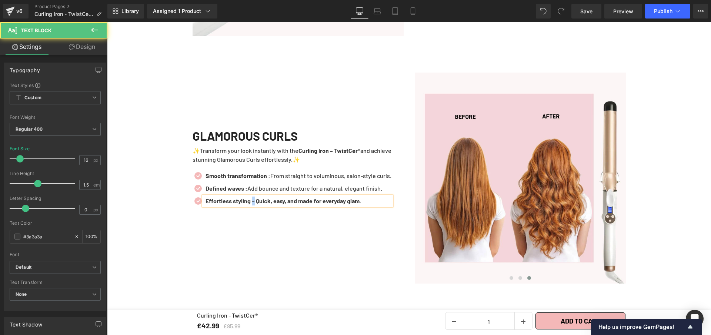
click at [252, 197] on b "Effortless styling – Quick, easy, and made for everyday glam." at bounding box center [282, 200] width 155 height 7
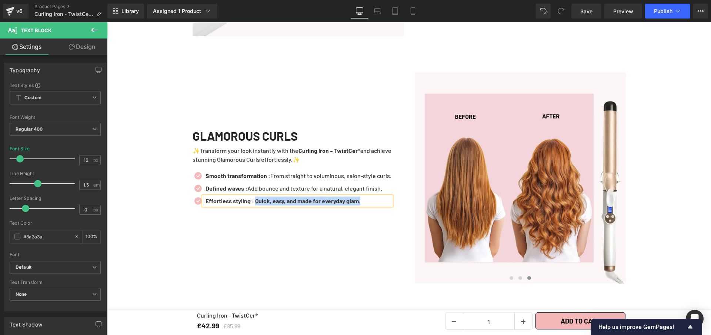
drag, startPoint x: 377, startPoint y: 195, endPoint x: 256, endPoint y: 198, distance: 121.4
click at [256, 198] on p "Effortless styling : Quick, easy, and made for everyday glam." at bounding box center [298, 201] width 186 height 9
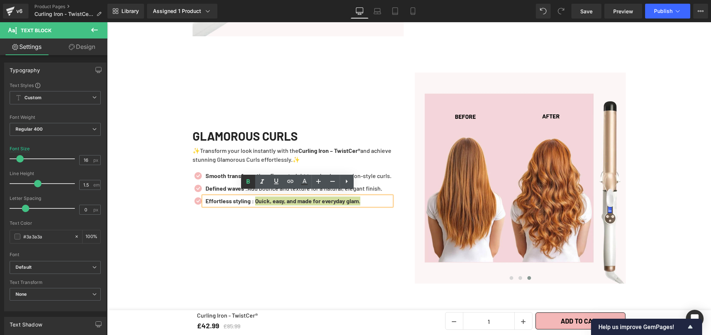
click at [247, 180] on icon at bounding box center [247, 181] width 3 height 4
click at [589, 9] on span "Save" at bounding box center [586, 11] width 12 height 8
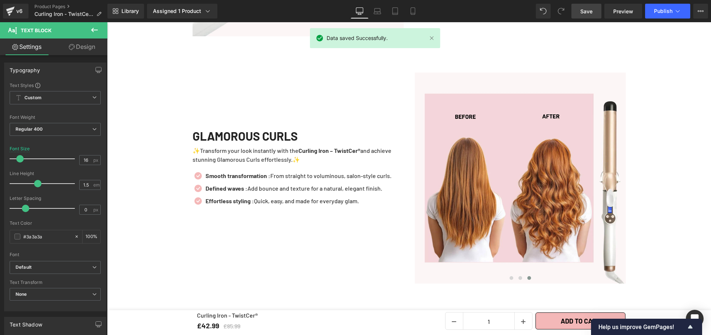
click at [587, 13] on span "Save" at bounding box center [586, 11] width 12 height 8
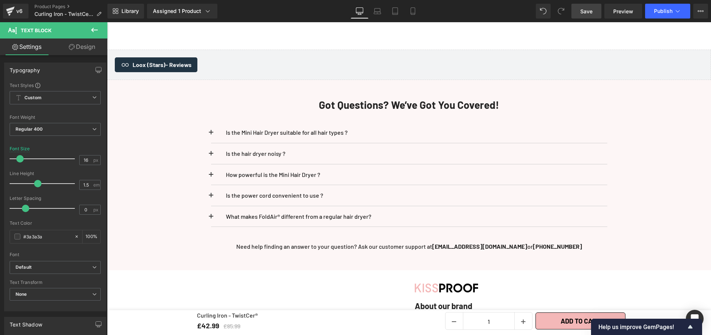
scroll to position [2035, 0]
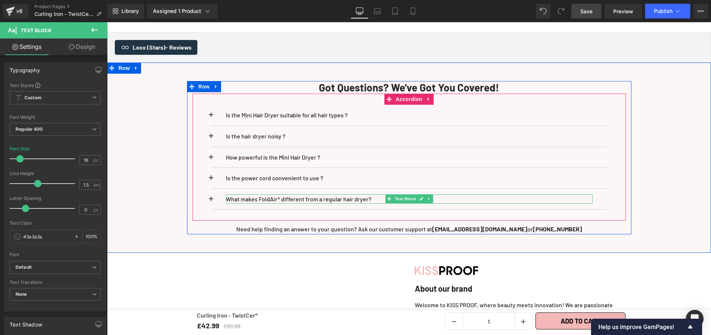
click at [228, 194] on p "What makes FoldAir® different from a regular hair dryer?" at bounding box center [409, 199] width 366 height 10
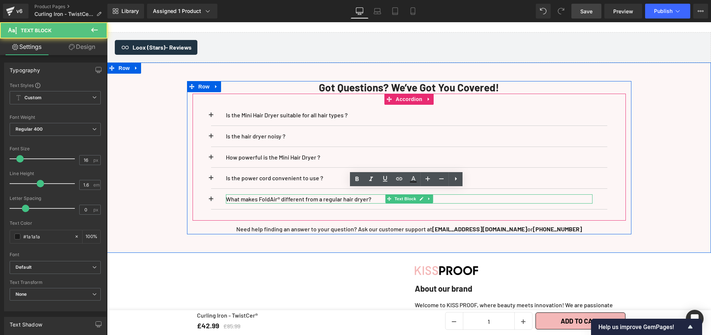
click at [228, 194] on p "What makes FoldAir® different from a regular hair dryer?" at bounding box center [409, 199] width 366 height 10
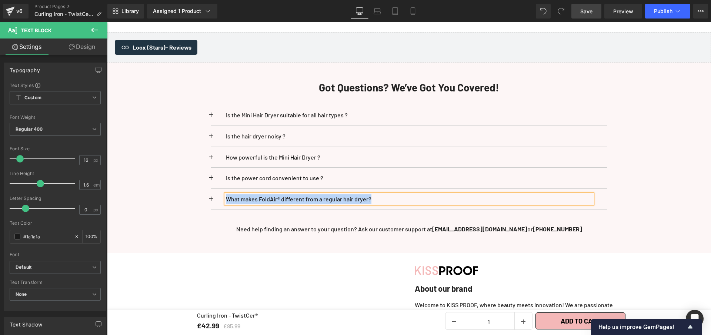
paste div
click at [211, 201] on span at bounding box center [211, 201] width 0 height 0
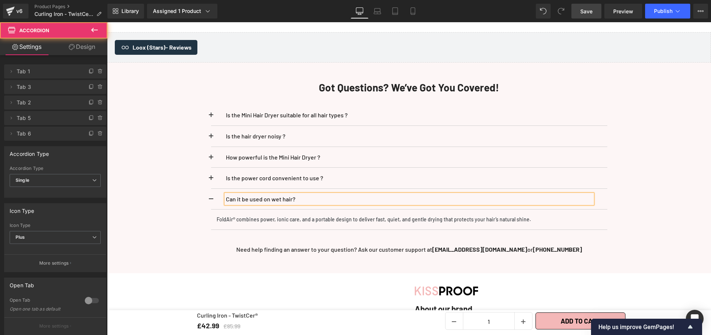
click at [292, 194] on p "Can it be used on wet hair?" at bounding box center [409, 199] width 366 height 10
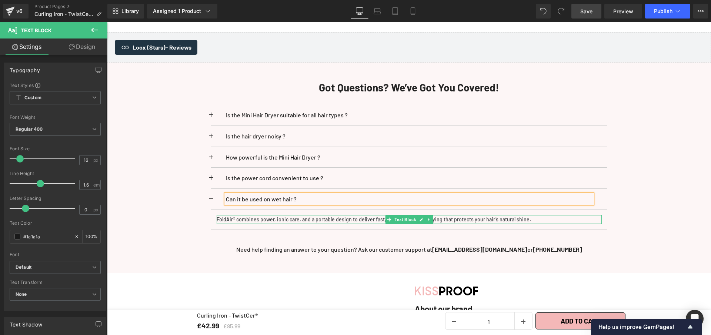
click at [255, 215] on p "FoldAir® combines power, ionic care, and a portable design to deliver fast, qui…" at bounding box center [409, 219] width 385 height 9
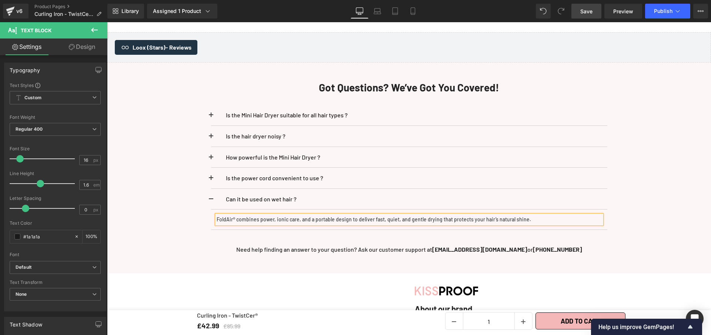
click at [255, 215] on p "FoldAir® combines power, ionic care, and a portable design to deliver fast, qui…" at bounding box center [409, 219] width 385 height 9
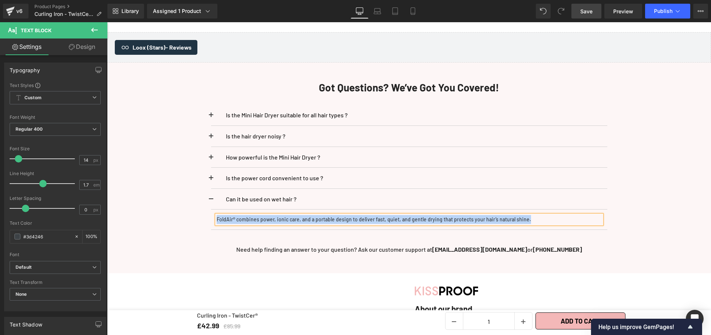
paste div
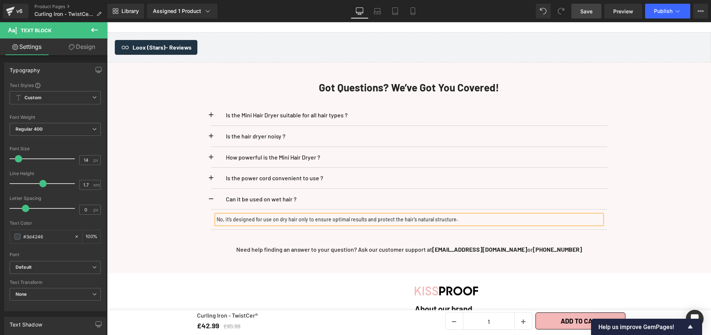
click at [588, 11] on span "Save" at bounding box center [586, 11] width 12 height 8
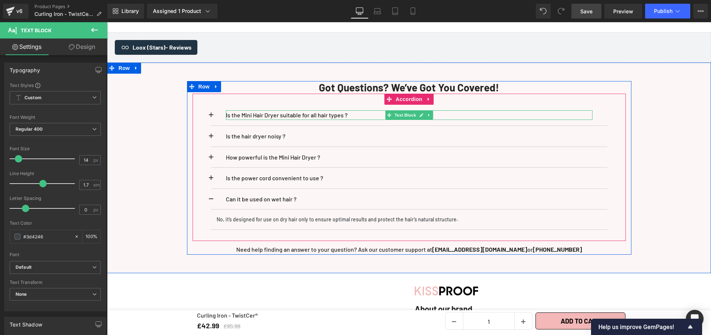
click at [352, 110] on p "Is the Mini Hair Dryer suitable for all hair types ?" at bounding box center [409, 115] width 366 height 10
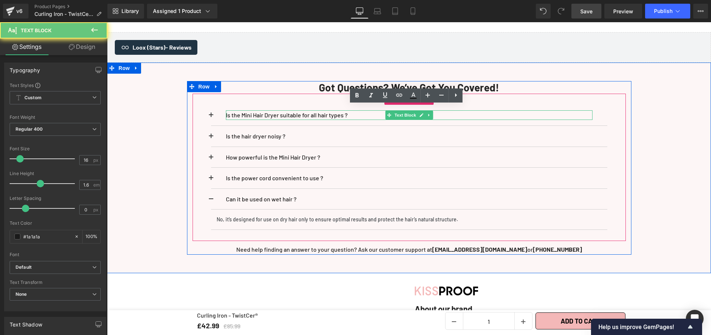
click at [352, 110] on p "Is the Mini Hair Dryer suitable for all hair types ?" at bounding box center [409, 115] width 366 height 10
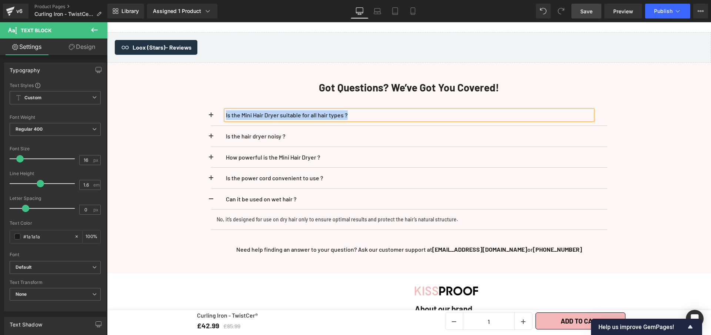
paste div
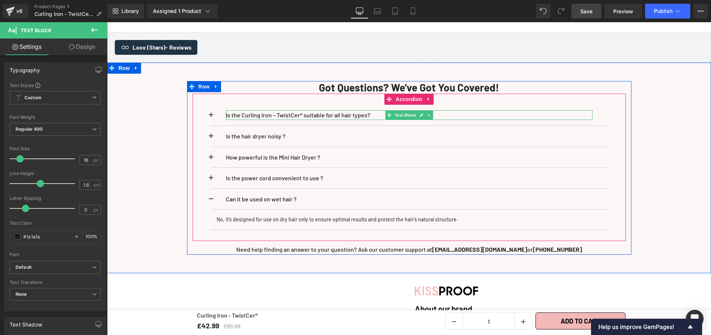
click at [370, 110] on p "Is the Curling Iron – TwistCer® suitable for all hair types?" at bounding box center [409, 115] width 366 height 10
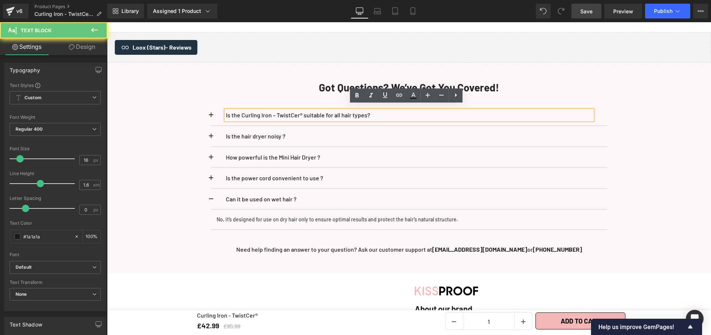
click at [370, 110] on p "Is the Curling Iron – TwistCer® suitable for all hair types?" at bounding box center [409, 115] width 366 height 10
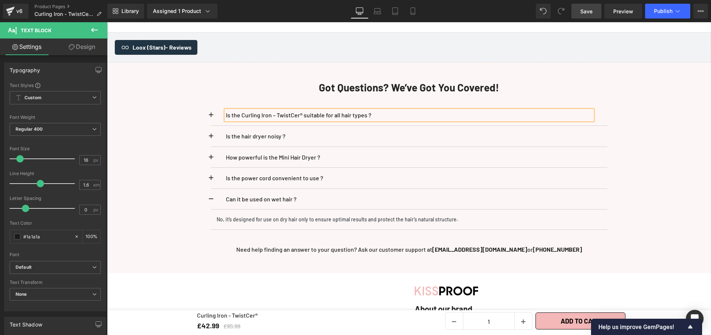
click at [211, 117] on span at bounding box center [211, 117] width 0 height 0
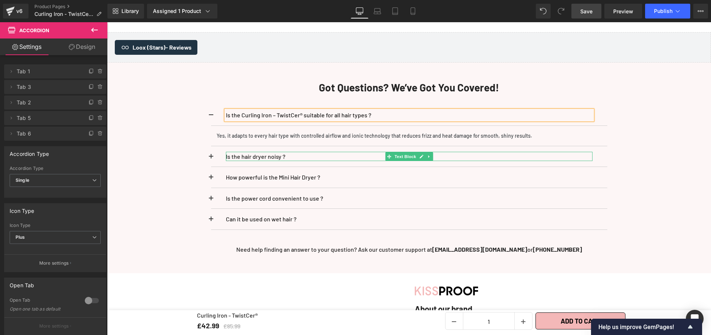
click at [289, 152] on p "Is the hair dryer noisy ?" at bounding box center [409, 157] width 366 height 10
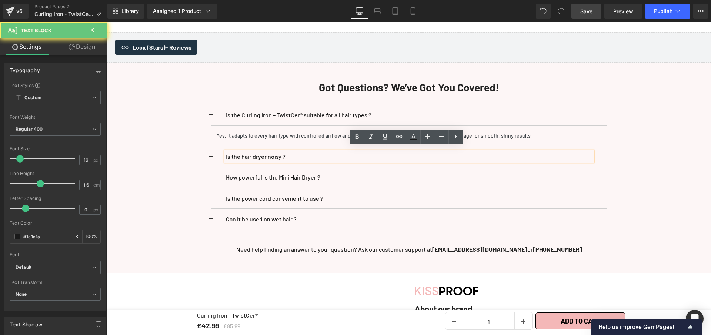
click at [289, 152] on p "Is the hair dryer noisy ?" at bounding box center [409, 157] width 366 height 10
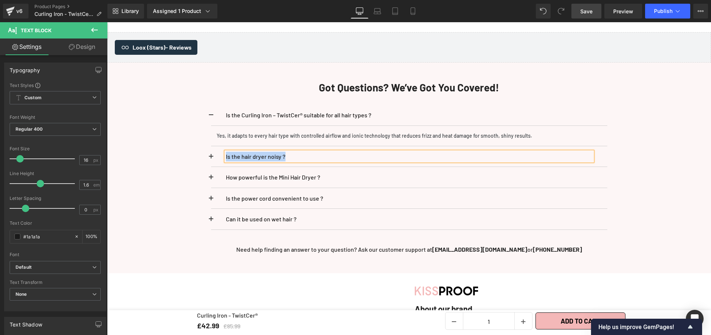
paste div
drag, startPoint x: 208, startPoint y: 150, endPoint x: 300, endPoint y: 181, distance: 97.4
click at [211, 159] on span at bounding box center [211, 159] width 0 height 0
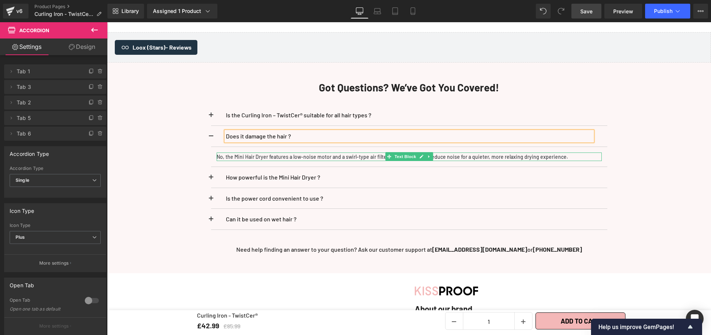
click at [334, 152] on p "No, the Mini Hair Dryer features a low-noise motor and a swirl-type air filter …" at bounding box center [409, 156] width 385 height 9
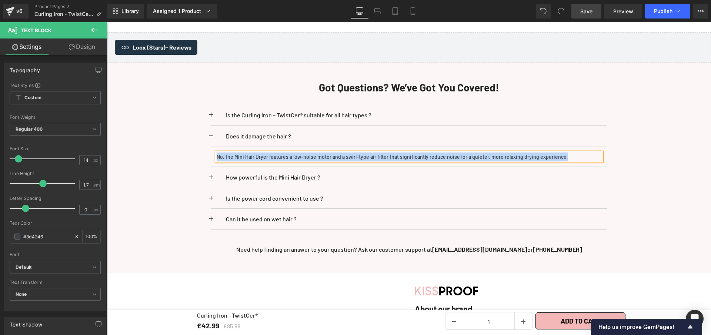
paste div
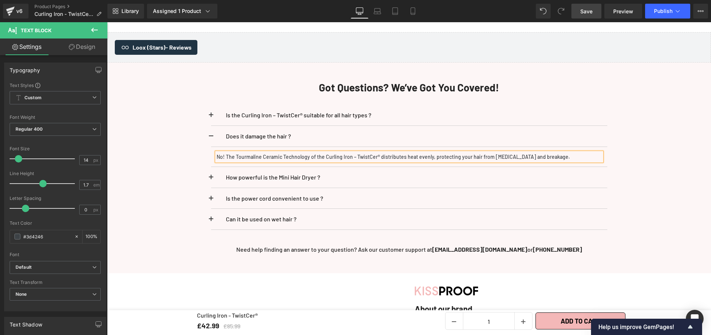
click at [211, 179] on span at bounding box center [211, 179] width 0 height 0
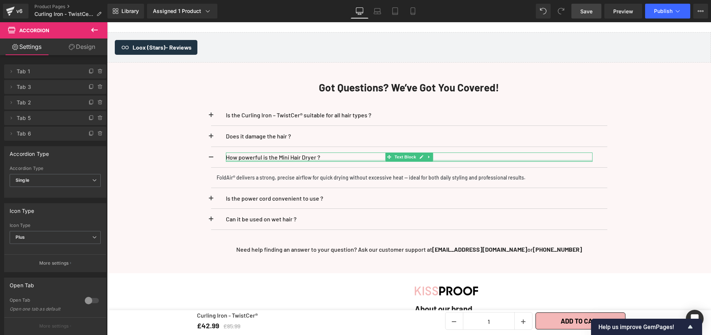
click at [323, 160] on div at bounding box center [409, 161] width 366 height 2
click at [323, 152] on p "How powerful is the Mini Hair Dryer ?" at bounding box center [409, 157] width 366 height 10
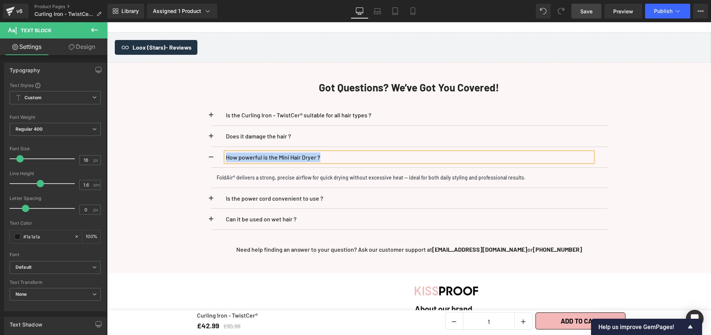
paste div
click at [315, 173] on p "FoldAir® delivers a strong, precise airflow for quick drying without excessive …" at bounding box center [409, 177] width 385 height 9
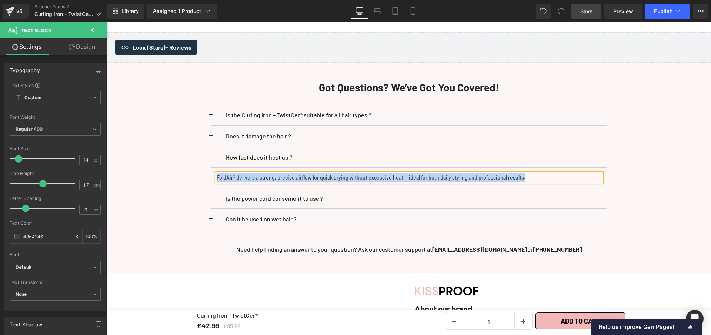
paste div
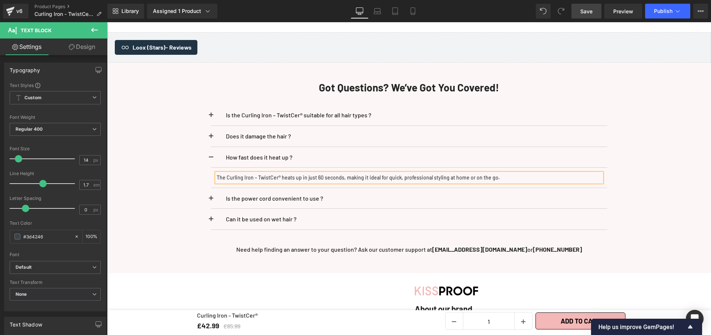
click at [211, 149] on button at bounding box center [218, 157] width 15 height 21
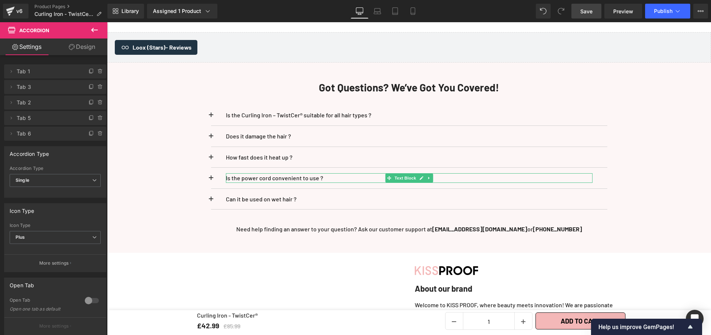
click at [327, 173] on p "Is the power cord convenient to use ?" at bounding box center [409, 178] width 366 height 10
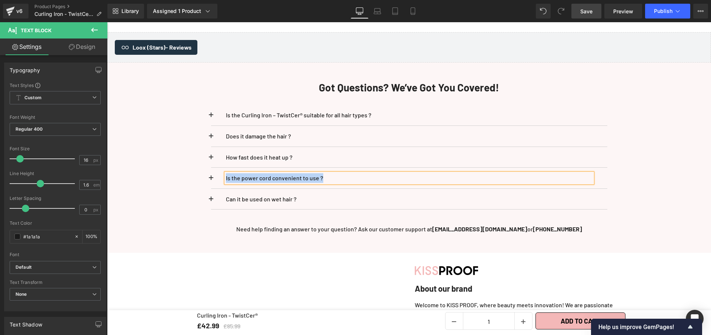
paste div
click at [211, 169] on button at bounding box center [218, 178] width 15 height 21
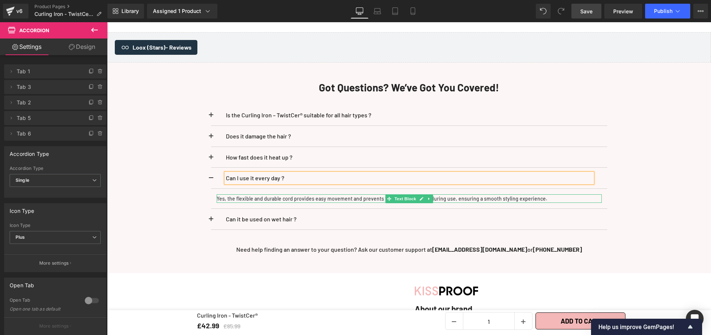
click at [290, 194] on p "Yes, the flexible and durable cord provides easy movement and prevents tangling…" at bounding box center [409, 198] width 385 height 9
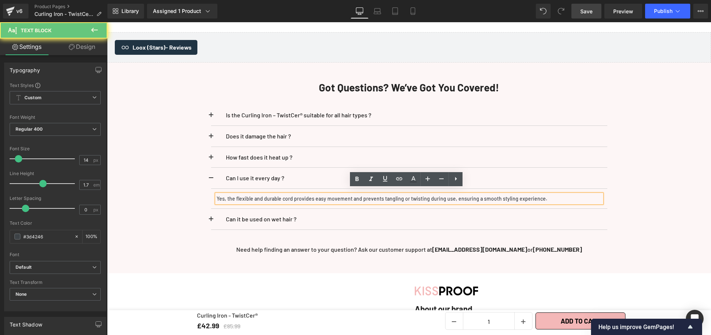
click at [290, 194] on p "Yes, the flexible and durable cord provides easy movement and prevents tangling…" at bounding box center [409, 198] width 385 height 9
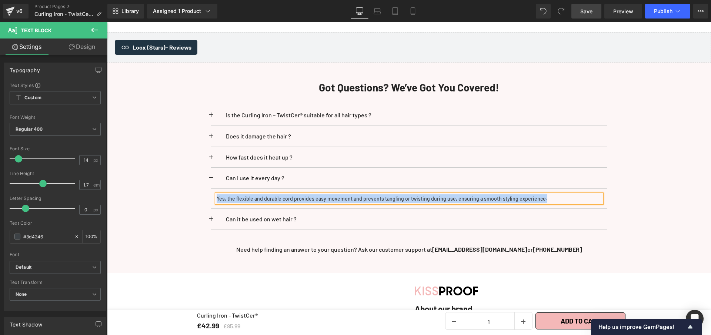
paste div
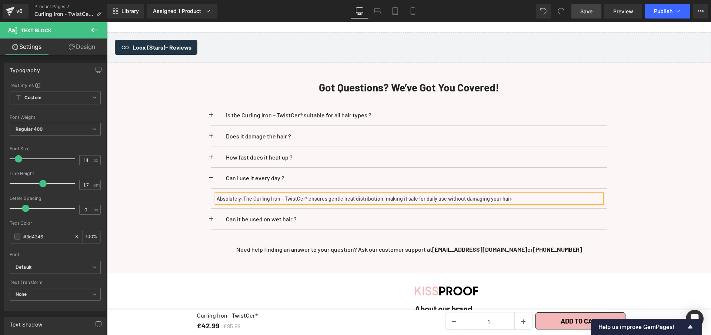
click at [588, 11] on span "Save" at bounding box center [586, 11] width 12 height 8
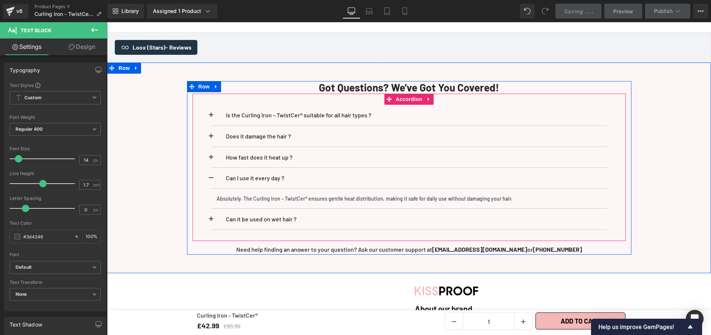
click at [211, 180] on span at bounding box center [211, 180] width 0 height 0
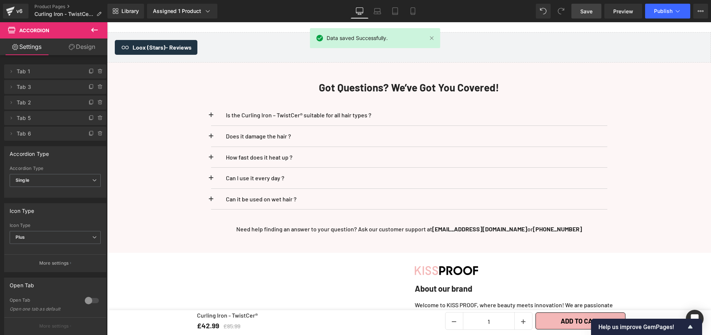
click at [590, 14] on span "Save" at bounding box center [586, 11] width 12 height 8
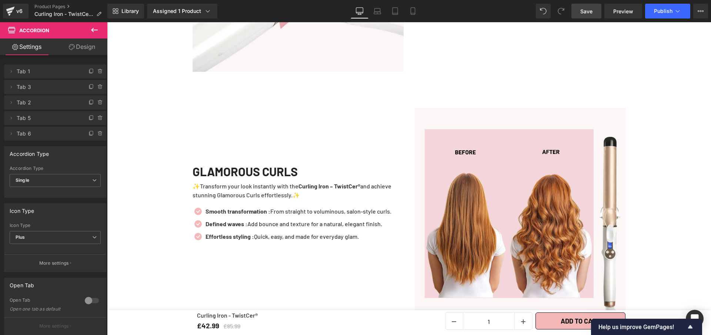
scroll to position [1537, 0]
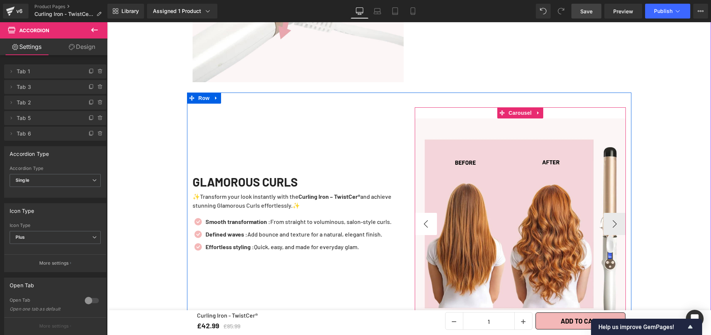
click at [421, 216] on button "‹" at bounding box center [425, 224] width 22 height 22
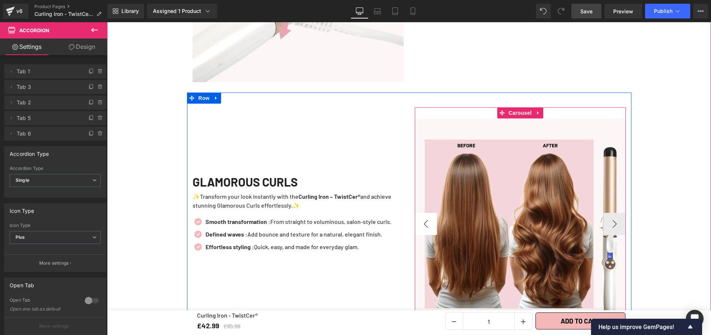
click at [421, 216] on button "‹" at bounding box center [425, 224] width 22 height 22
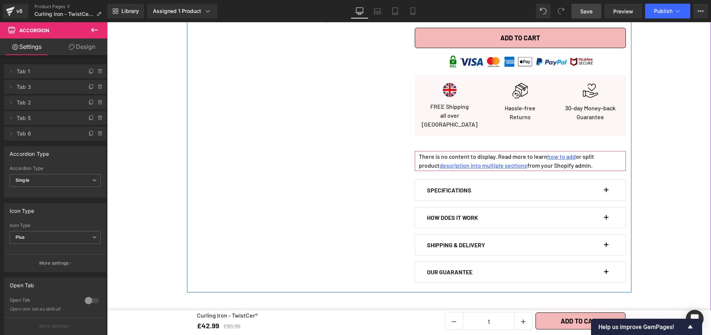
scroll to position [390, 0]
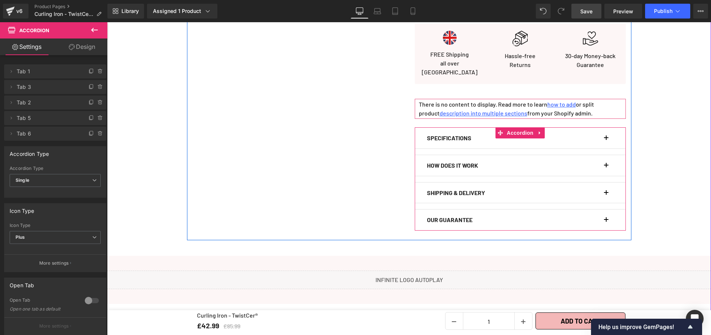
click at [606, 161] on button "button" at bounding box center [609, 165] width 7 height 21
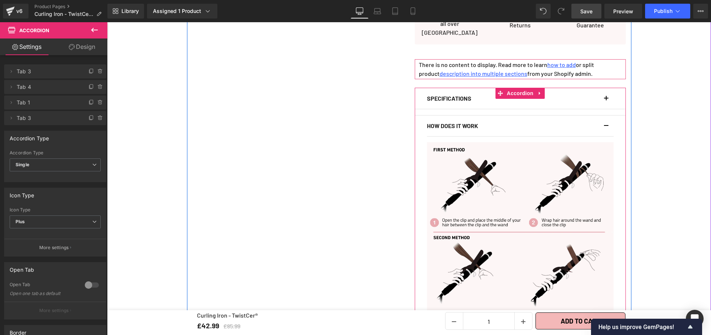
scroll to position [437, 0]
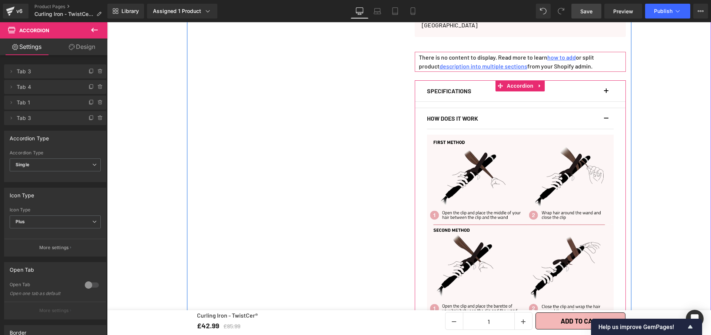
click at [606, 111] on button "button" at bounding box center [609, 118] width 7 height 21
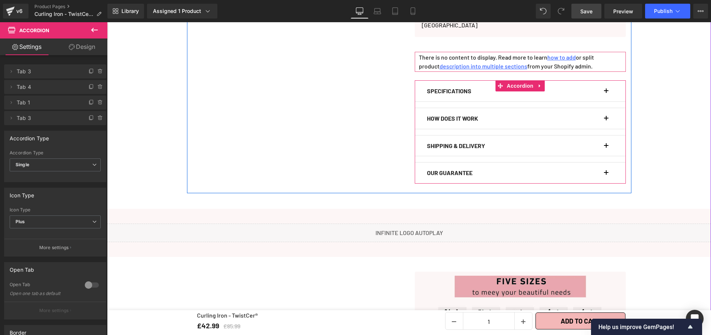
click at [606, 87] on button "button" at bounding box center [609, 91] width 7 height 21
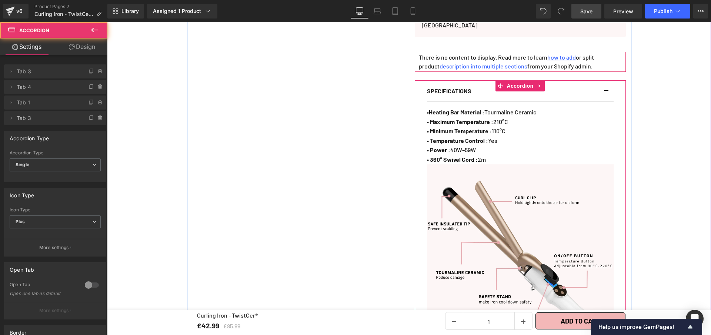
click at [606, 87] on button "button" at bounding box center [609, 91] width 7 height 21
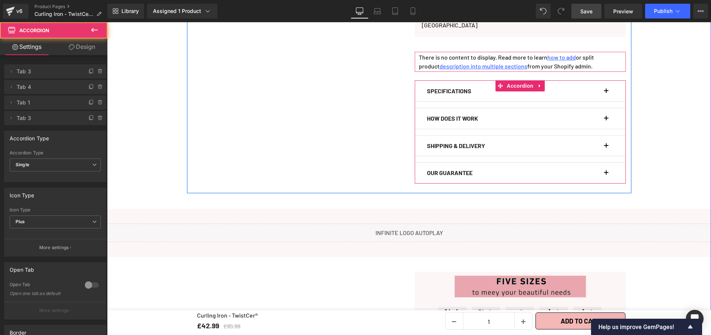
scroll to position [425, 0]
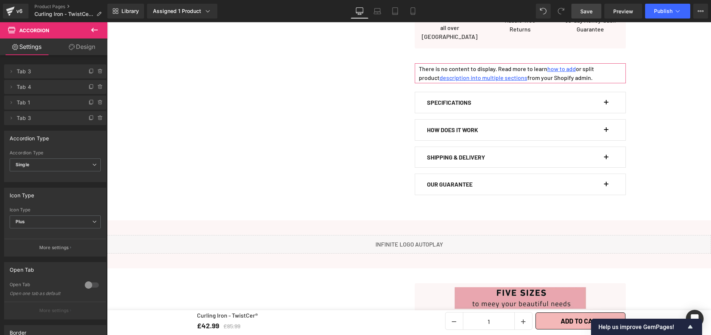
click at [583, 12] on span "Save" at bounding box center [586, 11] width 12 height 8
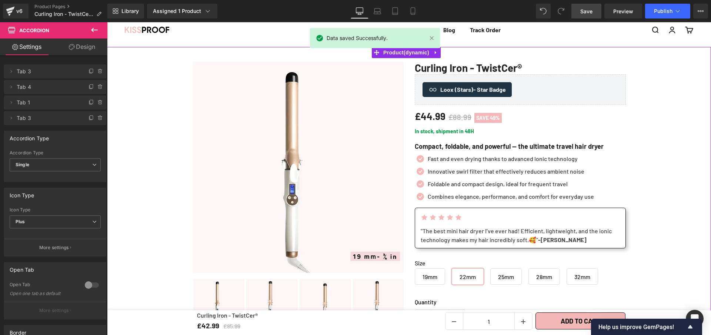
scroll to position [24, 0]
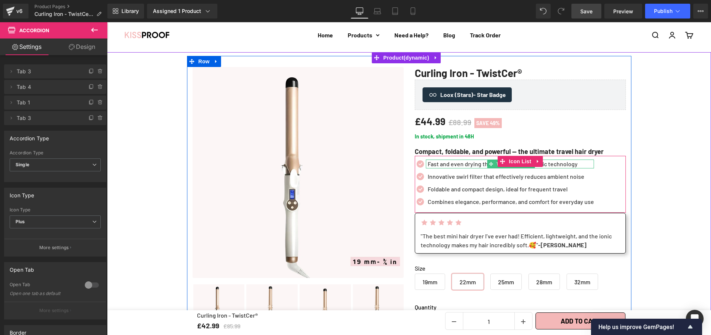
click at [458, 166] on p "Fast and even drying thanks to advanced ionic technology" at bounding box center [510, 164] width 166 height 9
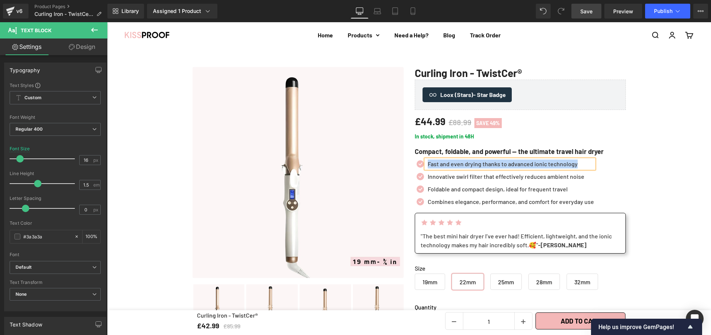
paste div
click at [521, 178] on icon at bounding box center [523, 177] width 4 height 4
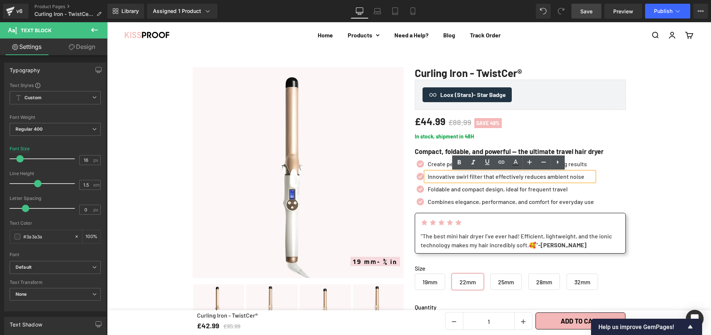
click at [519, 178] on p "Innovative swirl filter that effectively reduces ambient noise" at bounding box center [510, 176] width 166 height 9
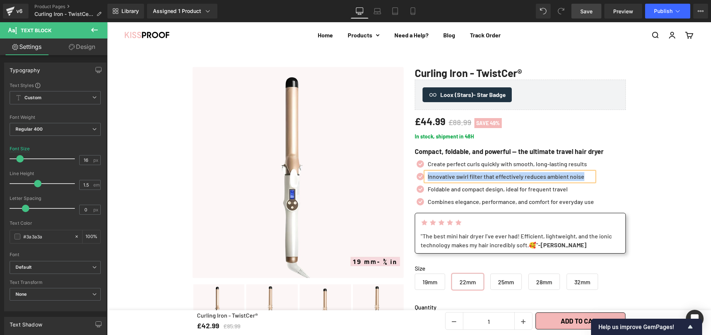
paste div
click at [523, 189] on icon at bounding box center [525, 189] width 4 height 4
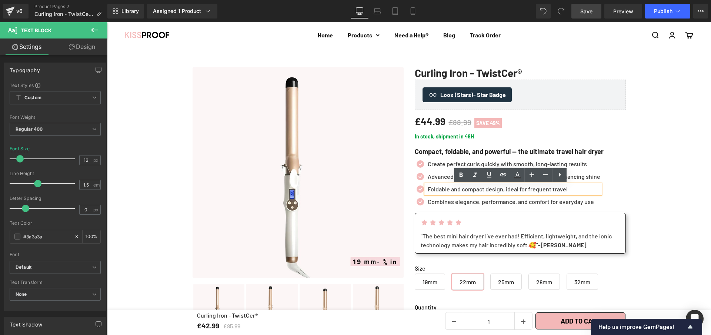
click at [520, 189] on p "Foldable and compact design, ideal for frequent travel" at bounding box center [513, 189] width 172 height 9
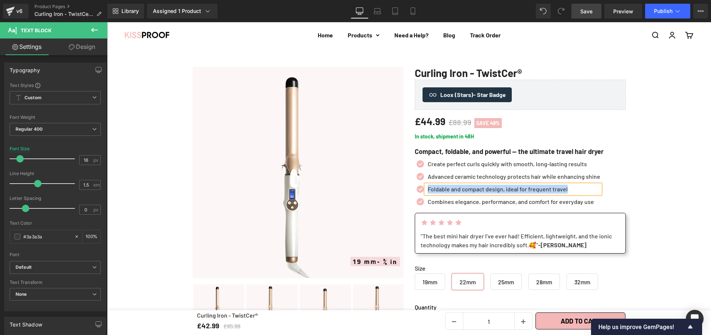
paste div
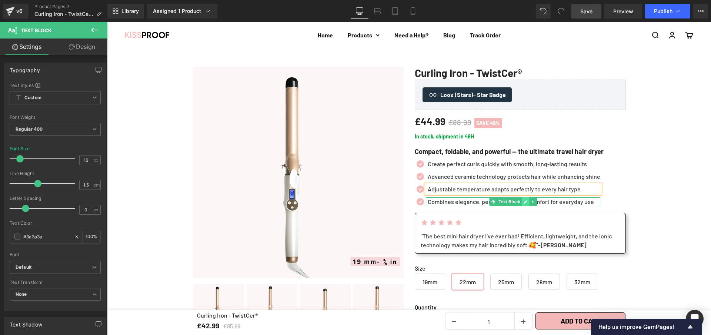
click at [523, 203] on icon at bounding box center [525, 201] width 4 height 4
click at [523, 203] on p "Combines elegance, performance, and comfort for everyday use" at bounding box center [513, 201] width 172 height 9
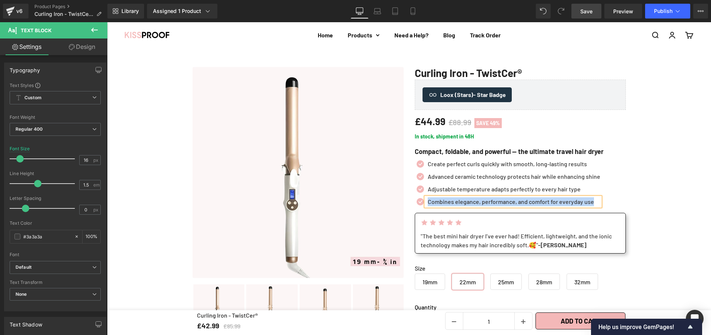
paste div
click at [580, 11] on span "Save" at bounding box center [586, 11] width 12 height 8
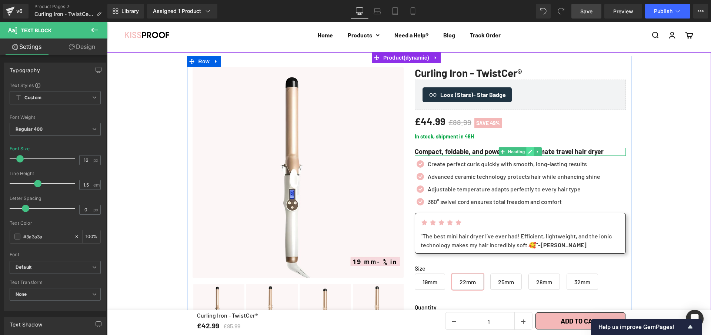
click at [528, 152] on icon at bounding box center [530, 152] width 4 height 4
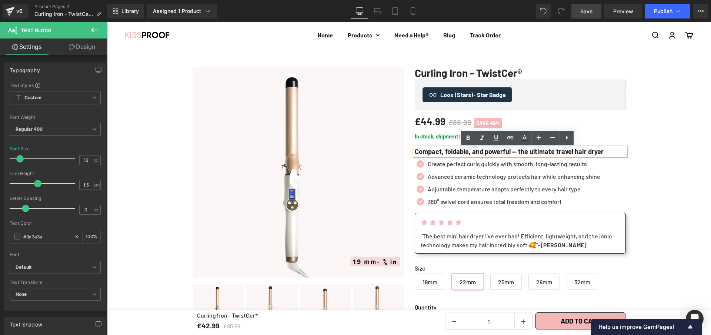
click at [527, 152] on h1 "Compact, foldable, and powerful — the ultimate travel hair dryer" at bounding box center [519, 152] width 211 height 8
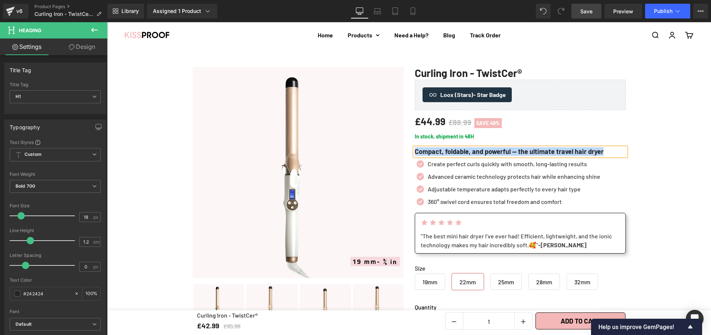
paste div
click at [592, 12] on span "Save" at bounding box center [586, 11] width 12 height 8
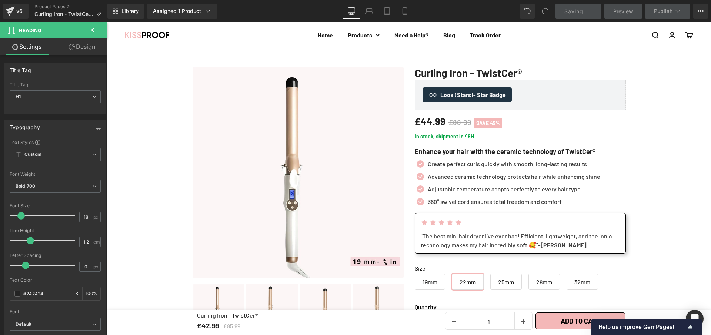
scroll to position [92, 0]
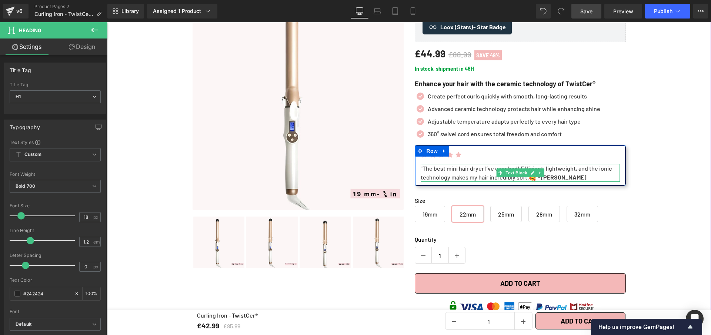
click at [526, 181] on div ""The best mini hair dryer I’ve ever had! Efficient, lightweight, and the ionic …" at bounding box center [519, 173] width 199 height 18
click at [526, 179] on div ""The best mini hair dryer I’ve ever had! Efficient, lightweight, and the ionic …" at bounding box center [519, 173] width 199 height 18
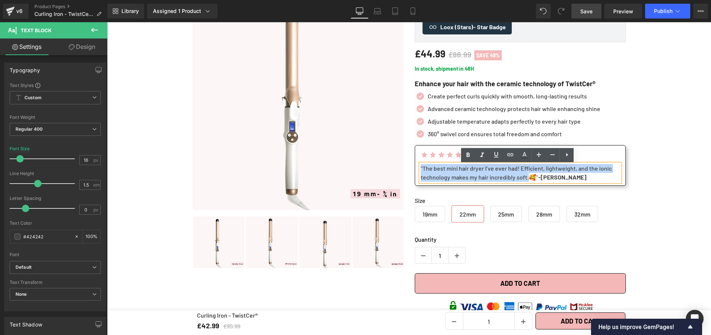
drag, startPoint x: 450, startPoint y: 177, endPoint x: 413, endPoint y: 164, distance: 39.6
click at [414, 164] on div "Icon Icon Icon Icon Icon Icon List Hoz "The best mini hair dryer I’ve ever had!…" at bounding box center [519, 165] width 211 height 41
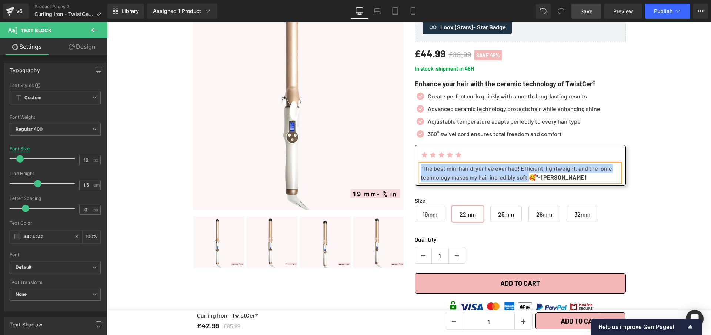
paste div
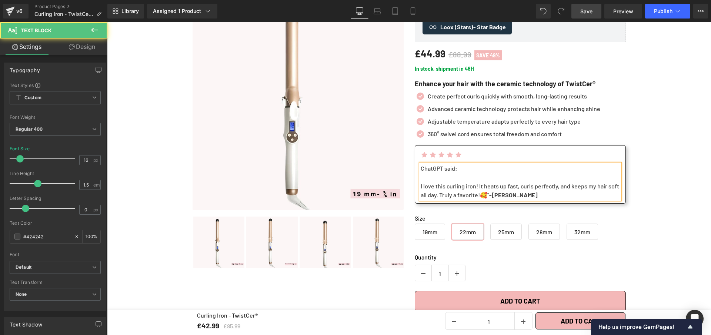
drag, startPoint x: 417, startPoint y: 186, endPoint x: 423, endPoint y: 181, distance: 8.0
click at [420, 173] on div "ChatGPT said: I love this curling iron! It heats up fast, curls perfectly, and …" at bounding box center [519, 182] width 199 height 36
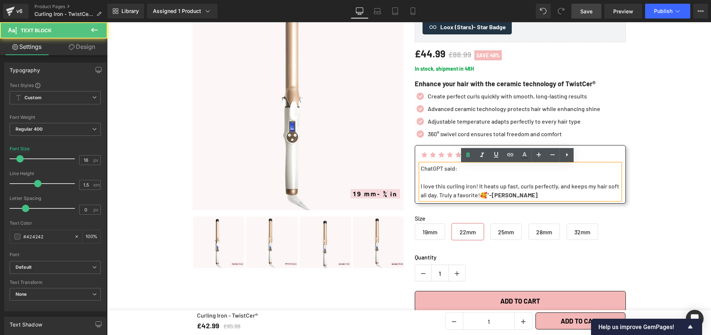
click at [420, 188] on div "I love this curling iron! It heats up fast, curls perfectly, and keeps my hair …" at bounding box center [519, 191] width 199 height 18
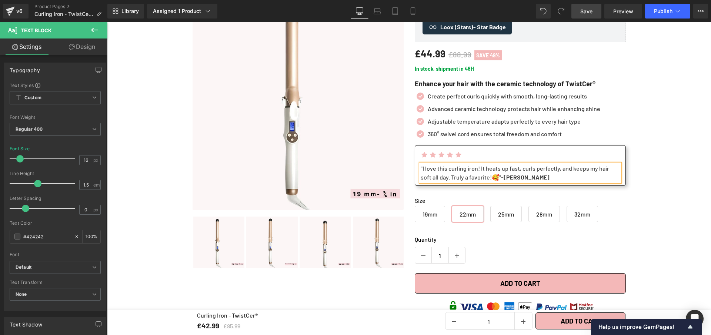
click at [490, 180] on span ""I love this curling iron! It heats up fast, curls perfectly, and keeps my hair…" at bounding box center [514, 173] width 188 height 16
drag, startPoint x: 529, startPoint y: 179, endPoint x: 504, endPoint y: 179, distance: 25.2
click at [504, 179] on div ""I love this curling iron! It heats up fast, curls perfectly, and keeps my hair…" at bounding box center [519, 173] width 199 height 18
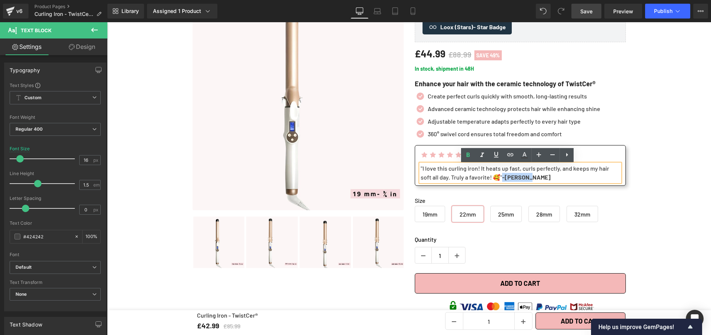
copy strong "-[PERSON_NAME]"
drag, startPoint x: 507, startPoint y: 180, endPoint x: 530, endPoint y: 179, distance: 22.6
click at [530, 179] on strong "-[PERSON_NAME]" at bounding box center [526, 177] width 48 height 7
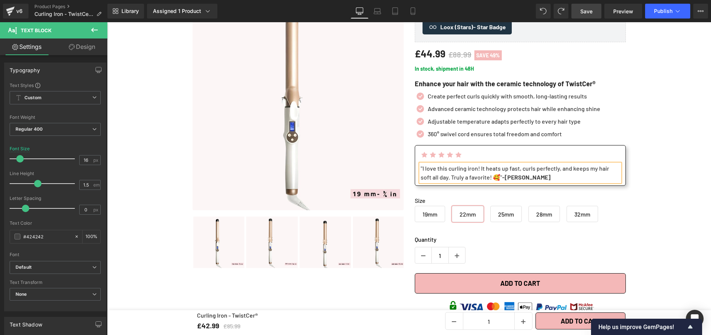
drag, startPoint x: 590, startPoint y: 11, endPoint x: 484, endPoint y: 13, distance: 105.5
click at [590, 11] on span "Save" at bounding box center [586, 11] width 12 height 8
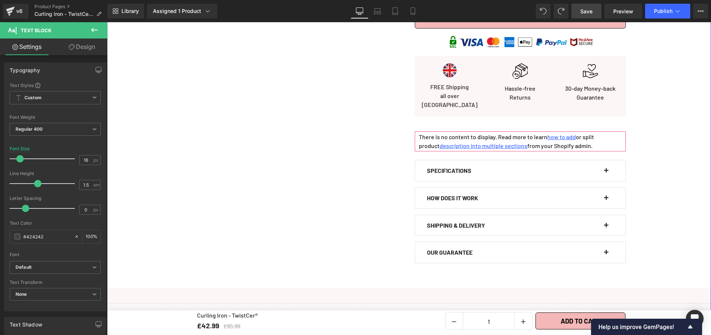
scroll to position [97, 0]
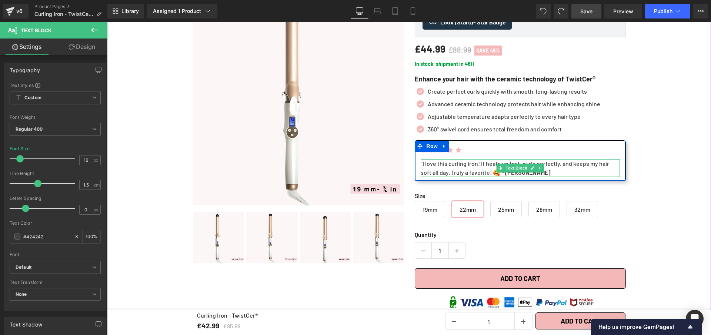
click at [500, 175] on span """ at bounding box center [501, 172] width 2 height 7
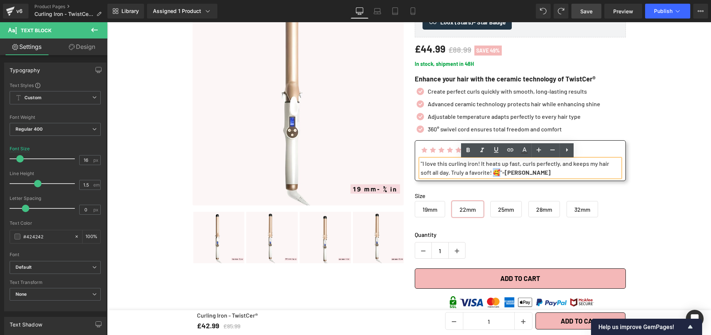
drag, startPoint x: 498, startPoint y: 174, endPoint x: 492, endPoint y: 174, distance: 5.9
click at [493, 173] on span ""I love this curling iron! It heats up fast, curls perfectly, and keeps my hair…" at bounding box center [514, 168] width 188 height 16
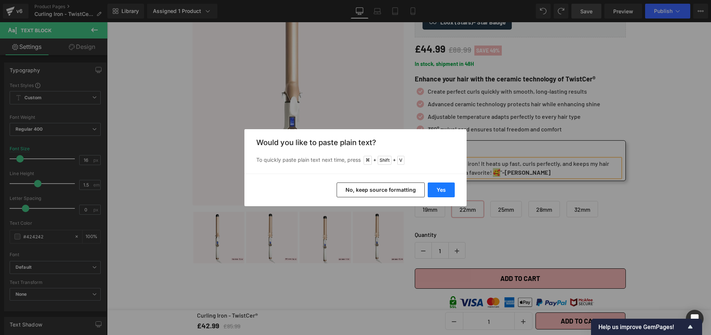
click at [437, 190] on button "Yes" at bounding box center [440, 189] width 27 height 15
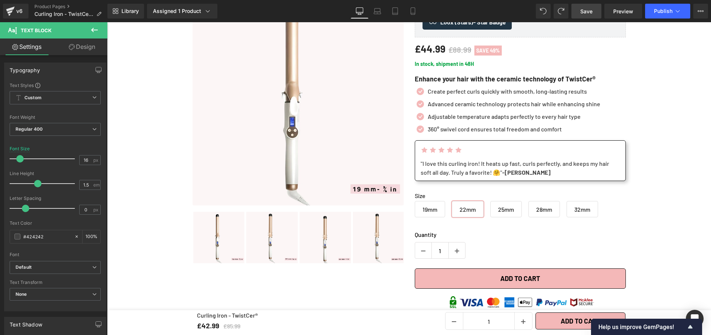
click at [587, 9] on span "Save" at bounding box center [586, 11] width 12 height 8
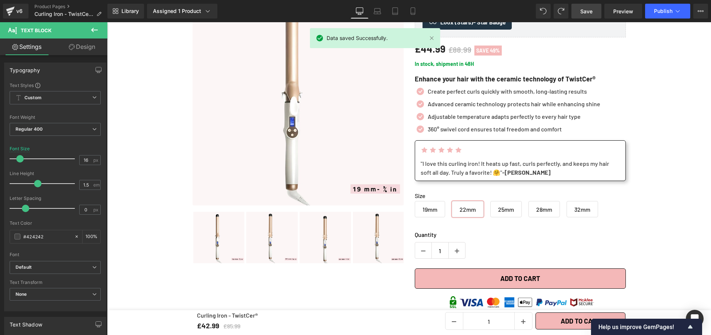
click at [589, 6] on link "Save" at bounding box center [586, 11] width 30 height 15
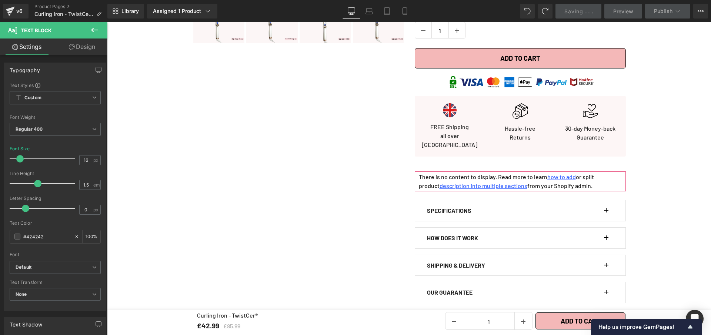
click at [602, 204] on div "SPECIFICATIONS Text Block" at bounding box center [520, 210] width 187 height 21
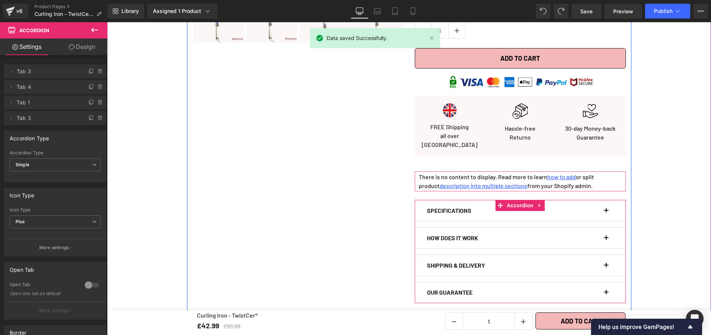
click at [607, 204] on button "button" at bounding box center [609, 210] width 7 height 21
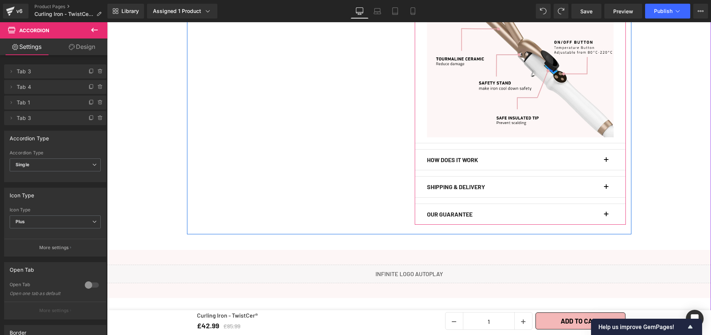
click at [606, 162] on span "button" at bounding box center [606, 162] width 0 height 0
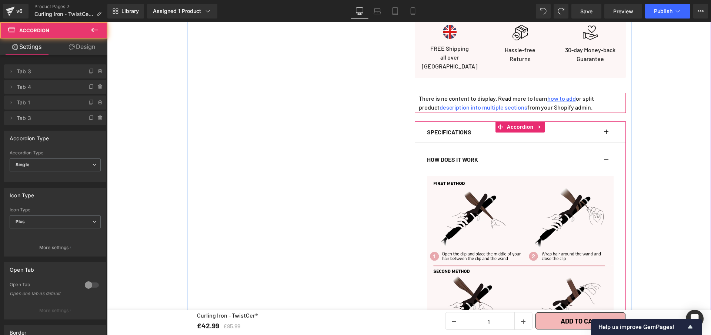
click at [606, 155] on button "button" at bounding box center [609, 159] width 7 height 21
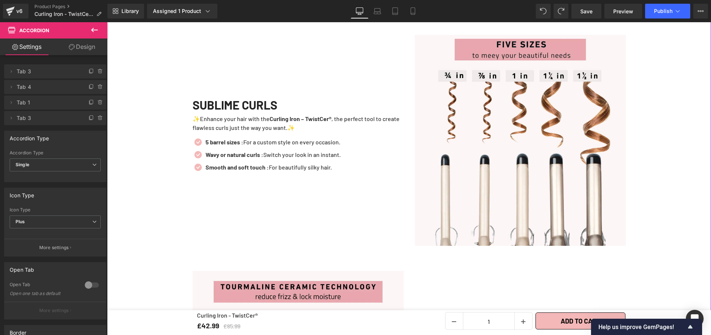
scroll to position [672, 0]
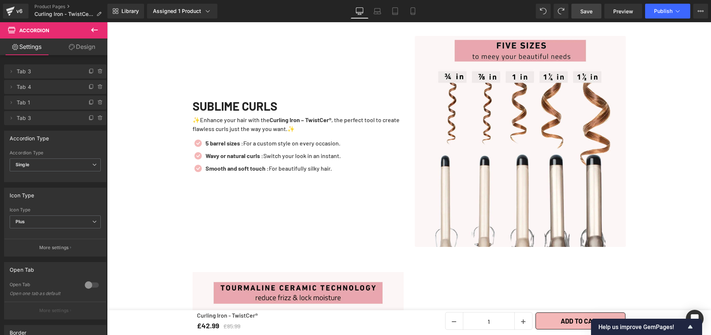
click at [590, 6] on link "Save" at bounding box center [586, 11] width 30 height 15
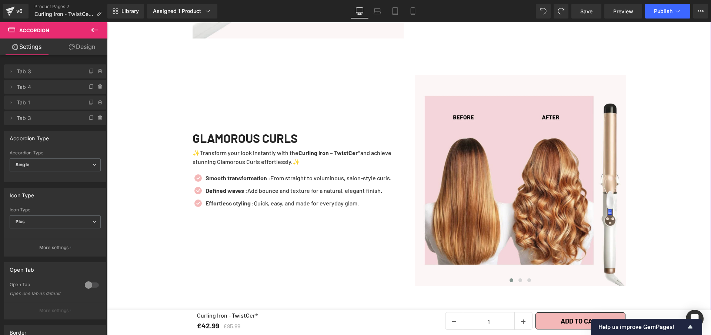
scroll to position [1596, 0]
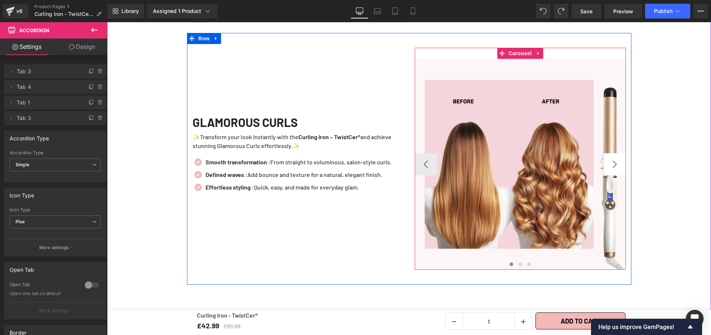
click at [619, 160] on button "›" at bounding box center [614, 164] width 22 height 22
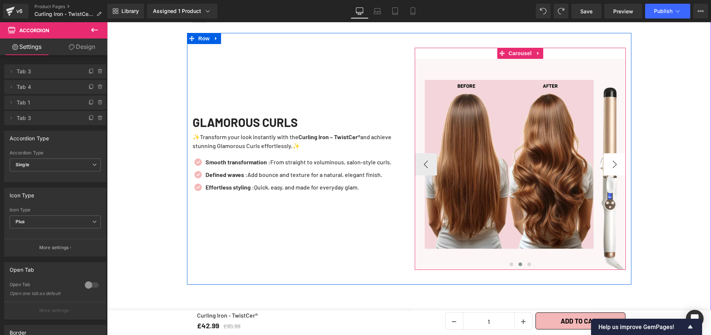
click at [619, 160] on button "›" at bounding box center [614, 164] width 22 height 22
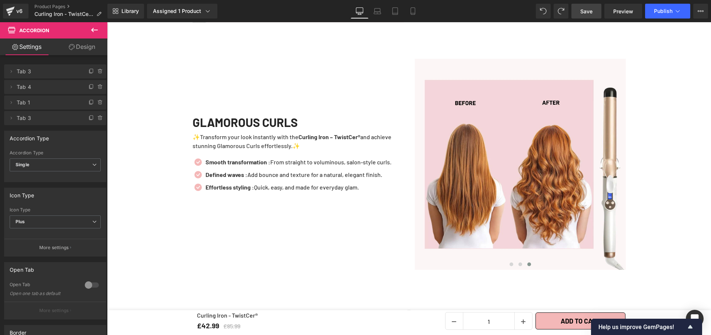
click at [585, 11] on span "Save" at bounding box center [586, 11] width 12 height 8
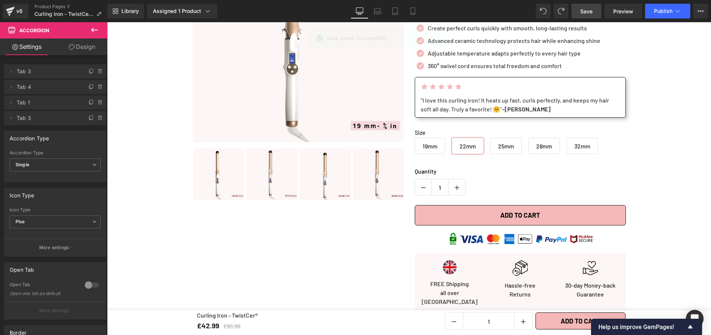
scroll to position [0, 0]
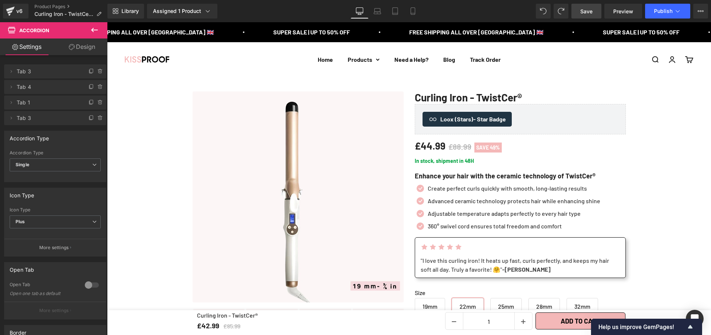
click at [579, 7] on link "Save" at bounding box center [586, 11] width 30 height 15
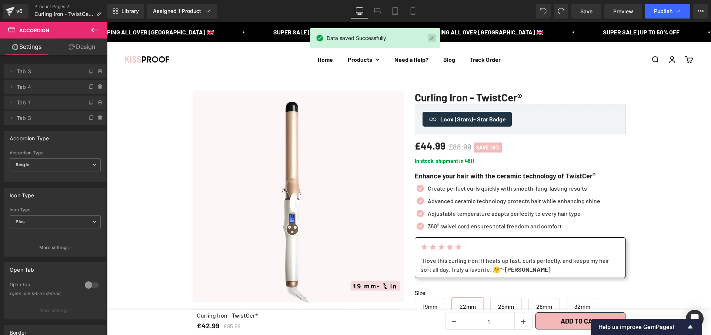
click at [432, 38] on link at bounding box center [431, 38] width 8 height 8
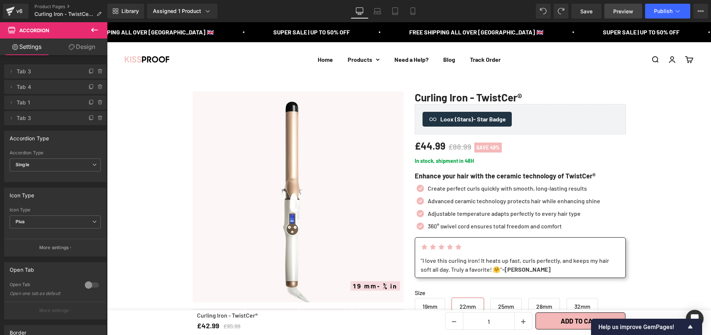
click at [627, 13] on span "Preview" at bounding box center [623, 11] width 20 height 8
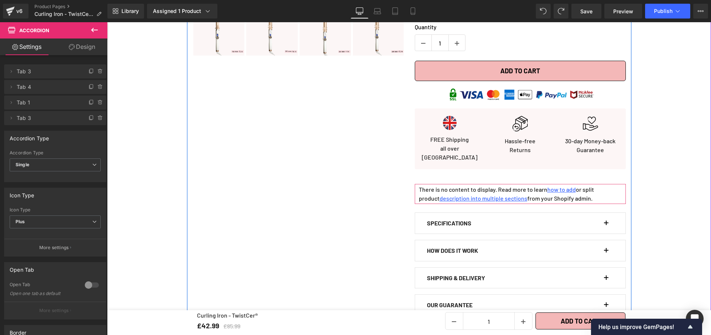
scroll to position [322, 0]
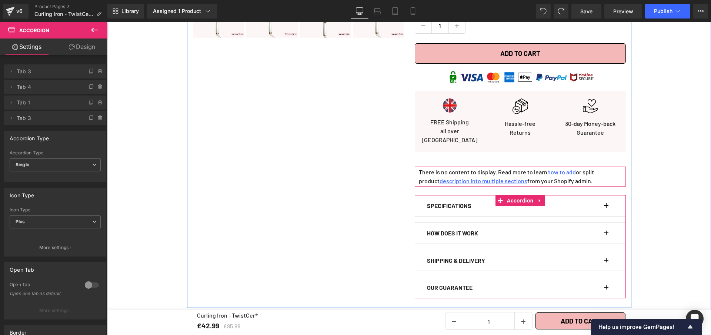
click at [606, 201] on button "button" at bounding box center [609, 205] width 7 height 21
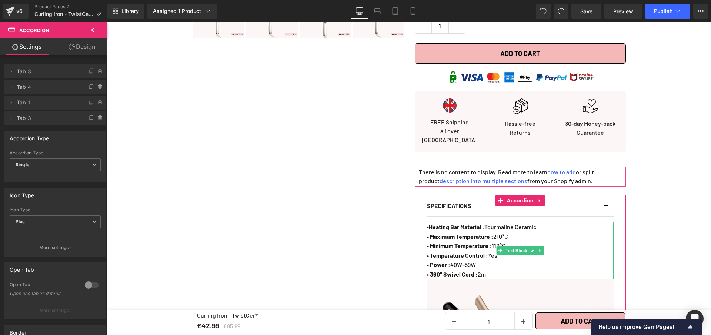
click at [505, 242] on span "• Minimum Temperature : 110°C" at bounding box center [466, 245] width 78 height 7
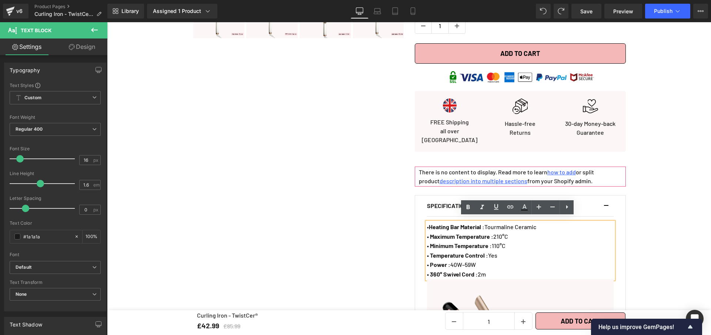
click at [502, 242] on span "• Minimum Temperature : 110°C" at bounding box center [466, 245] width 78 height 7
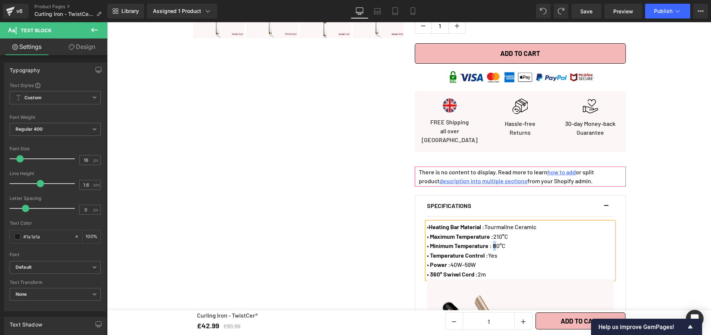
click at [496, 242] on strong "• Minimum Temperature : 8" at bounding box center [461, 245] width 69 height 7
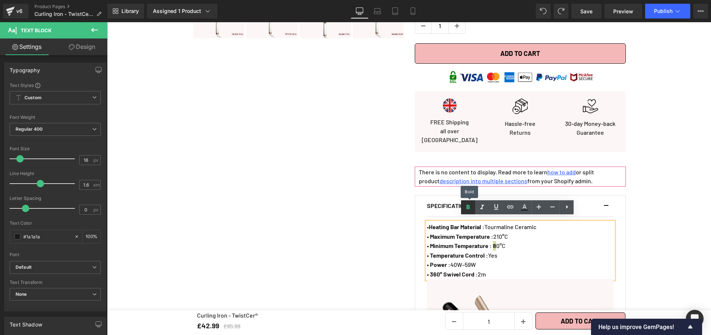
click at [466, 207] on icon at bounding box center [467, 207] width 9 height 9
click at [586, 11] on span "Save" at bounding box center [586, 11] width 12 height 8
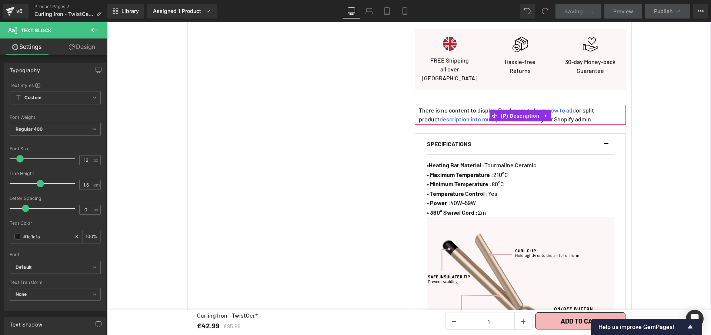
scroll to position [387, 0]
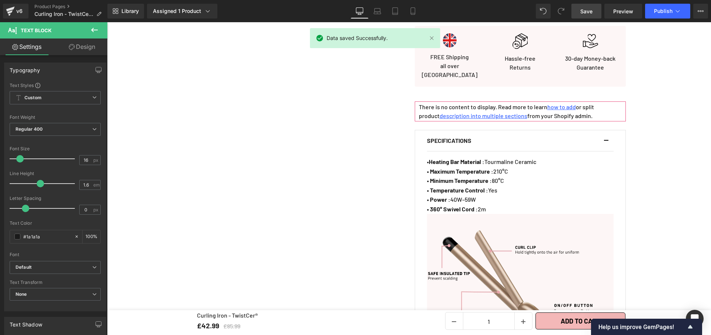
click at [587, 10] on span "Save" at bounding box center [586, 11] width 12 height 8
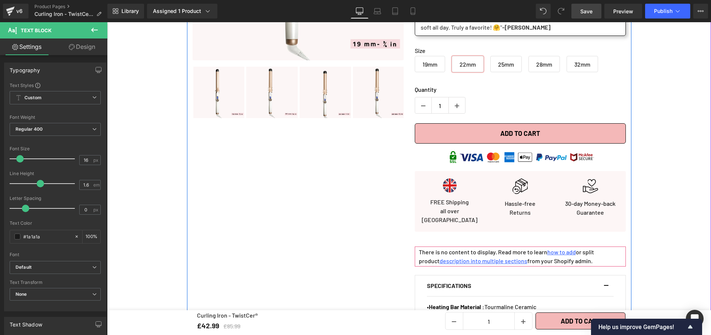
scroll to position [167, 0]
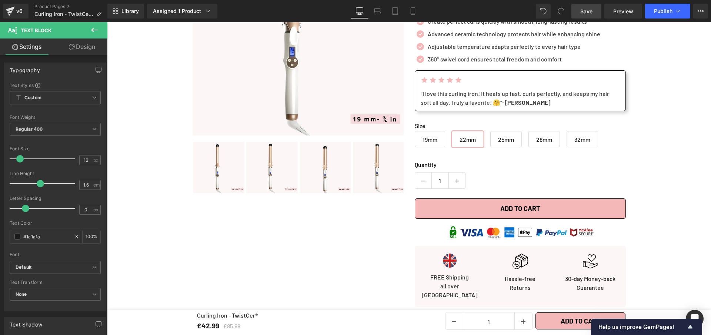
click at [583, 7] on link "Save" at bounding box center [586, 11] width 30 height 15
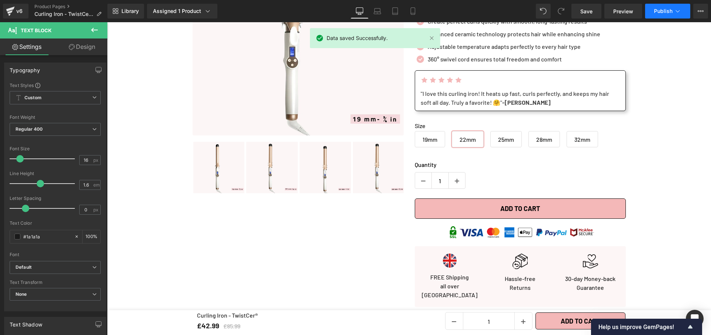
click at [664, 14] on button "Publish" at bounding box center [667, 11] width 45 height 15
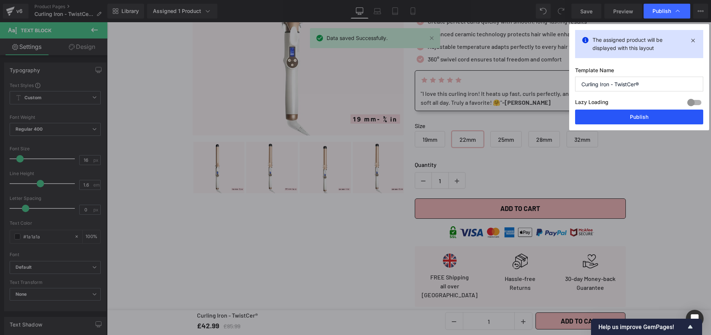
click at [650, 118] on button "Publish" at bounding box center [639, 117] width 128 height 15
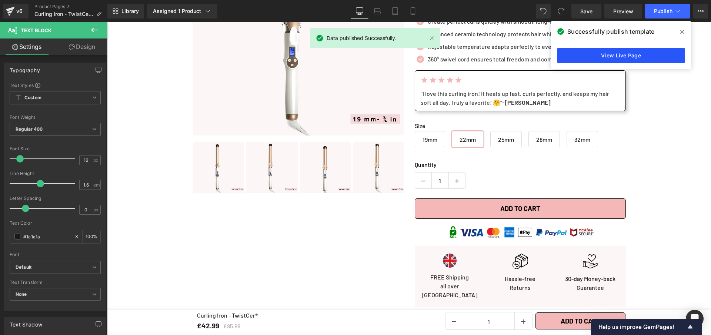
click at [614, 58] on link "View Live Page" at bounding box center [621, 55] width 128 height 15
